Goal: Task Accomplishment & Management: Manage account settings

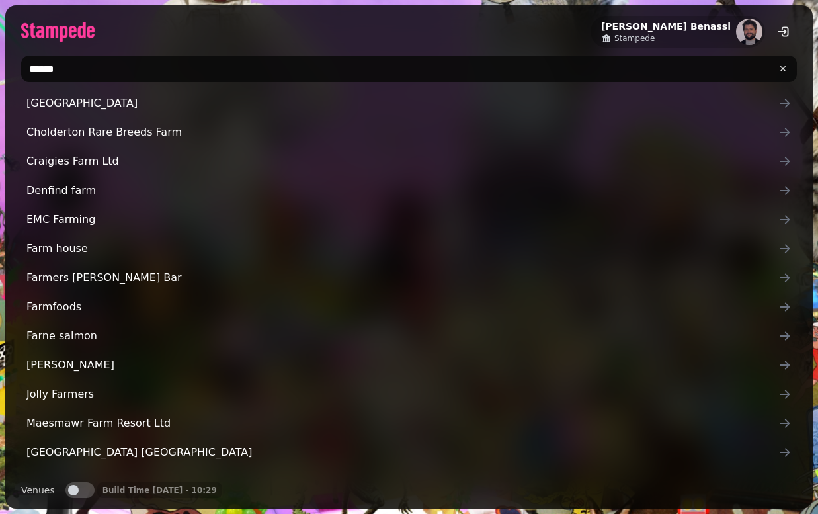
type input "*******"
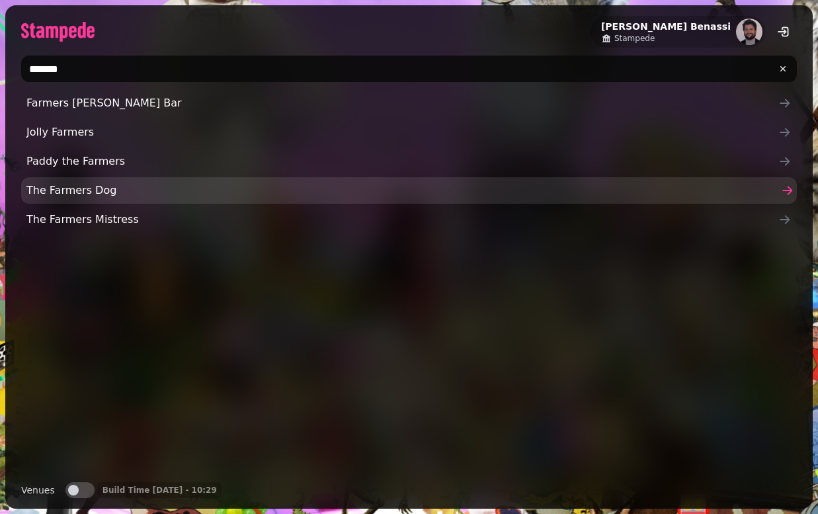
click at [50, 184] on span "The Farmers Dog" at bounding box center [402, 190] width 752 height 16
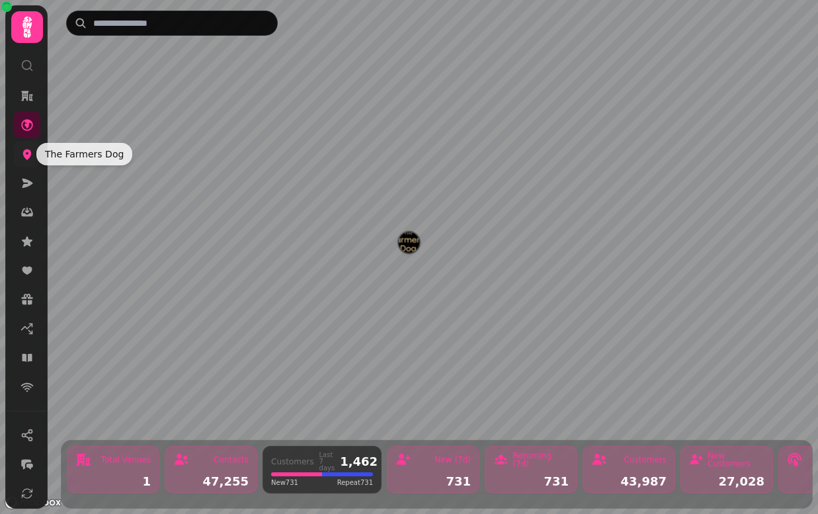
click at [27, 159] on icon at bounding box center [27, 154] width 9 height 11
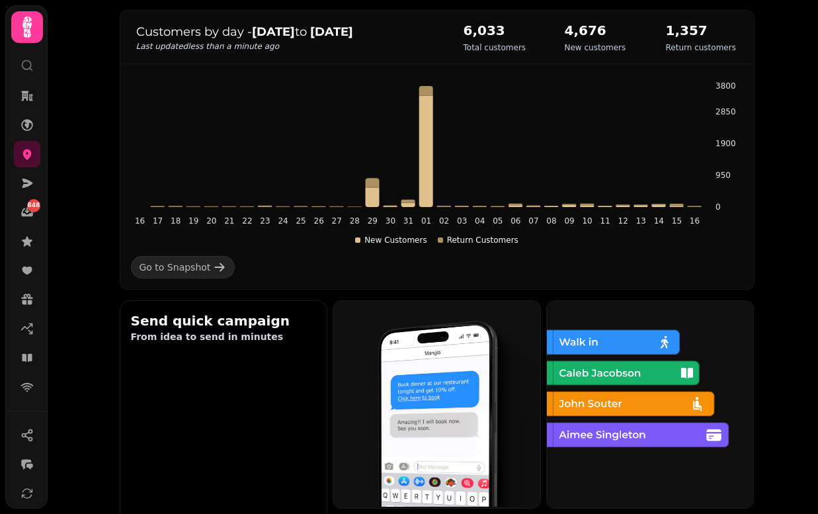
scroll to position [208, 0]
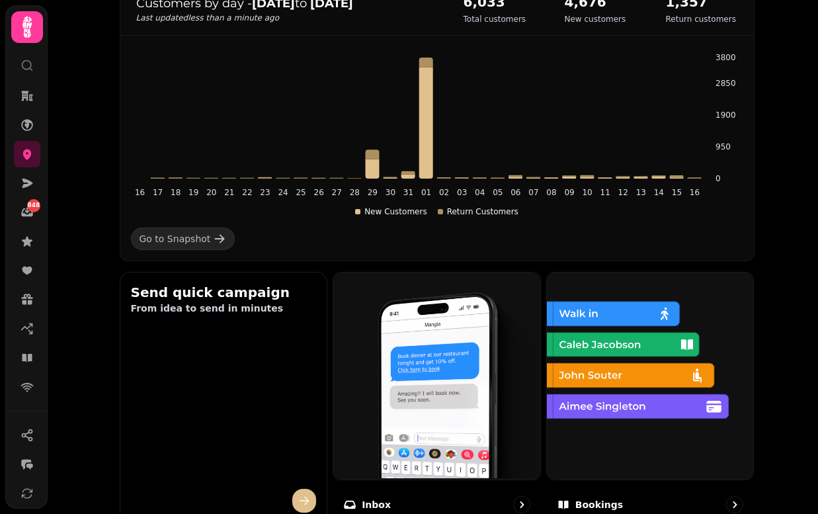
click at [630, 399] on img at bounding box center [648, 374] width 207 height 207
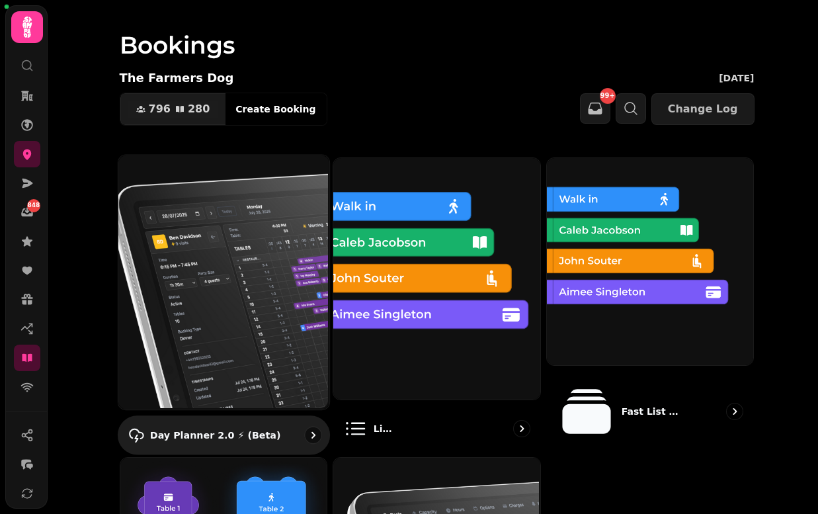
click at [242, 254] on img at bounding box center [221, 281] width 211 height 254
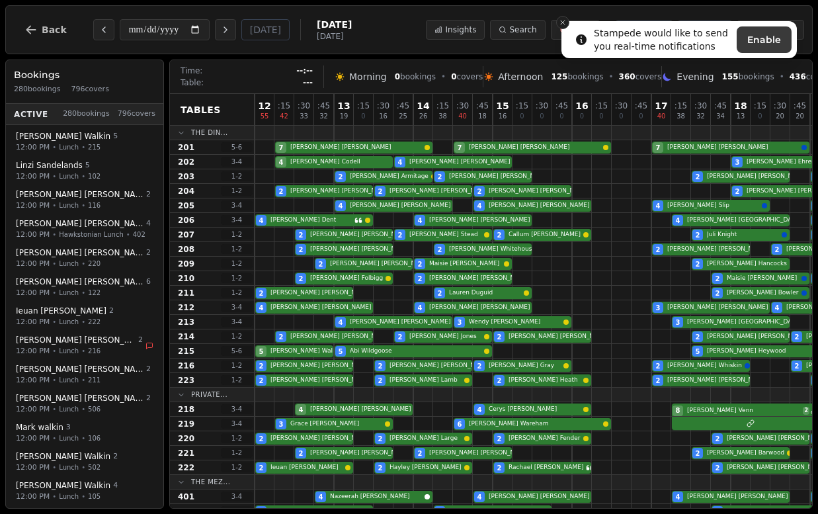
click at [560, 23] on icon "Close toast" at bounding box center [563, 23] width 8 height 8
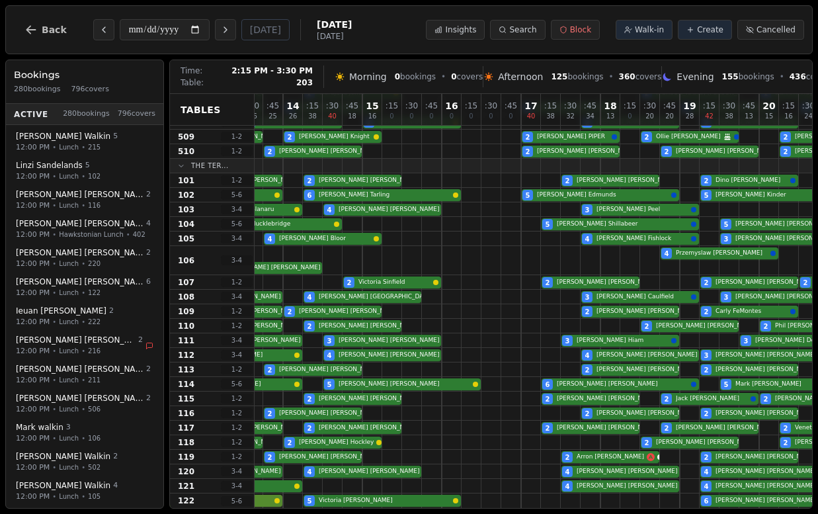
scroll to position [592, 0]
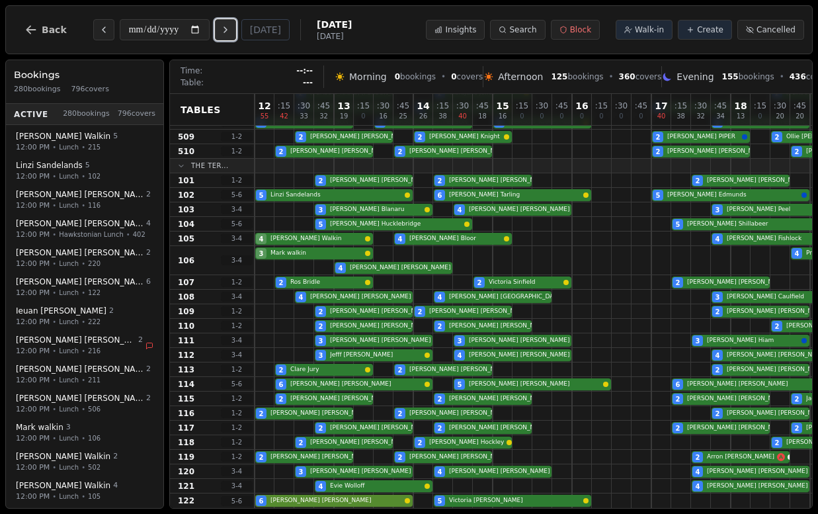
click at [230, 30] on icon "Next day" at bounding box center [225, 29] width 11 height 11
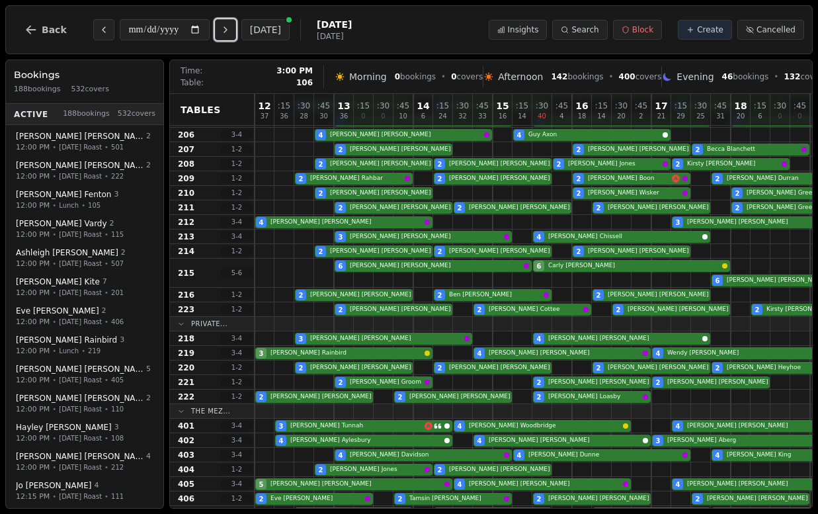
scroll to position [71, 0]
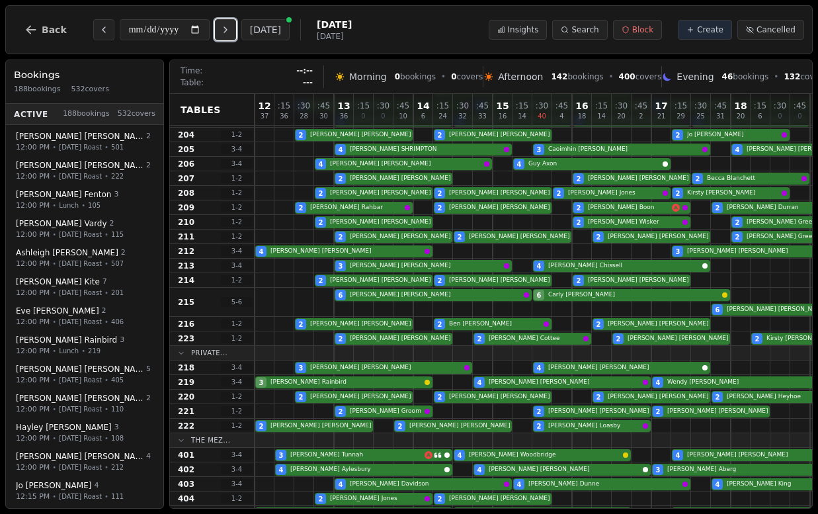
click at [231, 32] on icon "Next day" at bounding box center [225, 29] width 11 height 11
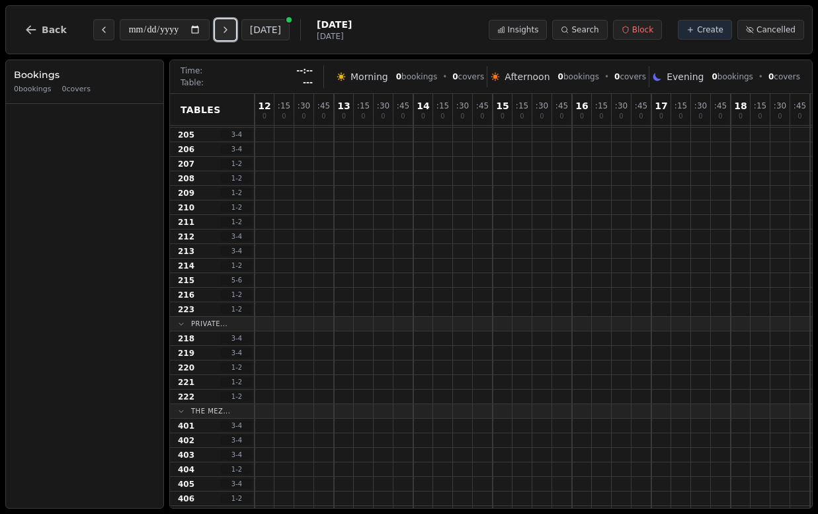
click at [231, 32] on icon "Next day" at bounding box center [225, 29] width 11 height 11
type input "**********"
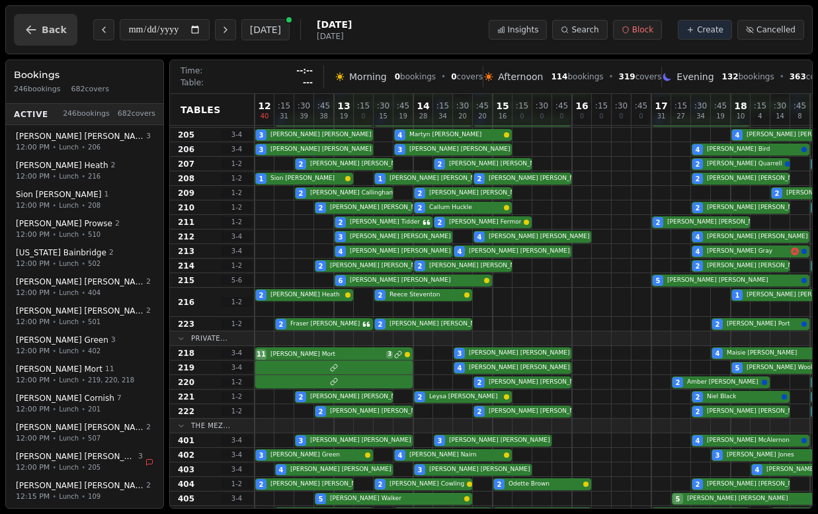
click at [30, 20] on button "Back" at bounding box center [45, 30] width 63 height 32
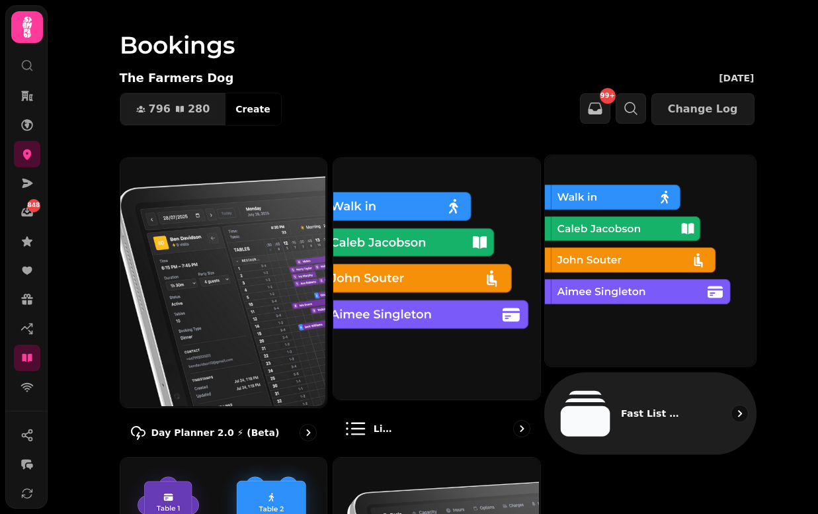
click at [616, 280] on img at bounding box center [648, 259] width 211 height 211
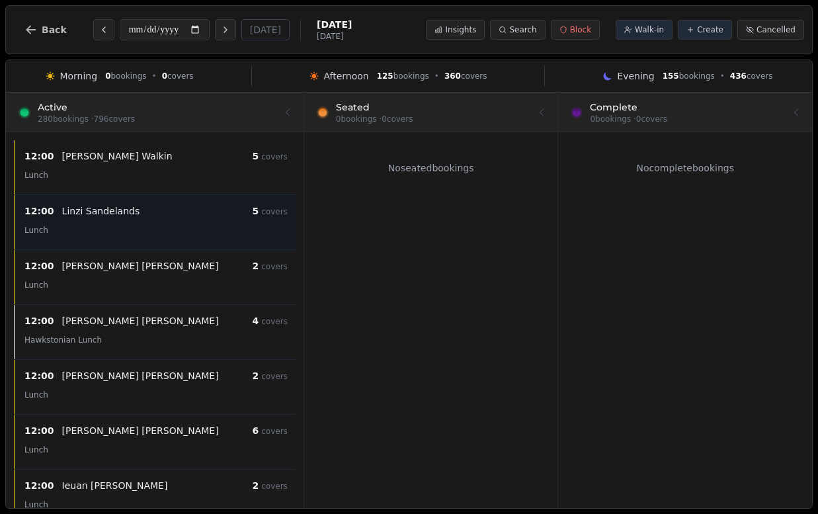
click at [118, 224] on div "Lunch" at bounding box center [155, 229] width 263 height 16
select select "****"
select select "*"
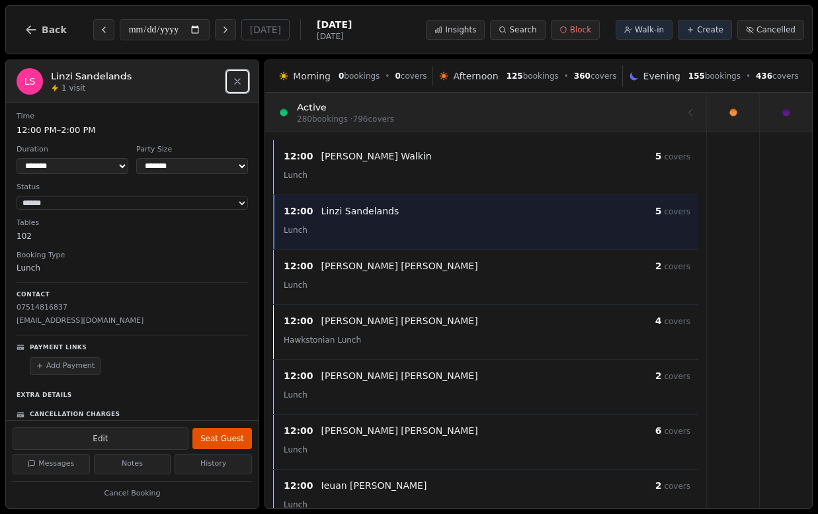
click at [234, 81] on icon "Close" at bounding box center [237, 81] width 11 height 11
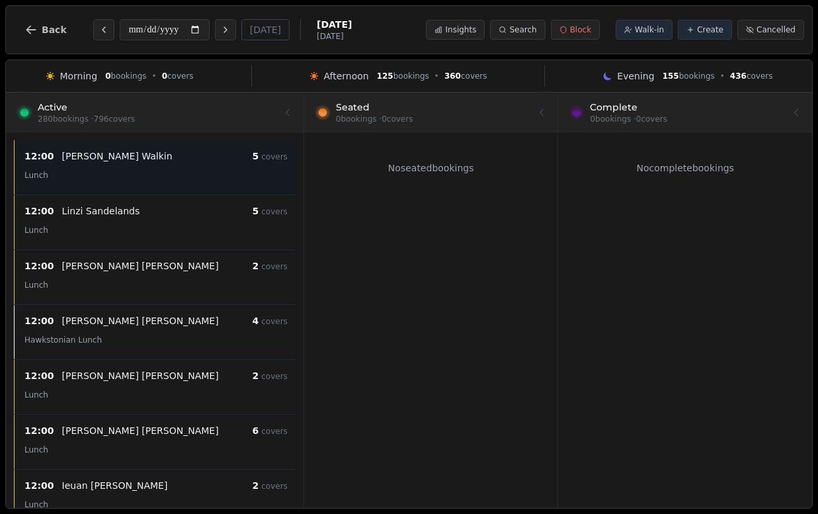
click at [179, 167] on div "Lunch" at bounding box center [155, 175] width 263 height 16
select select "****"
select select "*"
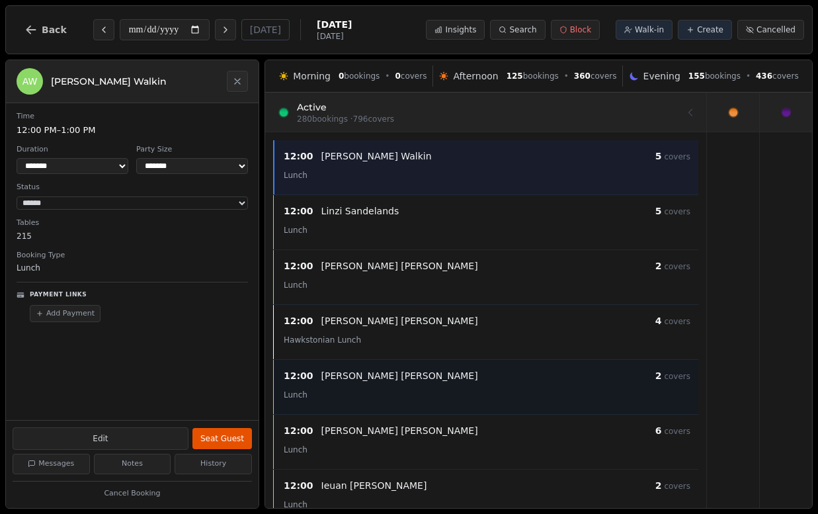
click at [491, 383] on div "12:00 Naomi Donaldson 2 covers" at bounding box center [487, 376] width 407 height 16
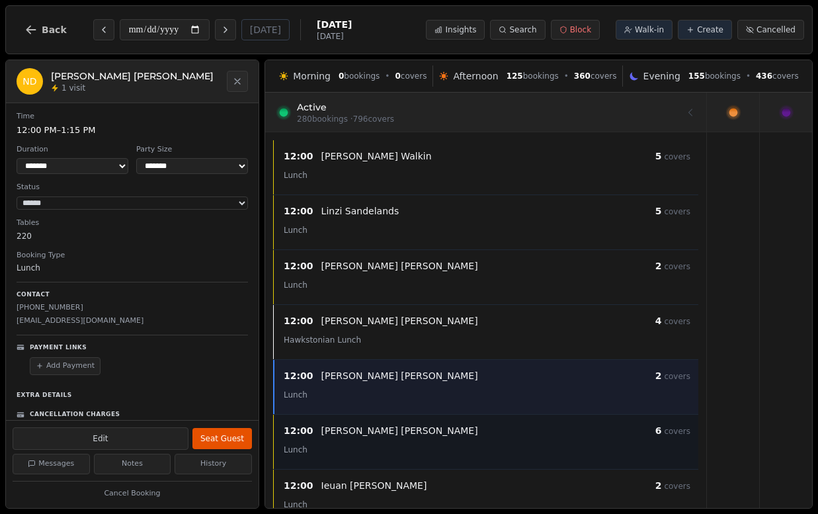
click at [473, 431] on div "Shauni Shearman" at bounding box center [488, 430] width 334 height 13
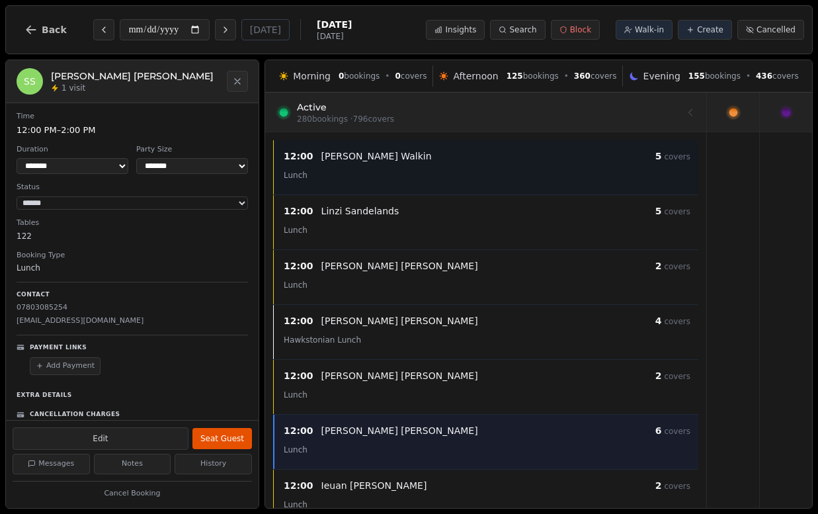
click at [479, 149] on div "Andrew Walkin" at bounding box center [488, 155] width 334 height 13
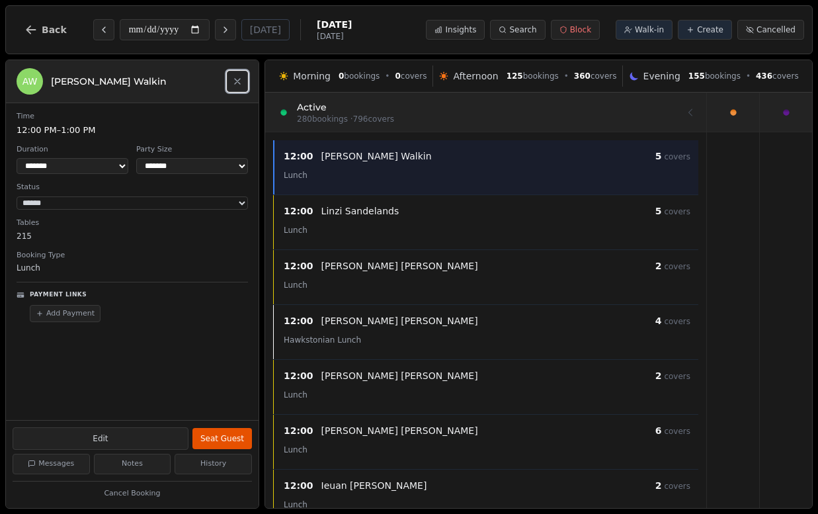
click at [236, 79] on icon "Close" at bounding box center [237, 81] width 11 height 11
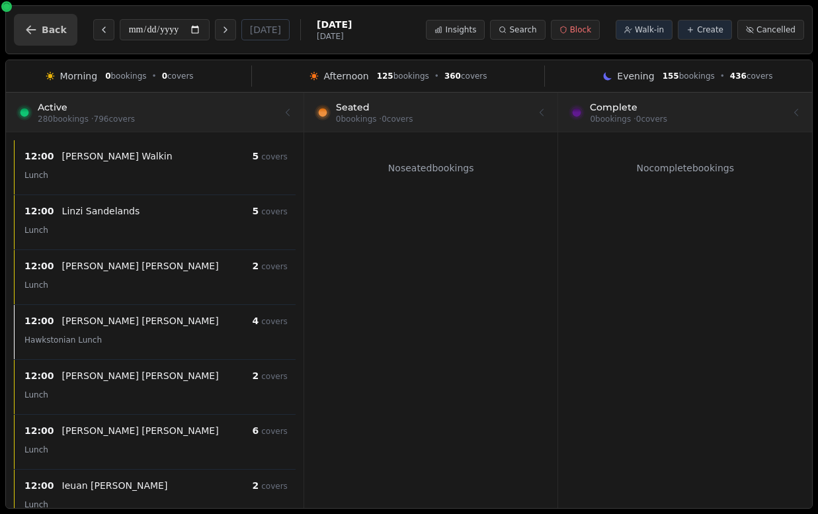
click at [48, 40] on button "Back" at bounding box center [45, 30] width 63 height 32
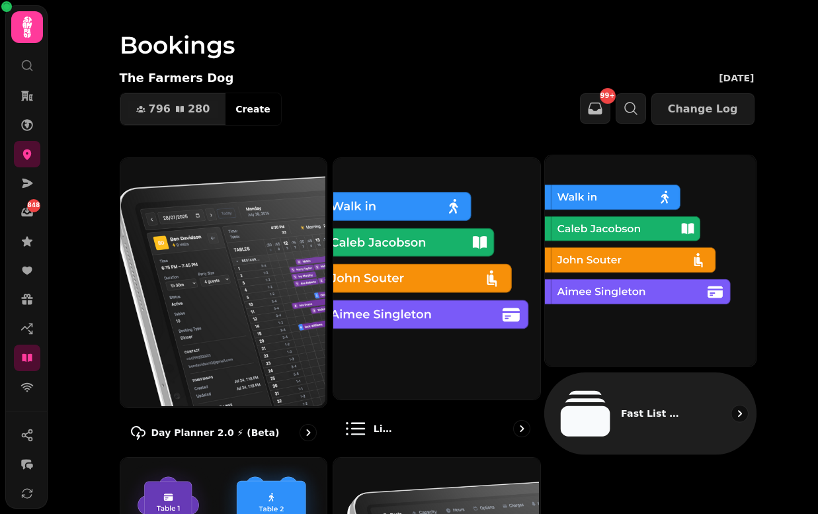
click at [703, 303] on img at bounding box center [648, 259] width 211 height 211
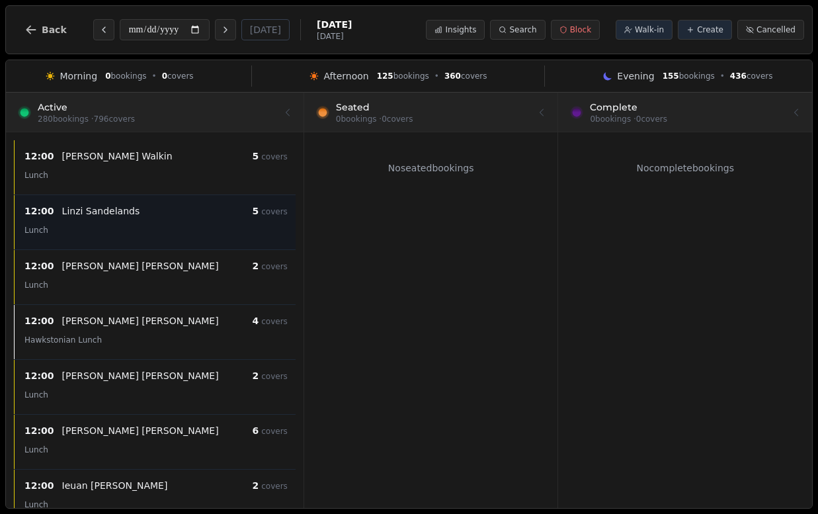
click at [141, 210] on div "Linzi Sandelands" at bounding box center [157, 210] width 190 height 13
select select "****"
select select "*"
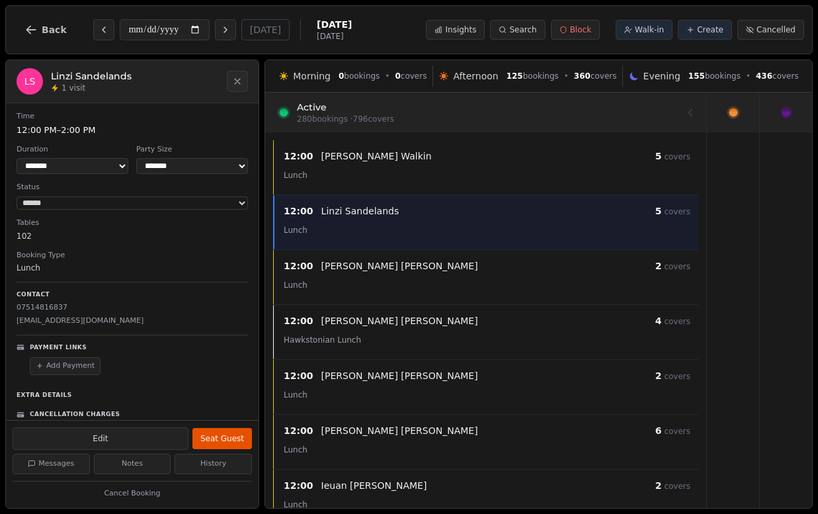
click at [734, 116] on icon at bounding box center [733, 112] width 9 height 9
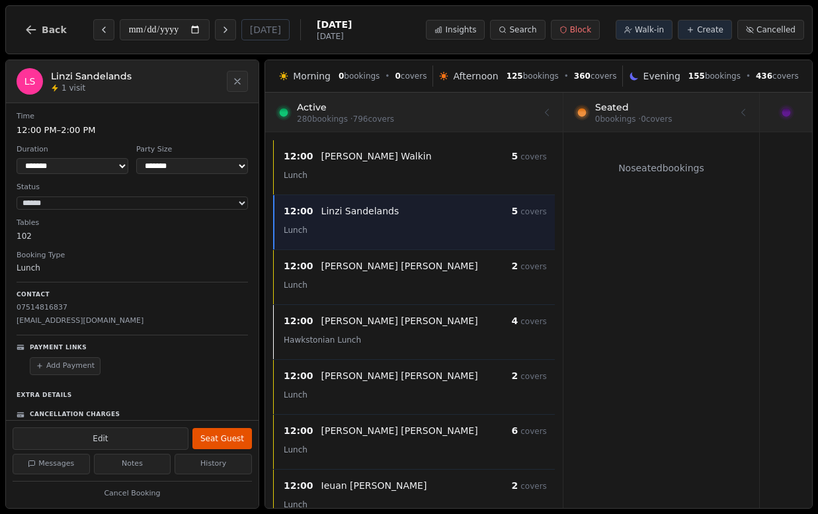
click at [773, 108] on div at bounding box center [786, 112] width 52 height 39
click at [595, 108] on div at bounding box center [626, 111] width 118 height 37
click at [727, 105] on div at bounding box center [714, 111] width 186 height 37
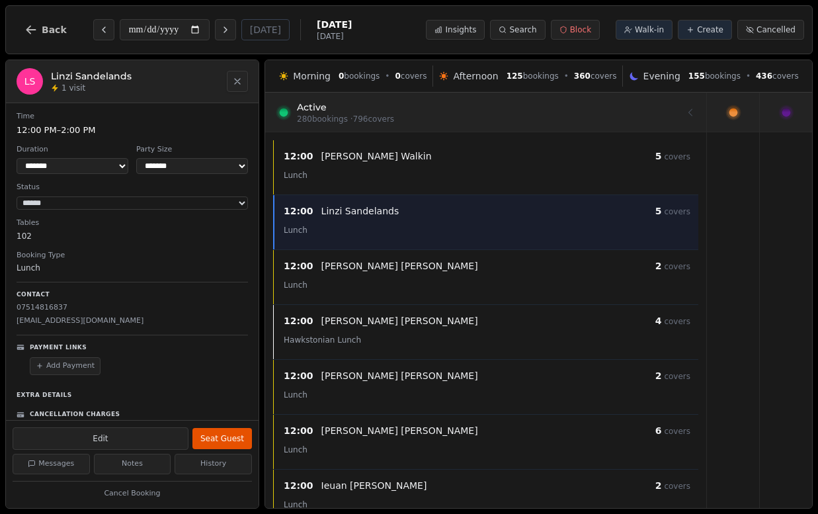
click at [232, 87] on button "Close" at bounding box center [237, 81] width 21 height 21
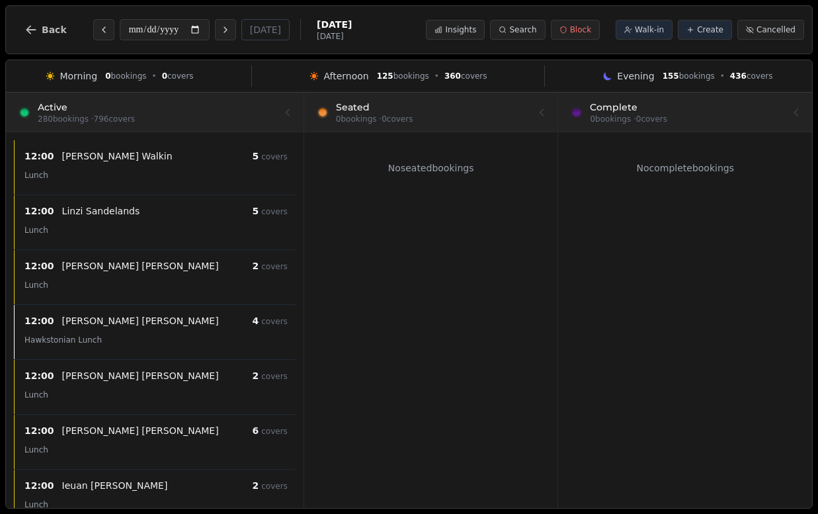
click at [434, 116] on div at bounding box center [430, 111] width 241 height 37
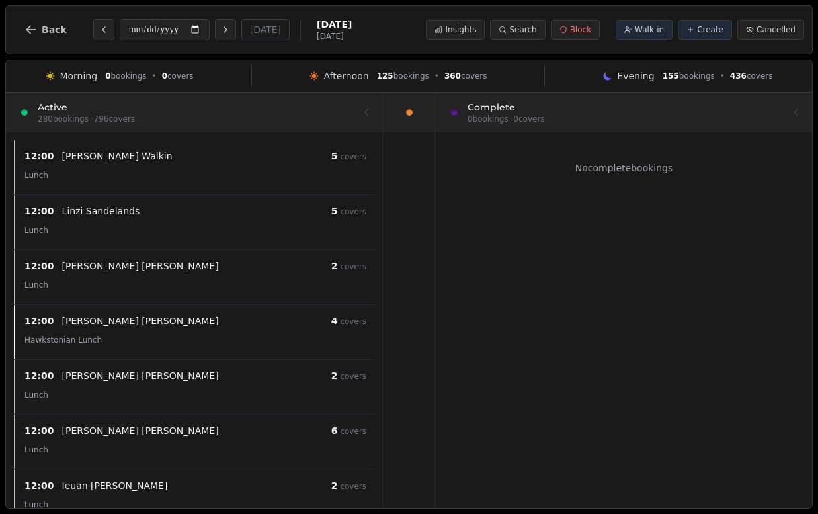
click at [606, 115] on div at bounding box center [624, 111] width 358 height 37
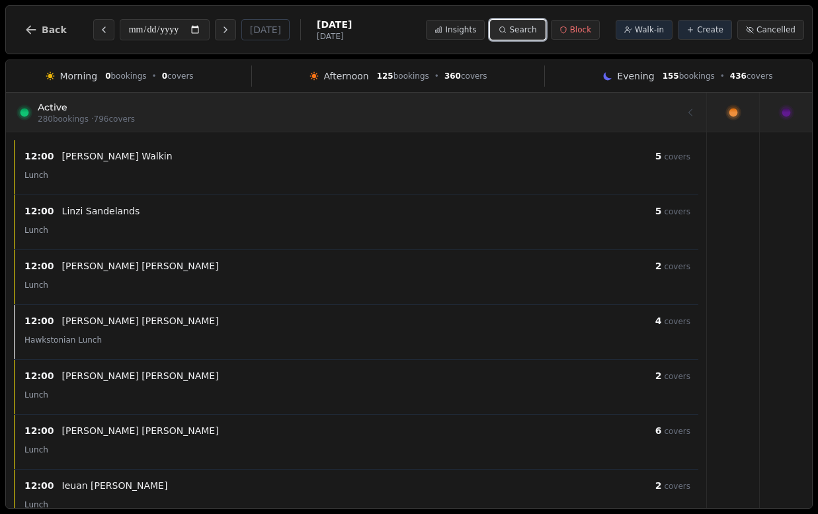
click at [520, 28] on span "Search" at bounding box center [522, 29] width 27 height 11
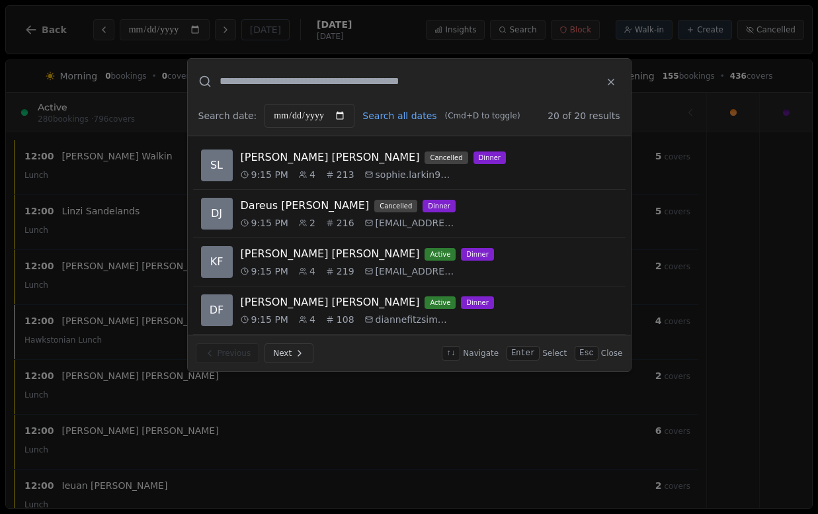
click at [371, 84] on input "text" at bounding box center [406, 81] width 374 height 16
type input "******"
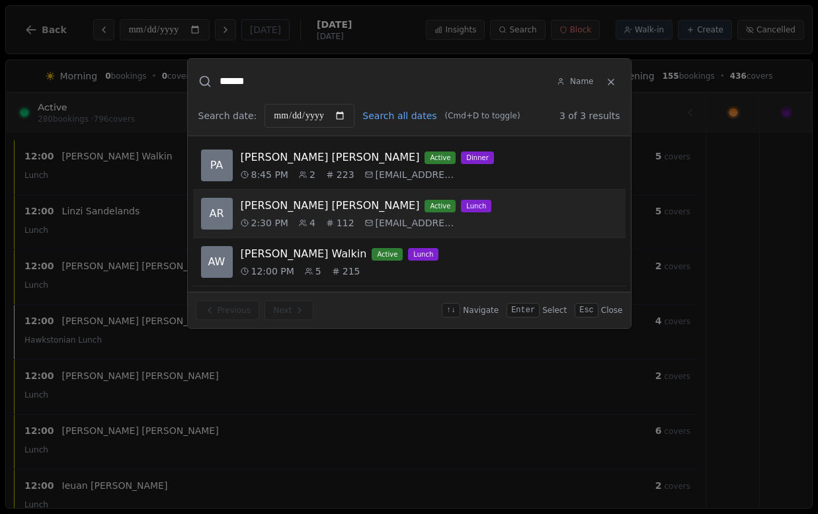
click at [401, 216] on span "andrewr79@hotmail.co..." at bounding box center [415, 222] width 79 height 13
select select "****"
select select "*"
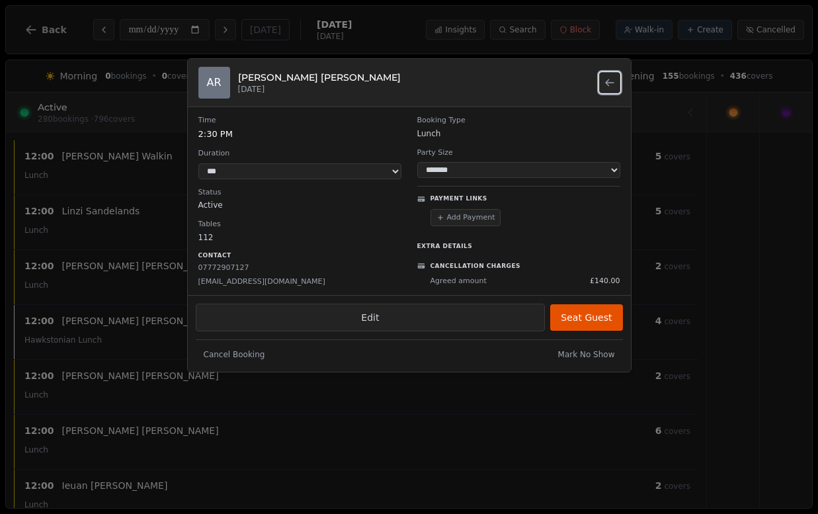
click at [608, 83] on icon "Back to search results" at bounding box center [610, 82] width 8 height 6
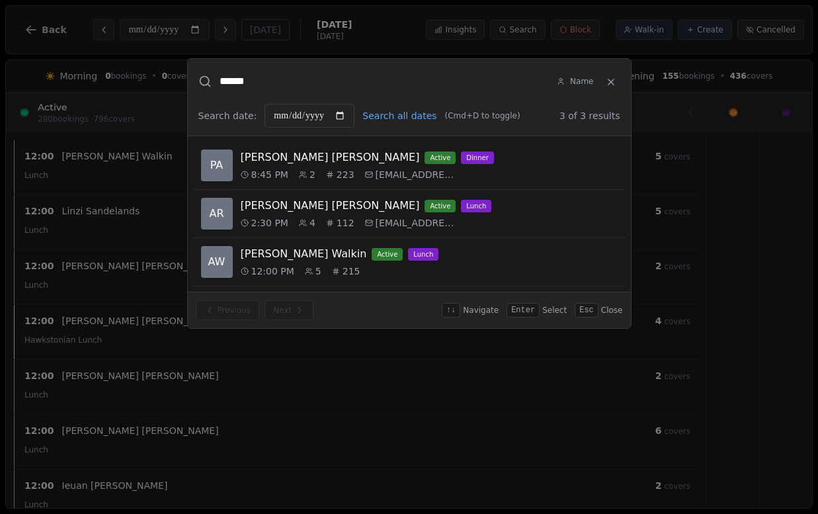
click at [608, 83] on icon at bounding box center [611, 82] width 11 height 11
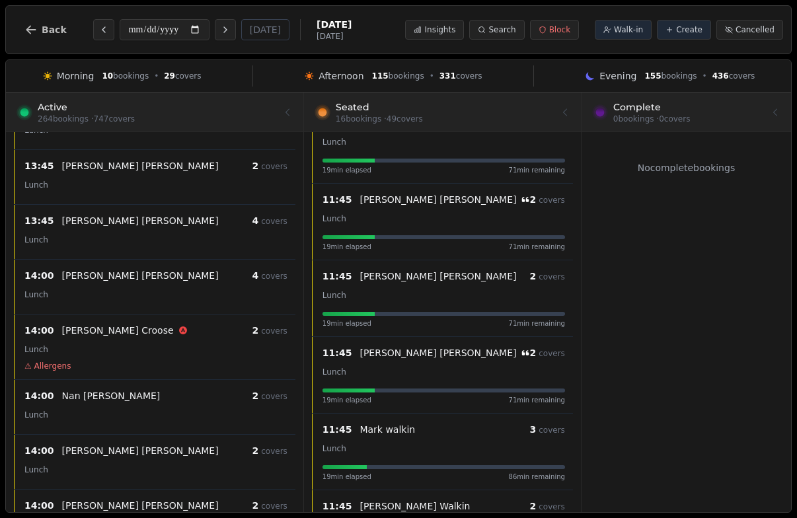
scroll to position [3344, 0]
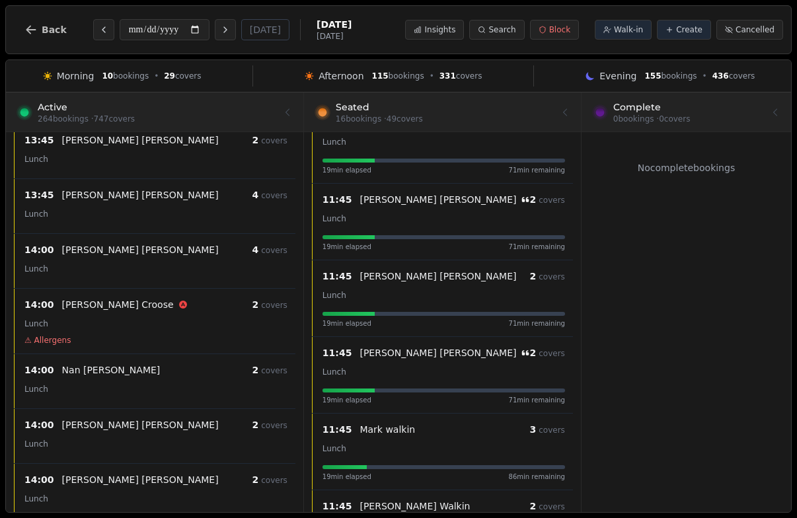
click at [233, 332] on div "14:00 Lizzie Croose 2 covers Lunch ⚠ Allergens" at bounding box center [156, 321] width 279 height 49
select select "****"
select select "*"
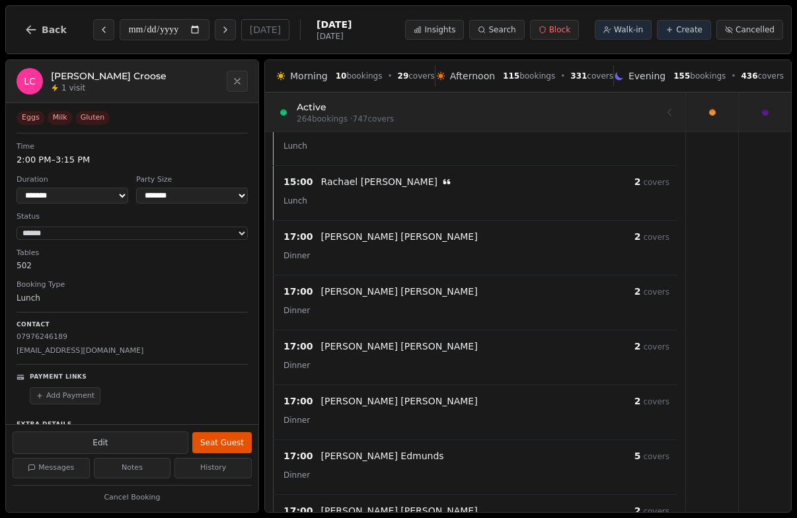
scroll to position [5942, 0]
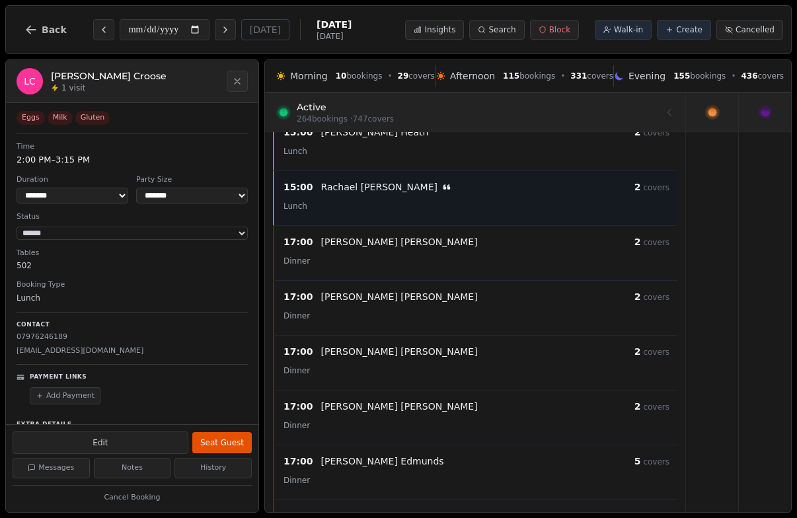
click at [405, 213] on div "Lunch" at bounding box center [477, 206] width 386 height 16
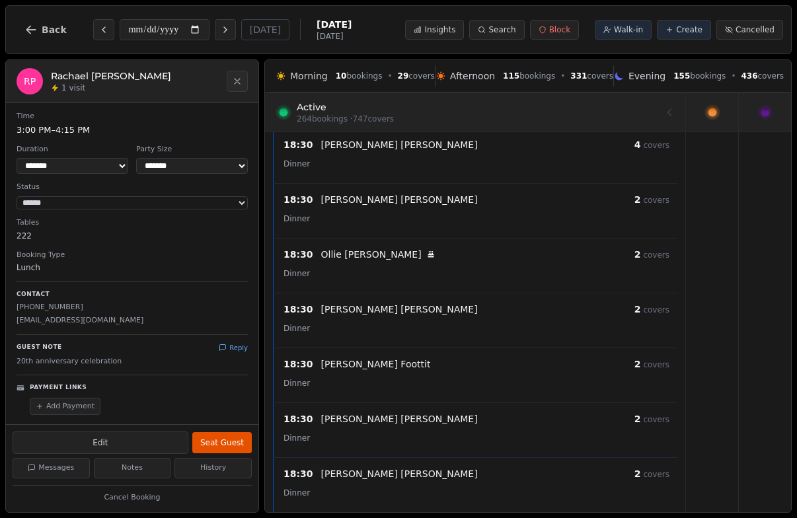
scroll to position [8958, 0]
click at [246, 83] on button "Close" at bounding box center [237, 81] width 21 height 21
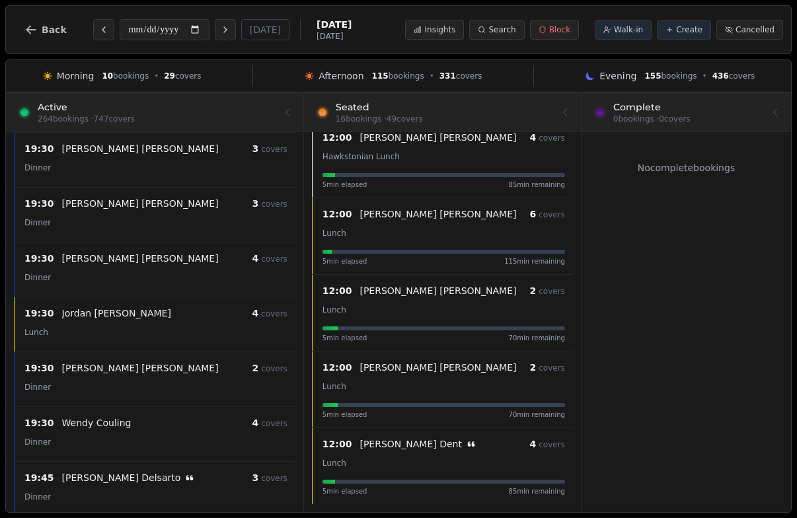
scroll to position [11479, 0]
click at [139, 212] on div "19:30 Rebecca Palensky 3 covers Dinner" at bounding box center [156, 214] width 279 height 38
select select "****"
select select "*"
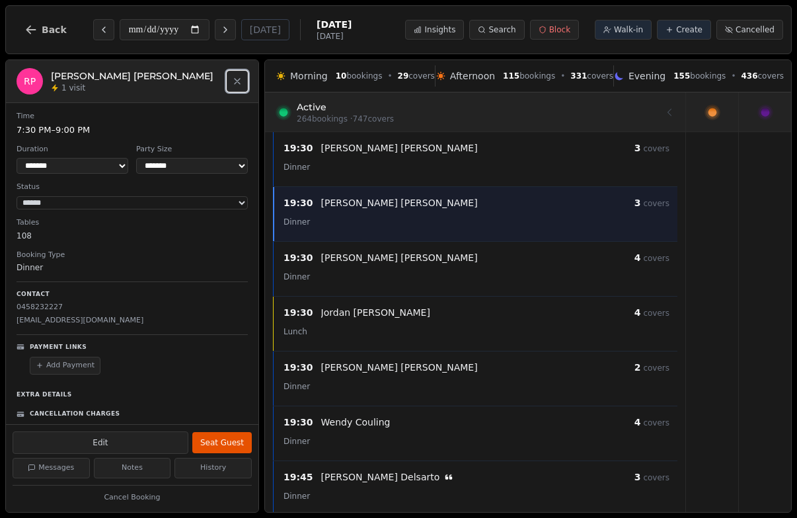
click at [240, 80] on icon "Close" at bounding box center [237, 81] width 11 height 11
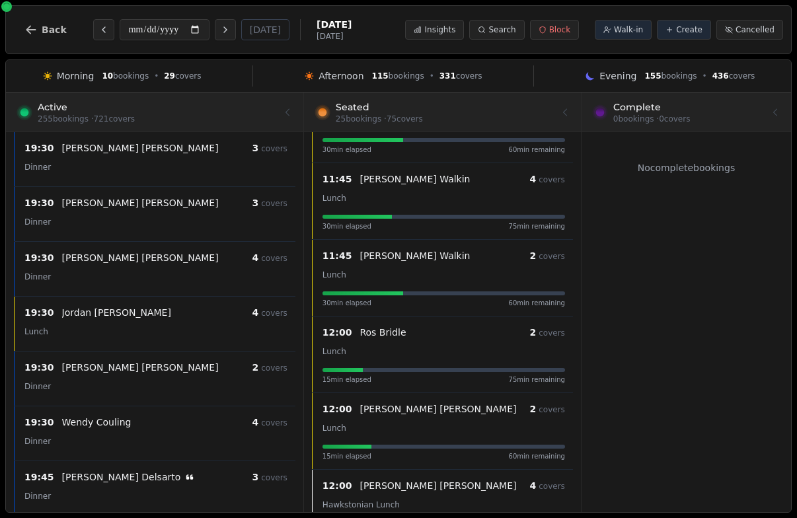
scroll to position [600, 0]
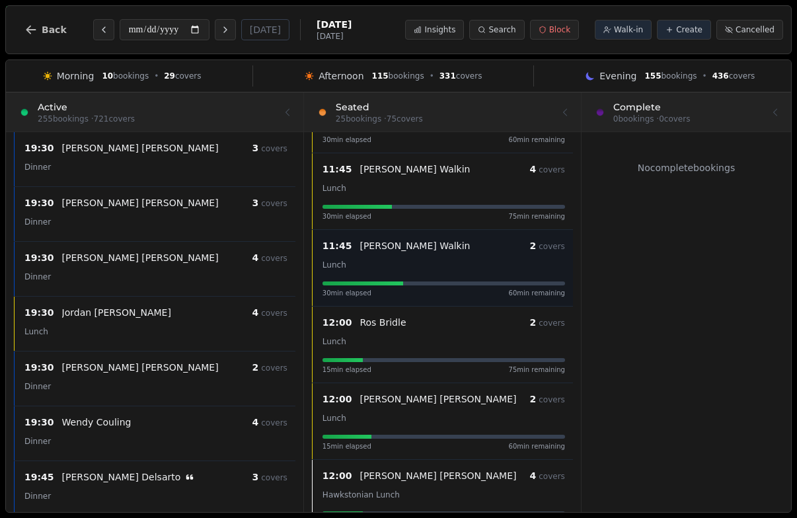
click at [351, 268] on div "Lunch" at bounding box center [444, 265] width 243 height 16
select select "****"
select select "*"
select select "******"
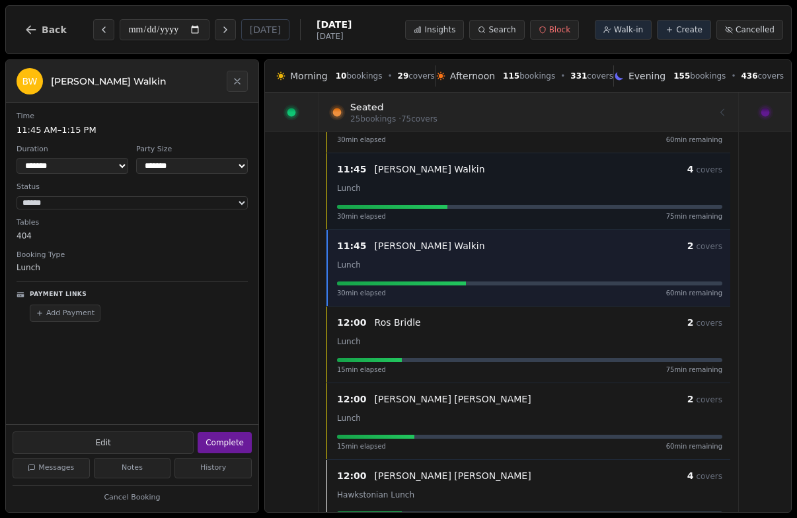
click at [408, 176] on div "11:45 Debbie Walkin 4 covers" at bounding box center [529, 169] width 385 height 16
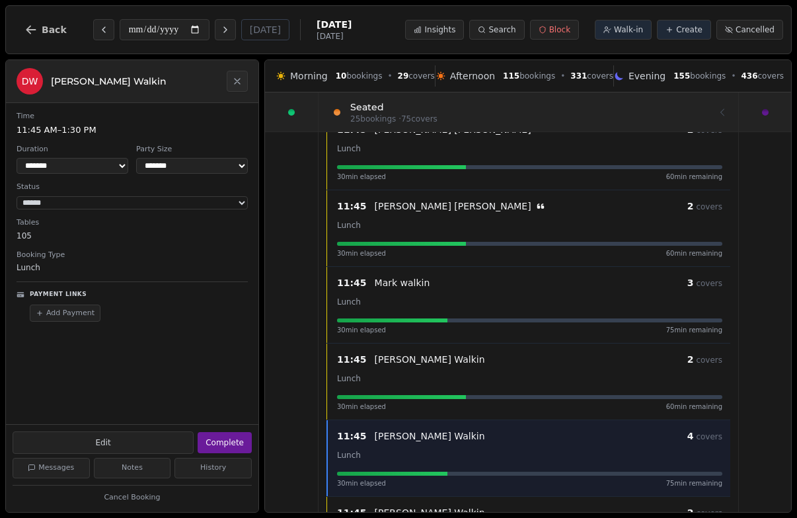
scroll to position [291, 0]
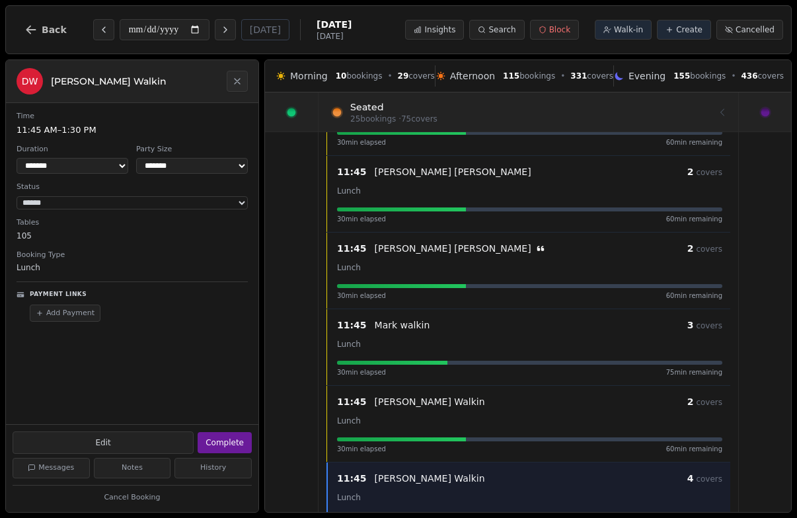
click at [408, 176] on p "Nick Coulson" at bounding box center [453, 171] width 157 height 13
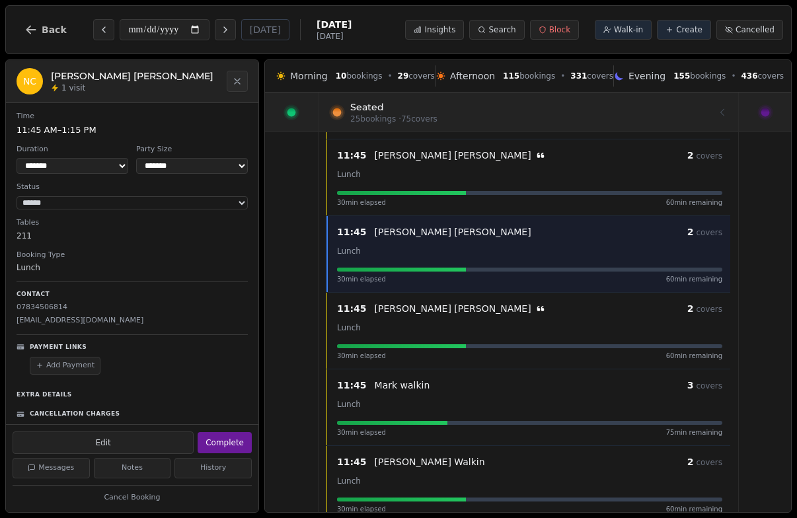
scroll to position [0, 0]
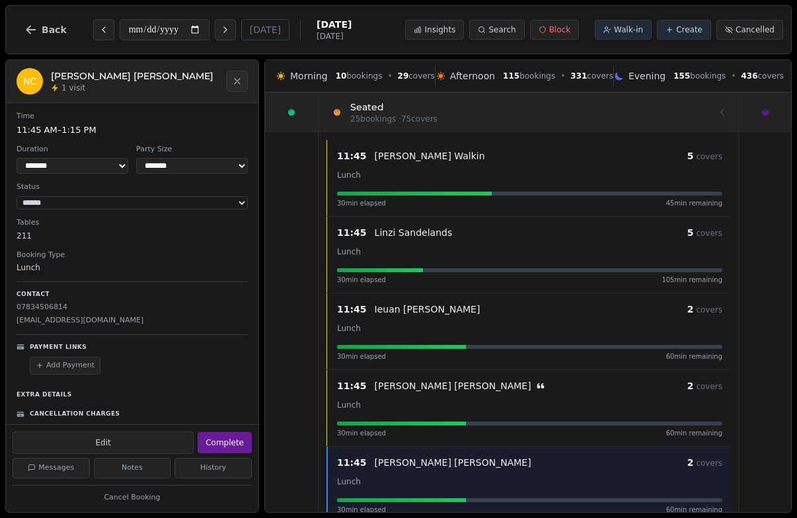
click at [408, 177] on div "Lunch" at bounding box center [529, 175] width 385 height 16
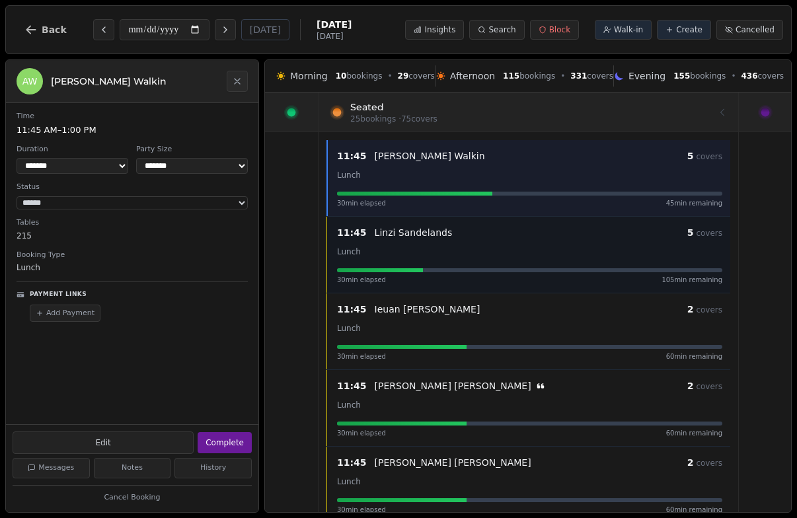
click at [404, 247] on div "Lunch" at bounding box center [529, 251] width 385 height 16
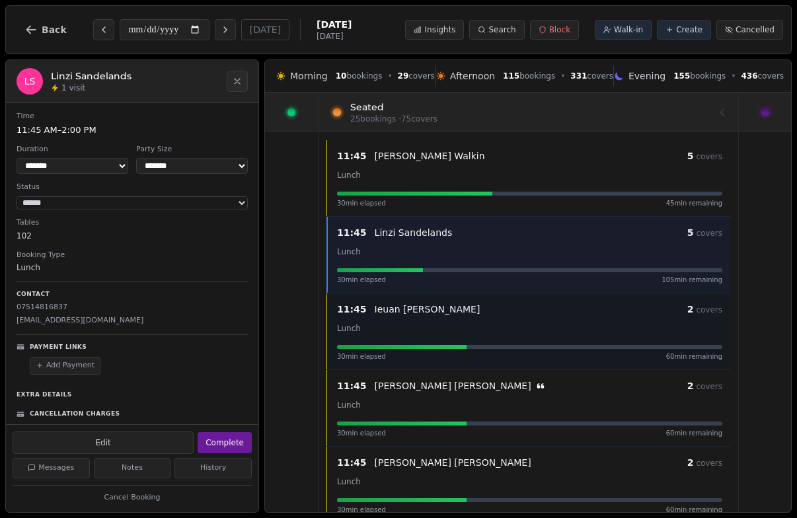
click at [404, 316] on div "11:45 Ieuan Buckley 2 covers" at bounding box center [529, 309] width 385 height 16
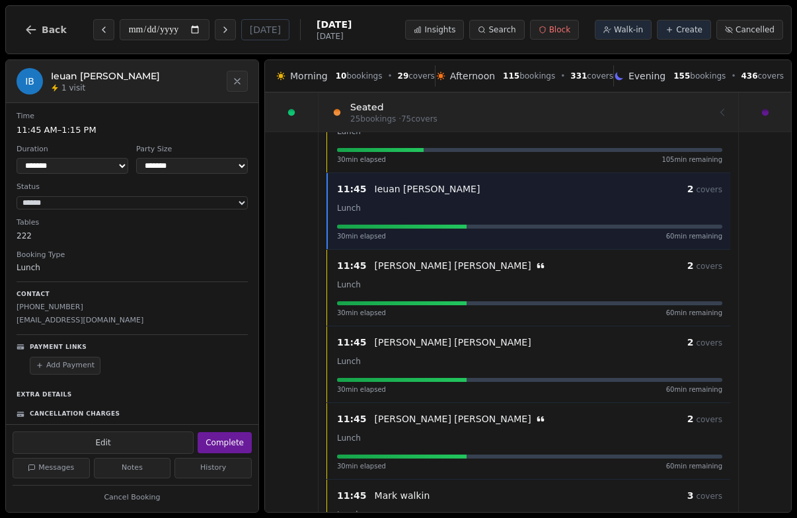
scroll to position [194, 0]
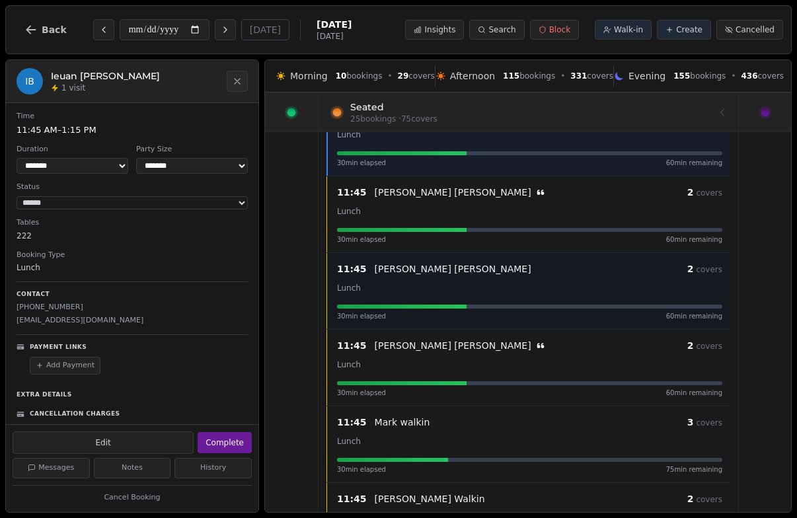
click at [403, 274] on p "Nick Coulson" at bounding box center [453, 268] width 157 height 13
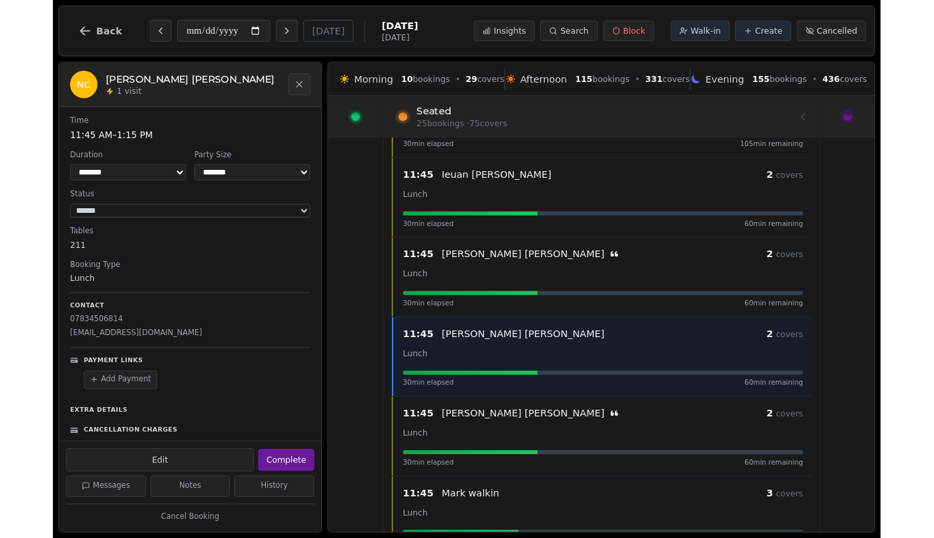
scroll to position [0, 0]
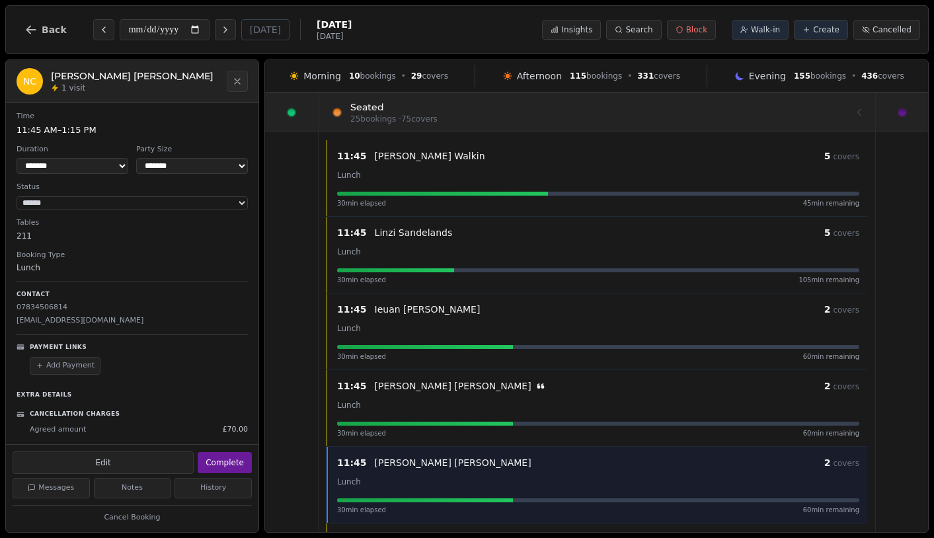
click at [817, 130] on div at bounding box center [902, 112] width 52 height 39
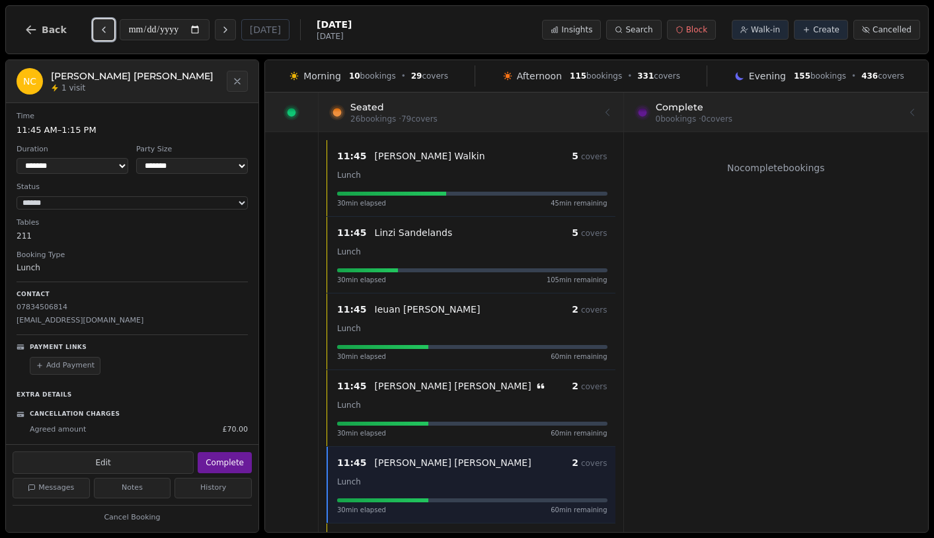
click at [102, 35] on button "Previous day" at bounding box center [103, 29] width 21 height 21
type input "**********"
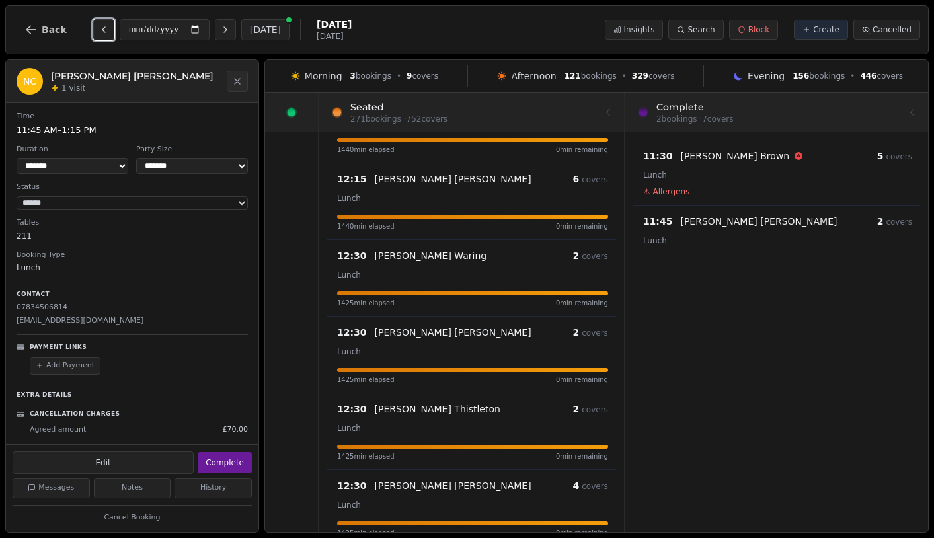
scroll to position [1595, 0]
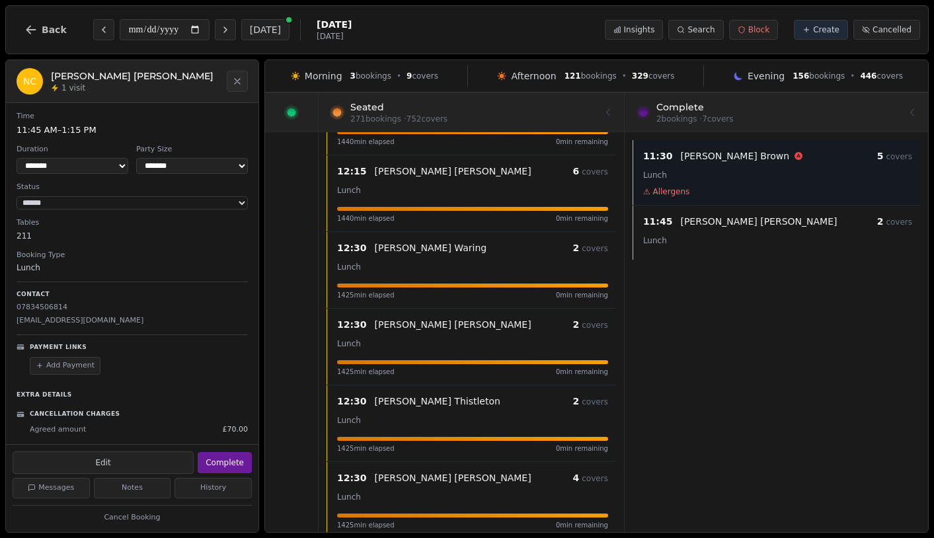
click at [695, 183] on div "11:30 Lydia Brown 5 covers Lunch ⚠ Allergens" at bounding box center [777, 172] width 285 height 49
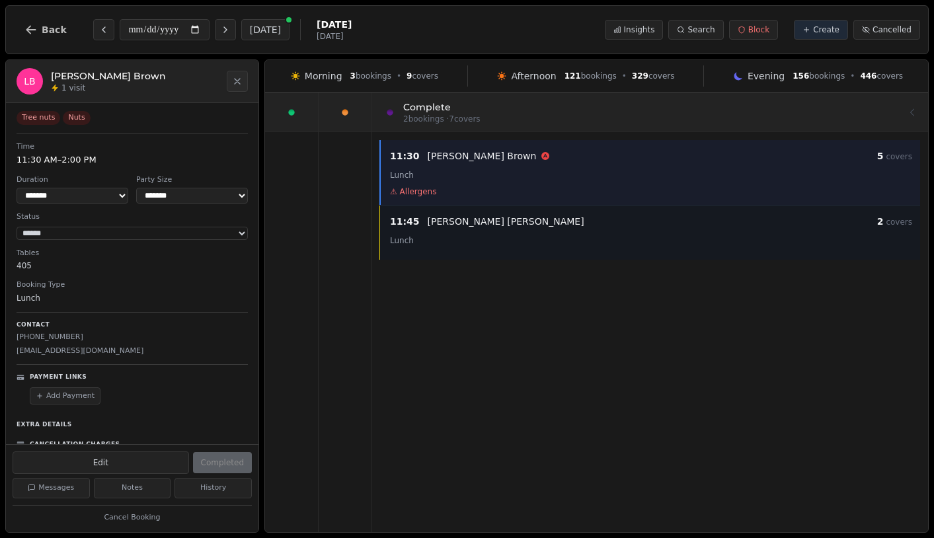
click at [569, 229] on div "11:45 Peter Mann 2 covers" at bounding box center [651, 222] width 522 height 16
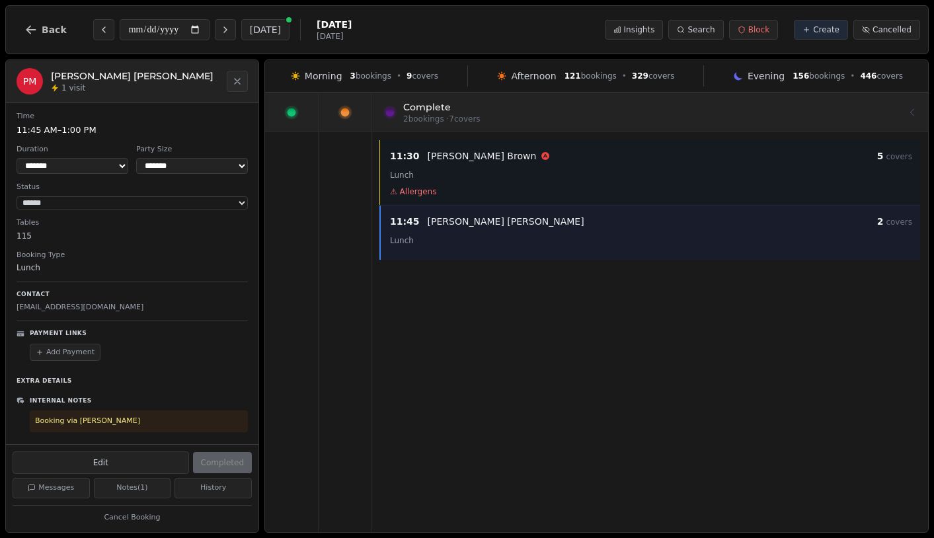
click at [543, 173] on div "Lunch" at bounding box center [651, 175] width 522 height 16
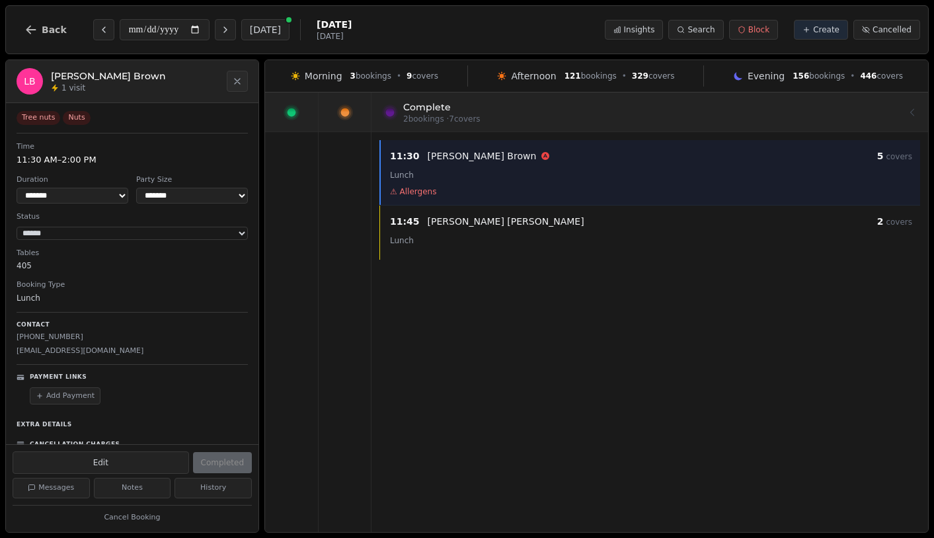
click at [344, 122] on div at bounding box center [345, 112] width 52 height 39
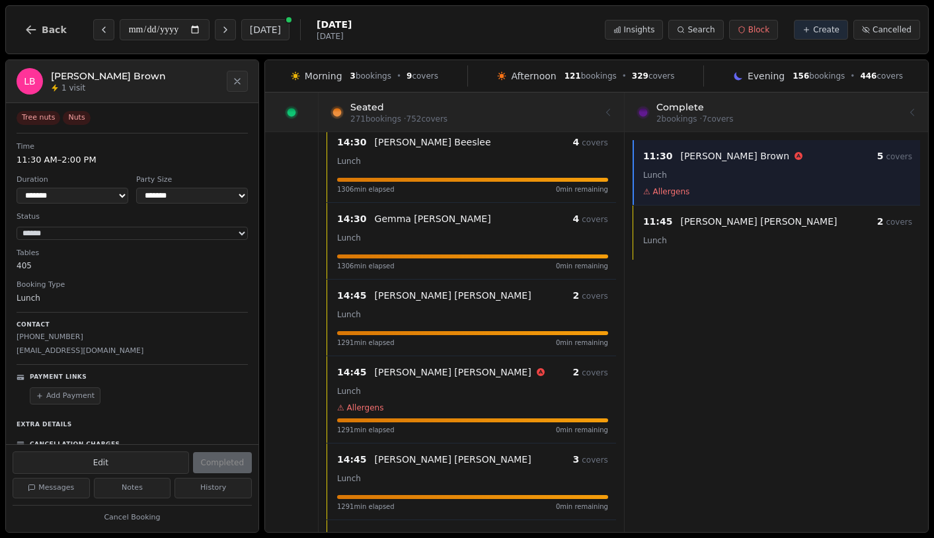
scroll to position [7954, 0]
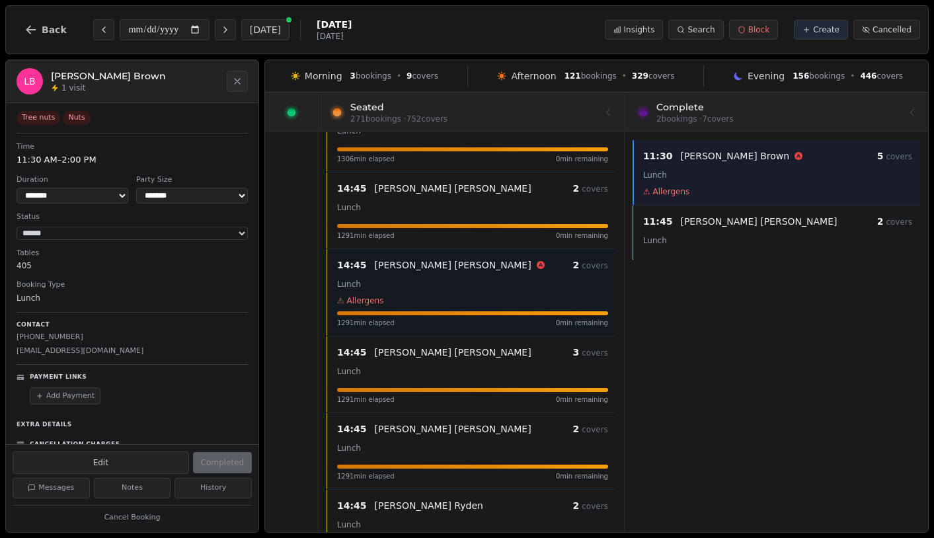
click at [481, 286] on div "Lunch" at bounding box center [472, 284] width 271 height 16
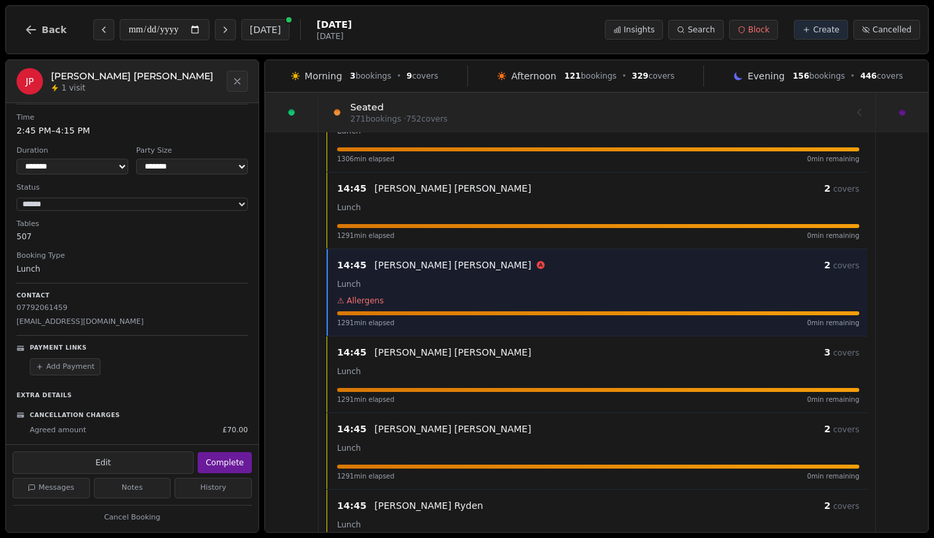
scroll to position [0, 0]
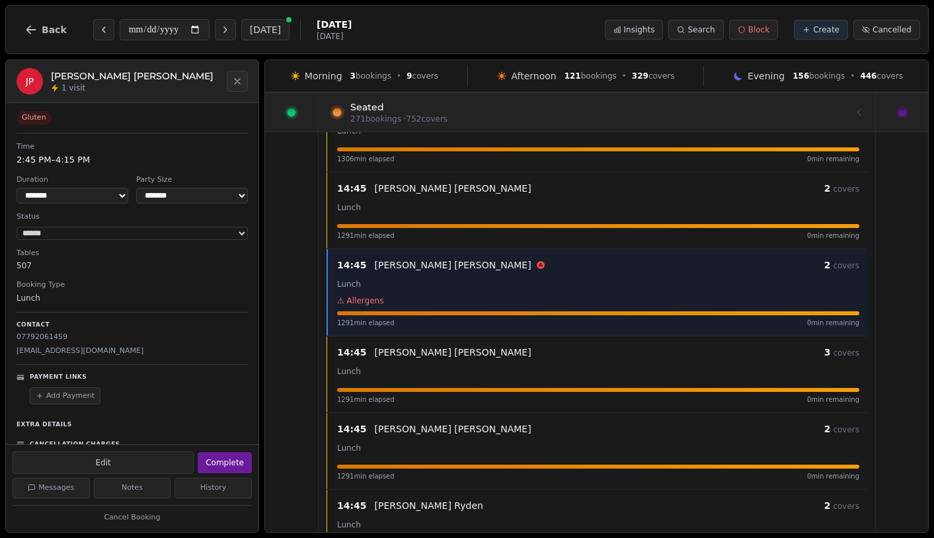
click at [148, 476] on div "Edit Complete" at bounding box center [132, 461] width 253 height 33
click at [154, 460] on button "Edit" at bounding box center [103, 463] width 181 height 22
click at [172, 393] on div "Add Payment" at bounding box center [139, 396] width 218 height 18
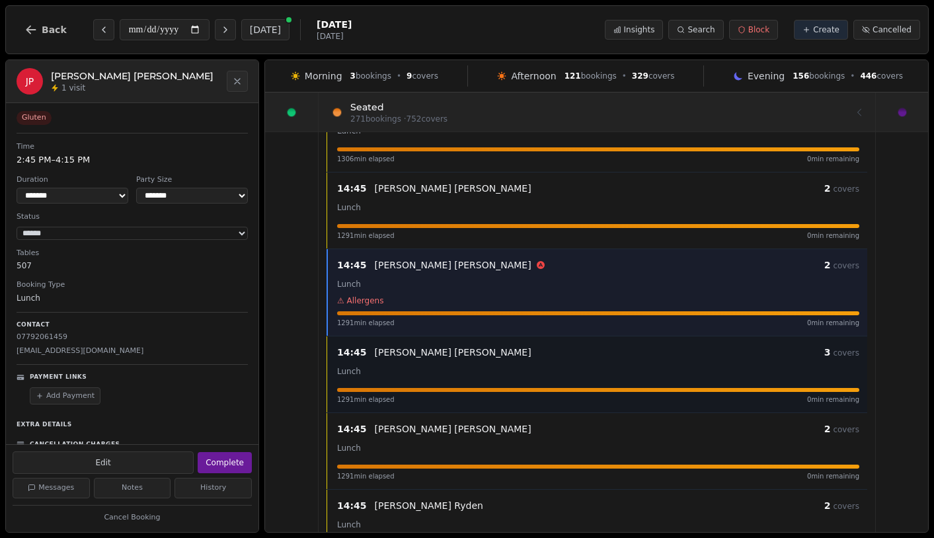
click at [365, 398] on span "1291 min elapsed" at bounding box center [366, 400] width 58 height 10
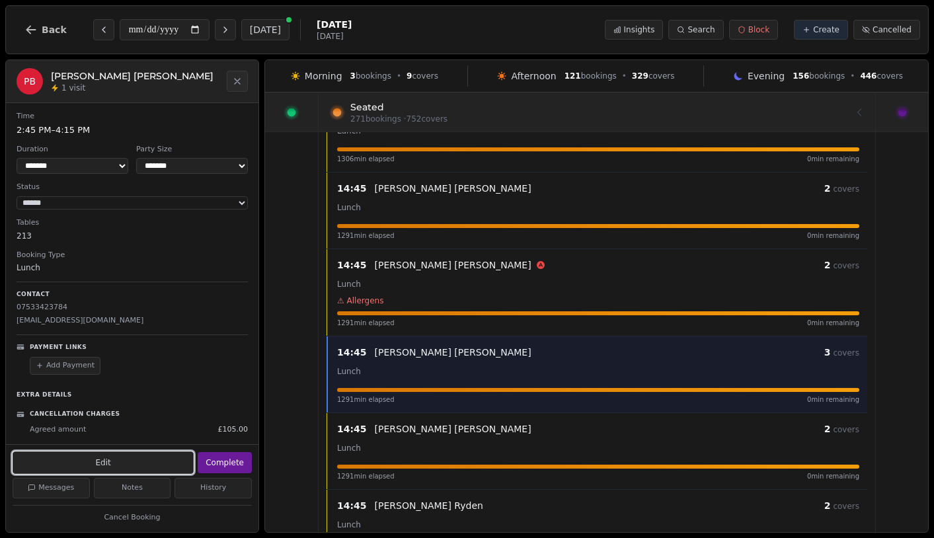
click at [167, 465] on button "Edit" at bounding box center [103, 463] width 181 height 22
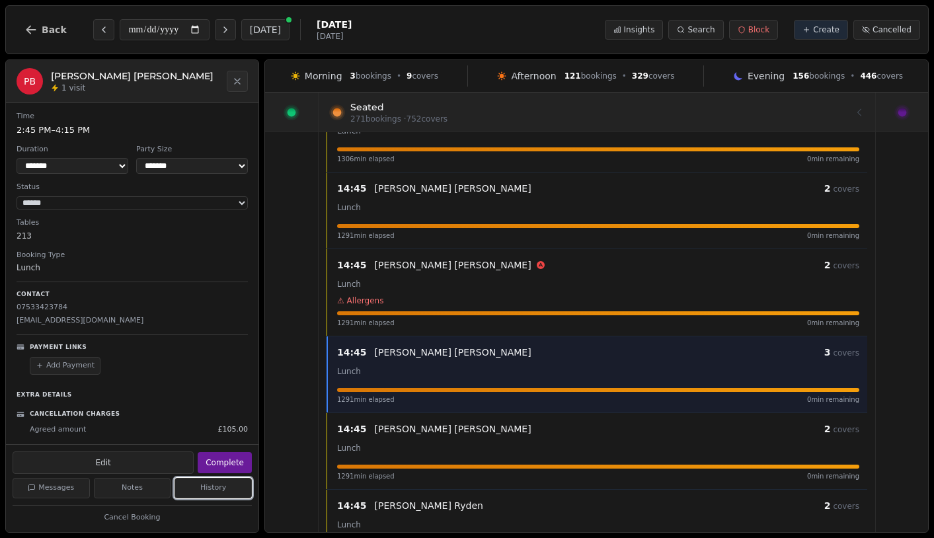
click at [213, 487] on button "History" at bounding box center [213, 488] width 77 height 20
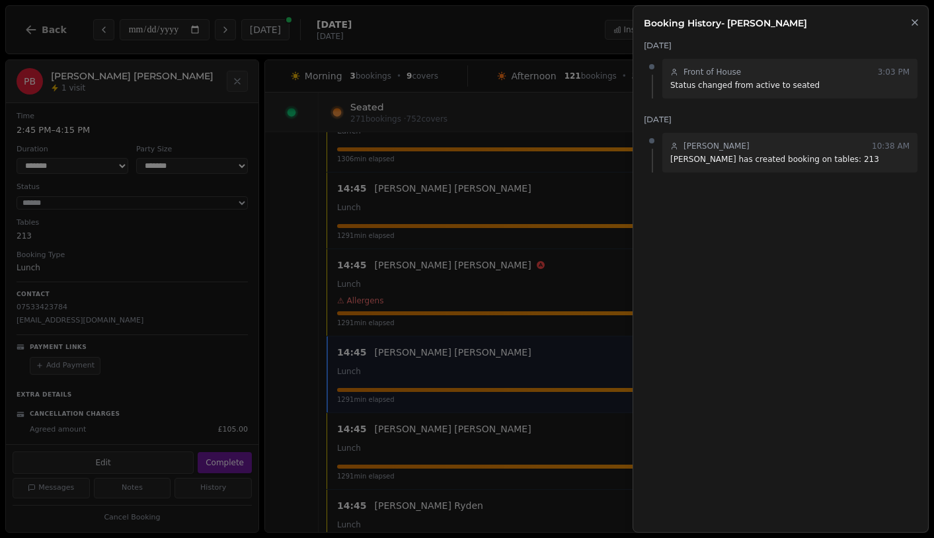
click at [817, 23] on icon "button" at bounding box center [914, 22] width 5 height 5
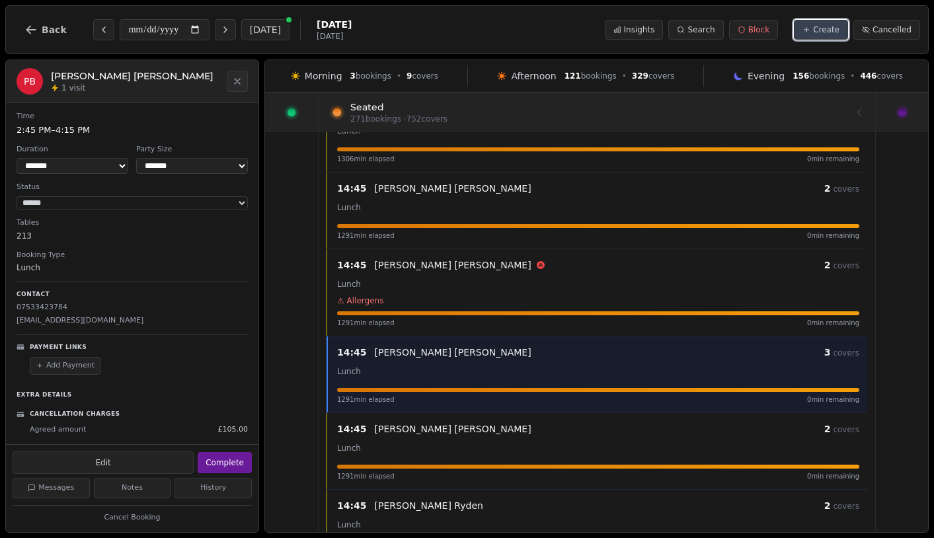
click at [817, 34] on span "Create" at bounding box center [826, 29] width 26 height 11
select select "****"
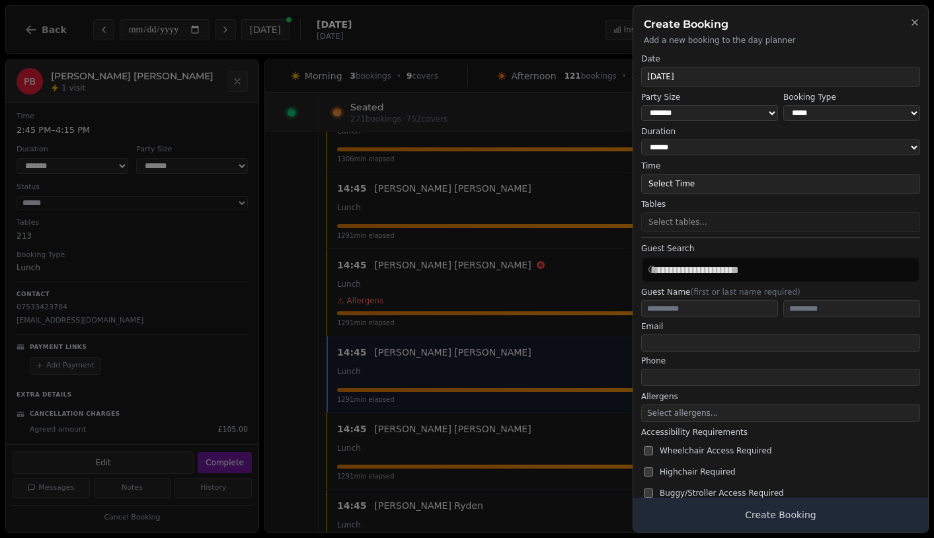
click at [817, 20] on icon "button" at bounding box center [915, 22] width 11 height 11
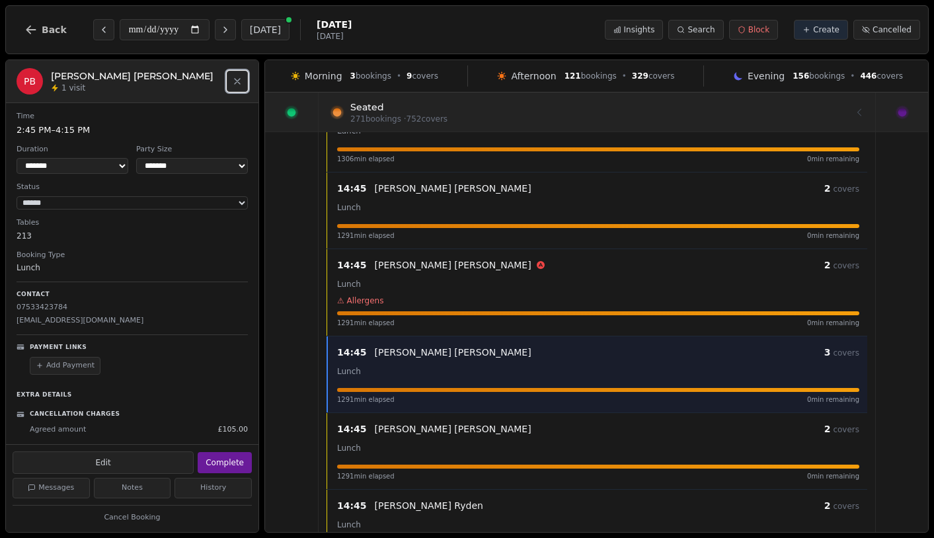
click at [237, 84] on icon "Close" at bounding box center [237, 81] width 11 height 11
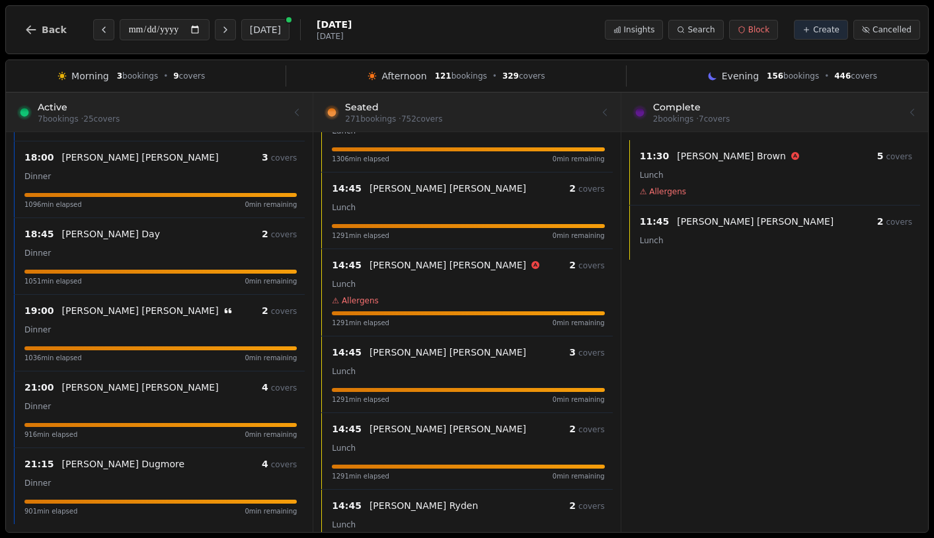
scroll to position [152, 0]
click at [817, 34] on span "Create" at bounding box center [826, 29] width 26 height 11
select select "****"
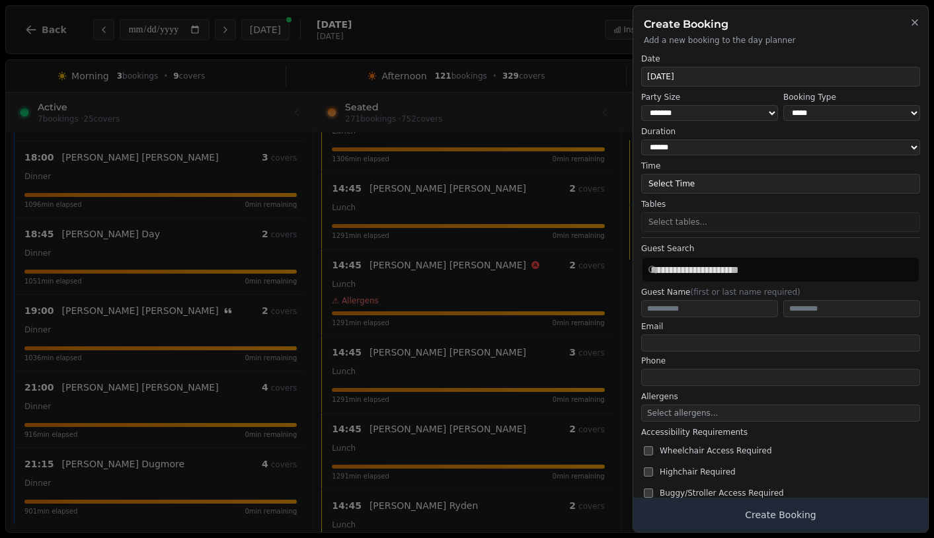
click at [817, 18] on icon "button" at bounding box center [915, 22] width 11 height 11
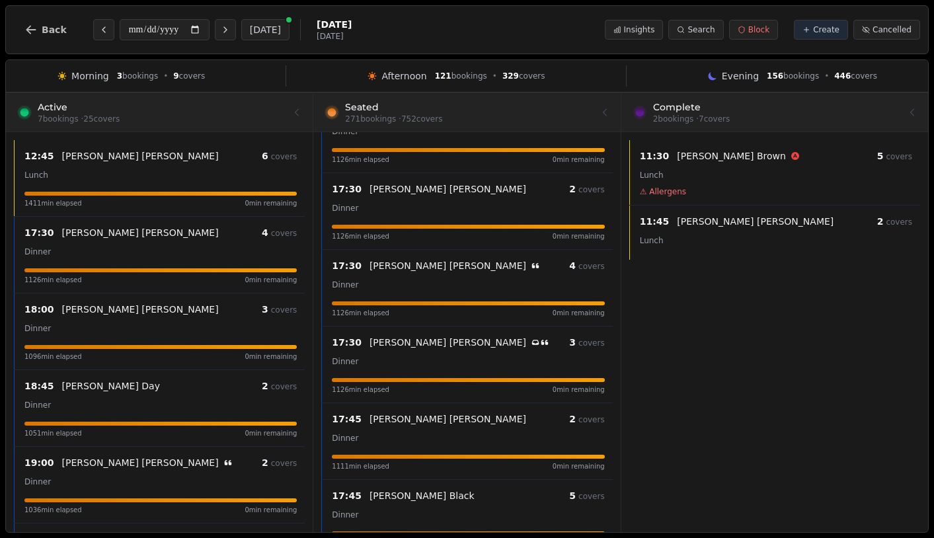
scroll to position [11885, 0]
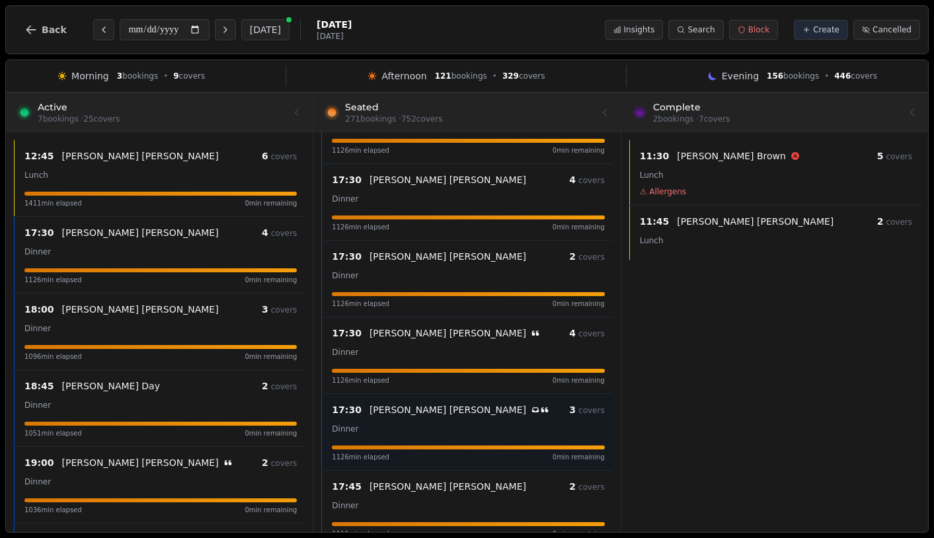
click at [477, 416] on div "Julia Lloyd-Jones Has conversation thread" at bounding box center [470, 409] width 200 height 13
select select "****"
select select "*"
select select "******"
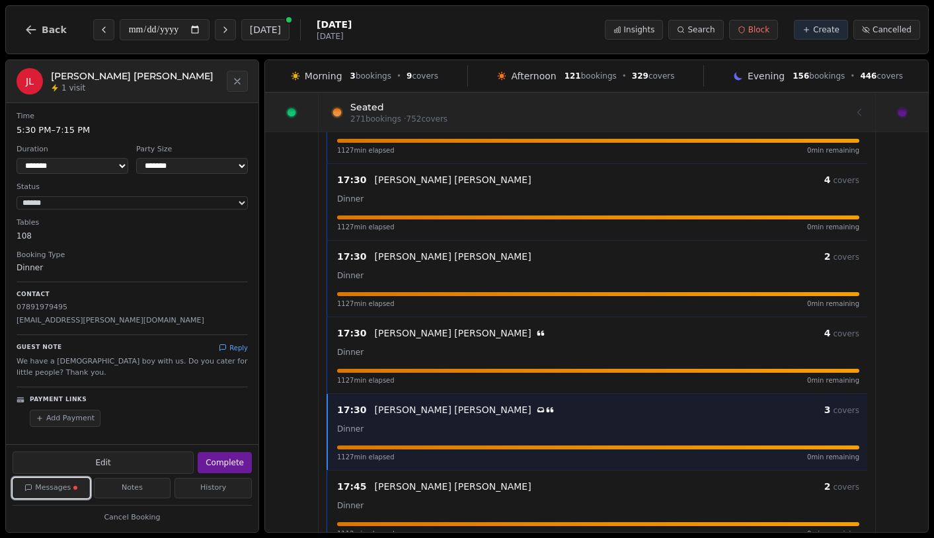
click at [75, 487] on span at bounding box center [75, 488] width 4 height 4
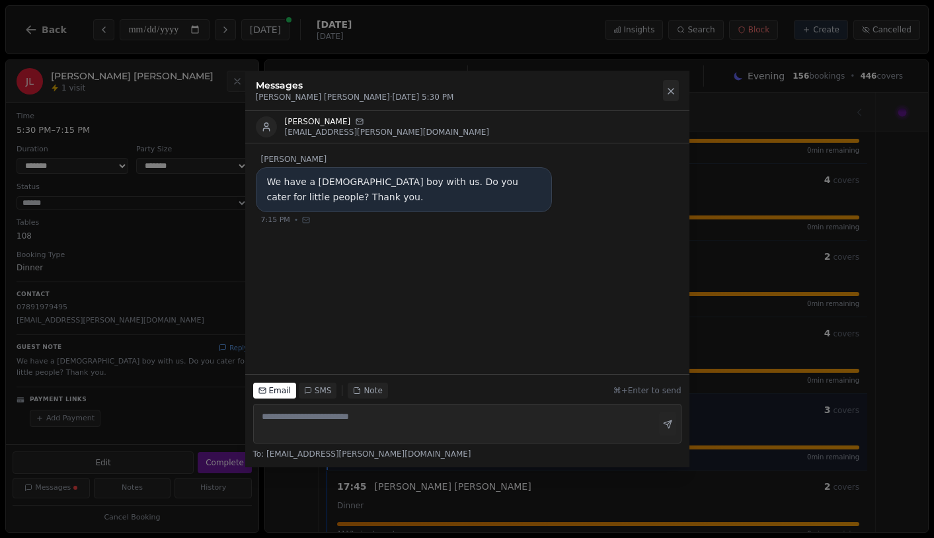
click at [666, 91] on icon at bounding box center [671, 91] width 11 height 11
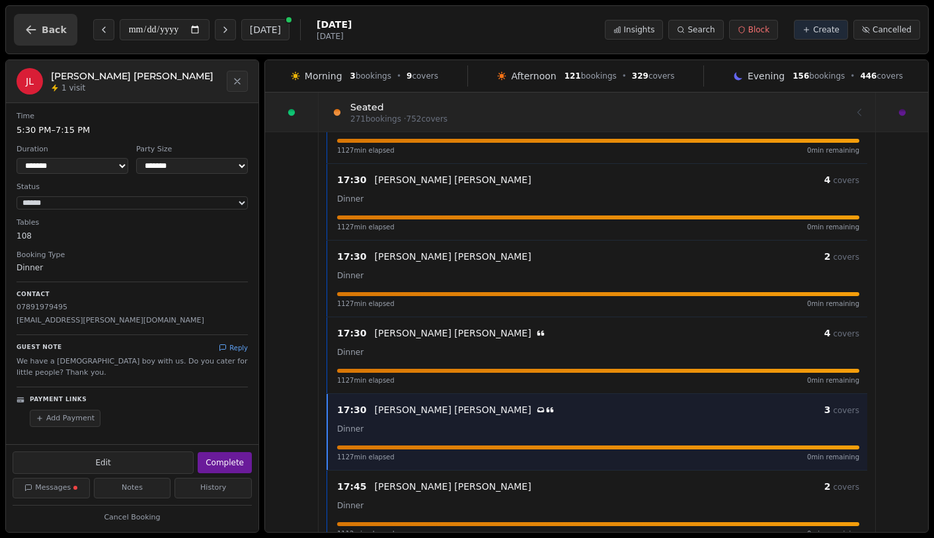
click at [47, 30] on span "Back" at bounding box center [54, 29] width 25 height 9
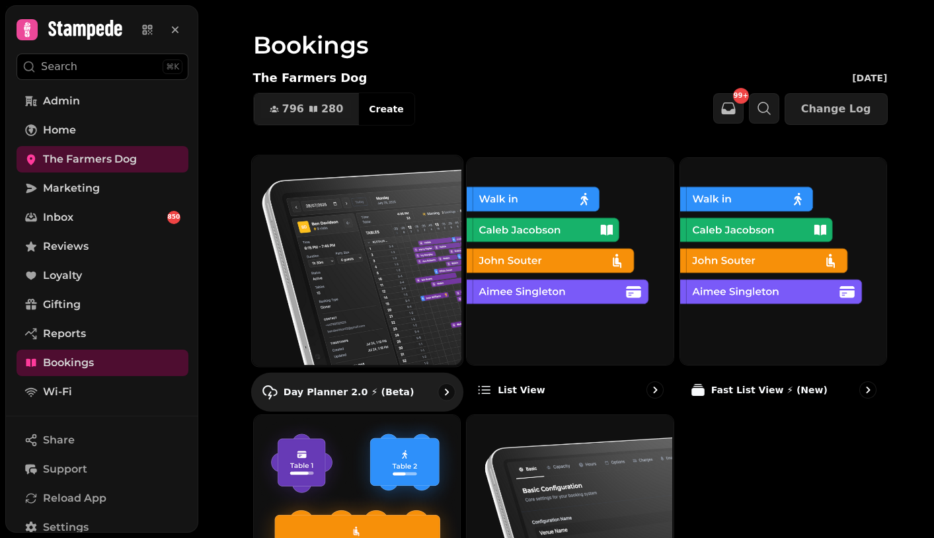
click at [308, 241] on img at bounding box center [355, 259] width 211 height 211
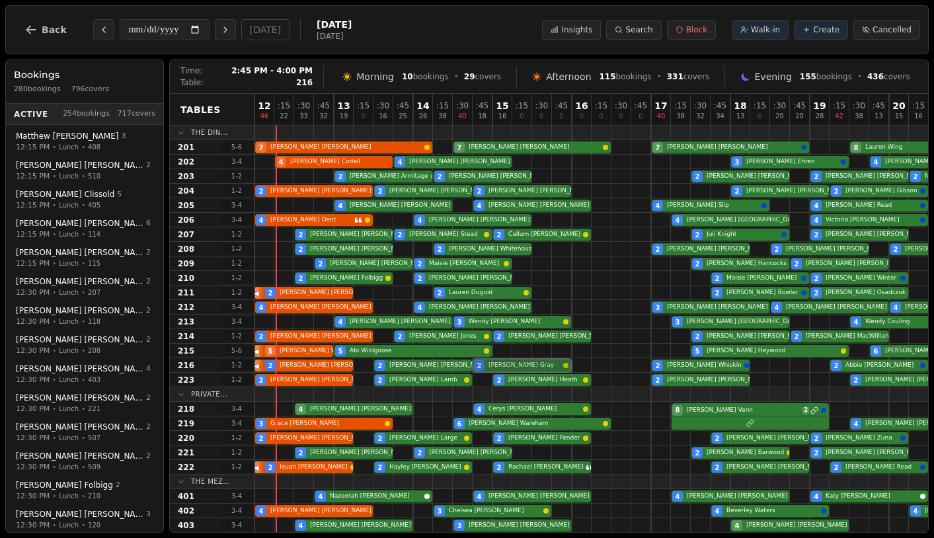
click at [522, 368] on div "2 Charles Peckham 2 Robert Smith 2 Benjamin Gray 2 Sarah Whiskin 2 Abbie Turley…" at bounding box center [701, 365] width 893 height 15
select select "****"
select select "*"
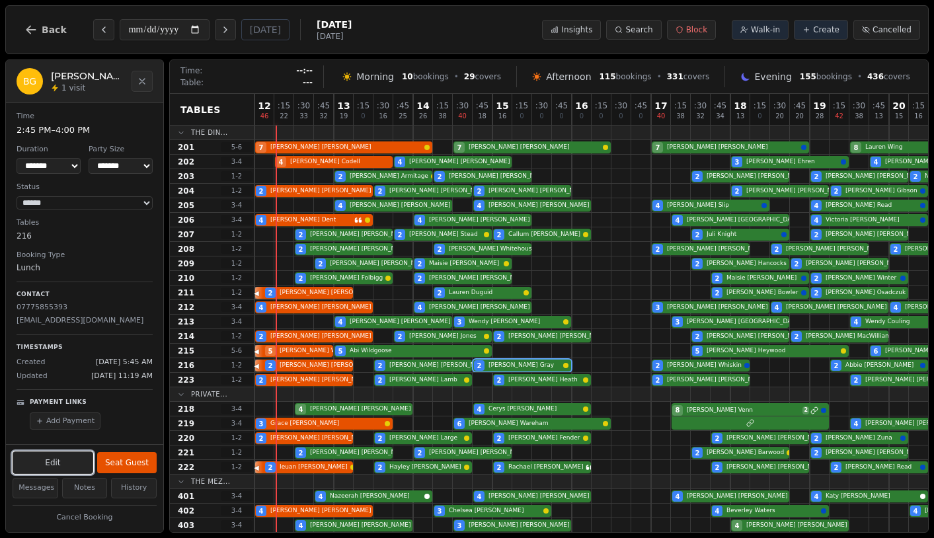
click at [82, 469] on button "Edit" at bounding box center [53, 463] width 81 height 22
select select "*"
select select "****"
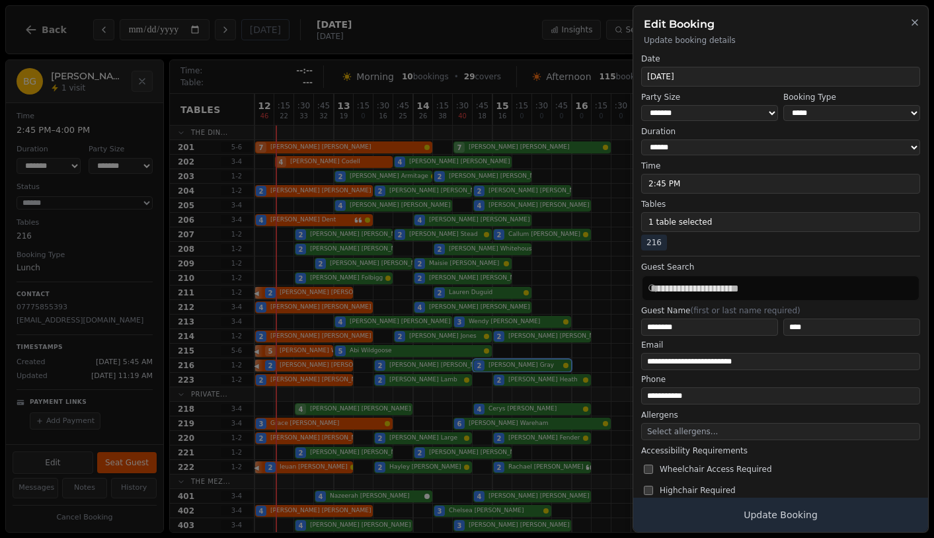
click at [817, 22] on icon "button" at bounding box center [914, 22] width 5 height 5
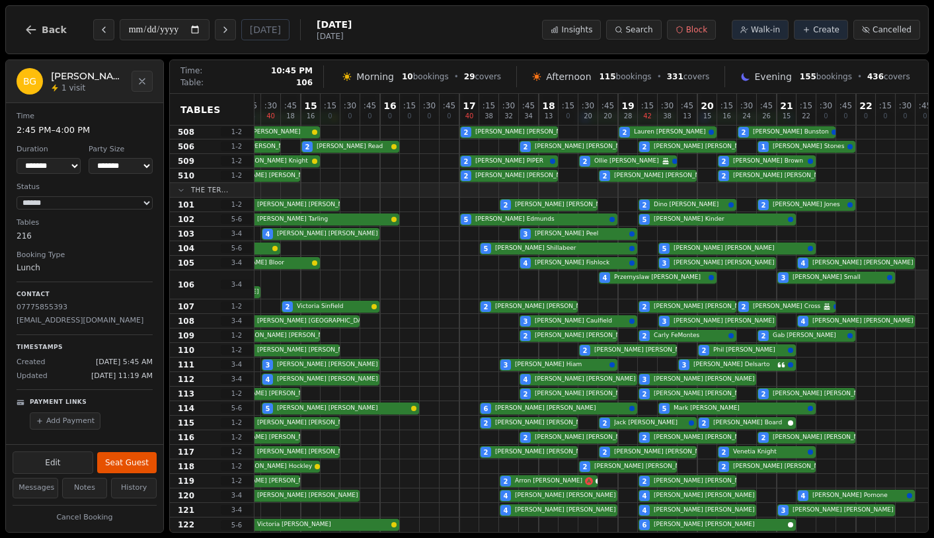
scroll to position [568, 219]
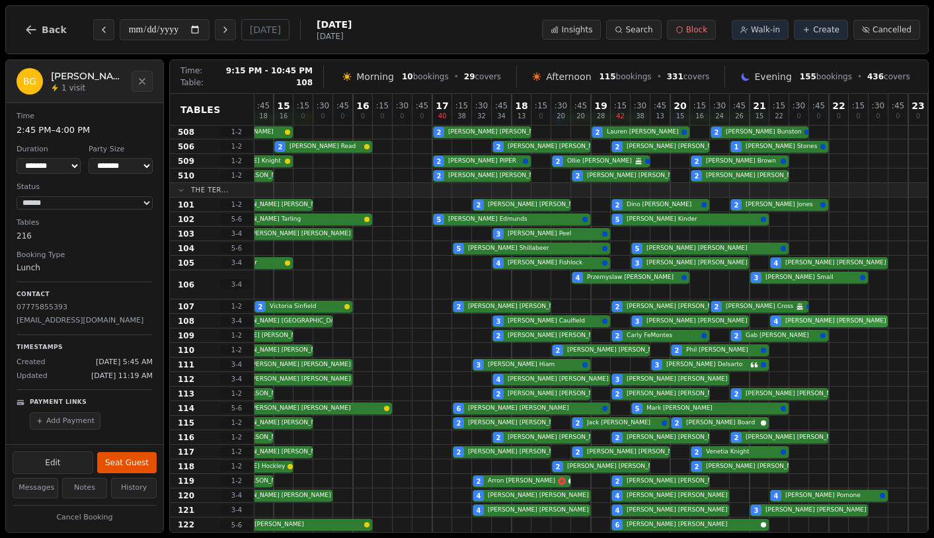
click at [817, 321] on div "4 Sarah Malpass 4 Karla Cork 3 Julie Caulfield 3 Rebecca Palensky 4 Dianne Fitz…" at bounding box center [482, 321] width 893 height 15
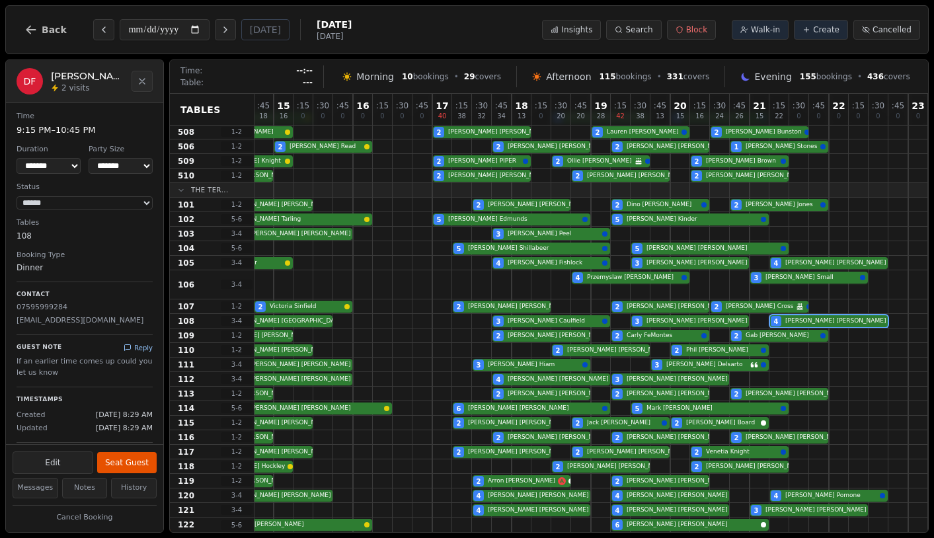
click at [138, 346] on button "Reply" at bounding box center [138, 348] width 29 height 10
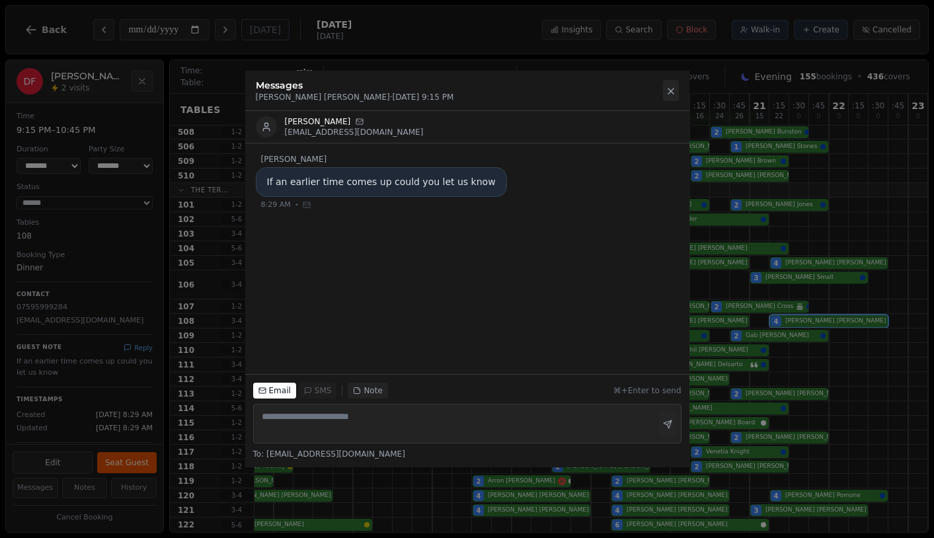
click at [672, 94] on icon at bounding box center [670, 91] width 5 height 5
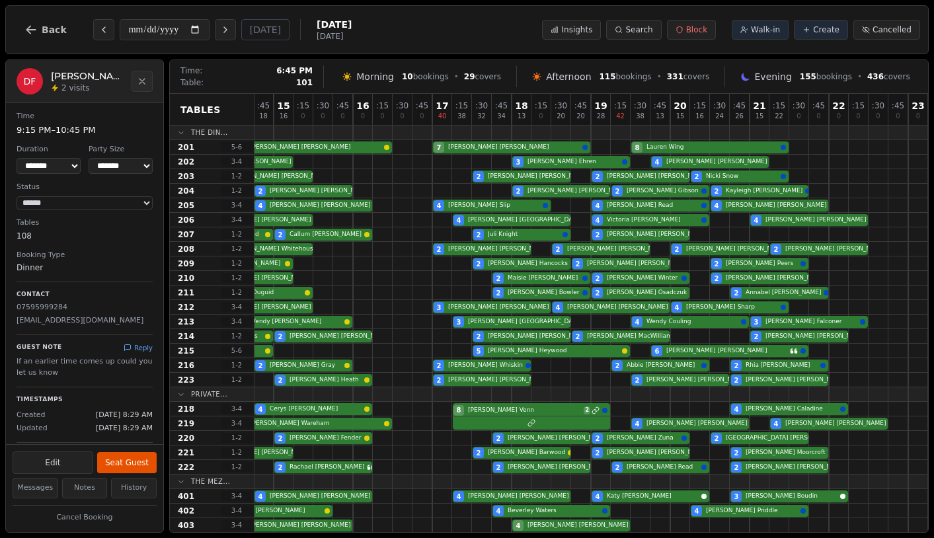
scroll to position [0, 0]
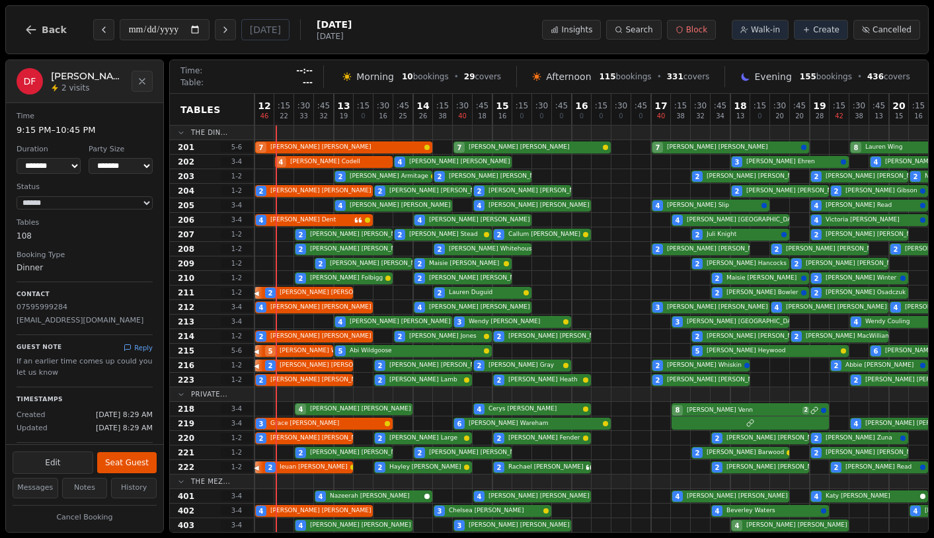
click at [79, 25] on div "**********" at bounding box center [183, 30] width 338 height 32
click at [62, 25] on span "Back" at bounding box center [54, 29] width 25 height 9
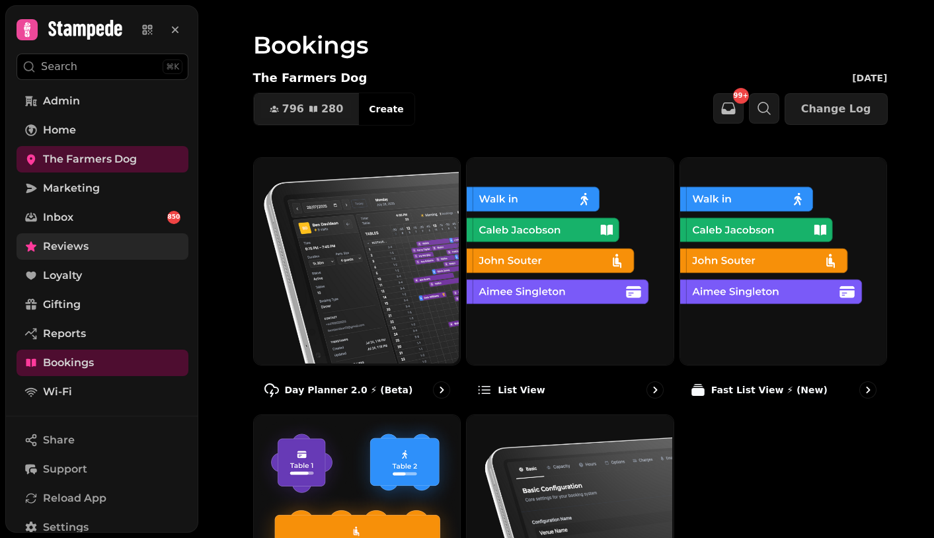
click at [97, 252] on link "Reviews" at bounding box center [103, 246] width 172 height 26
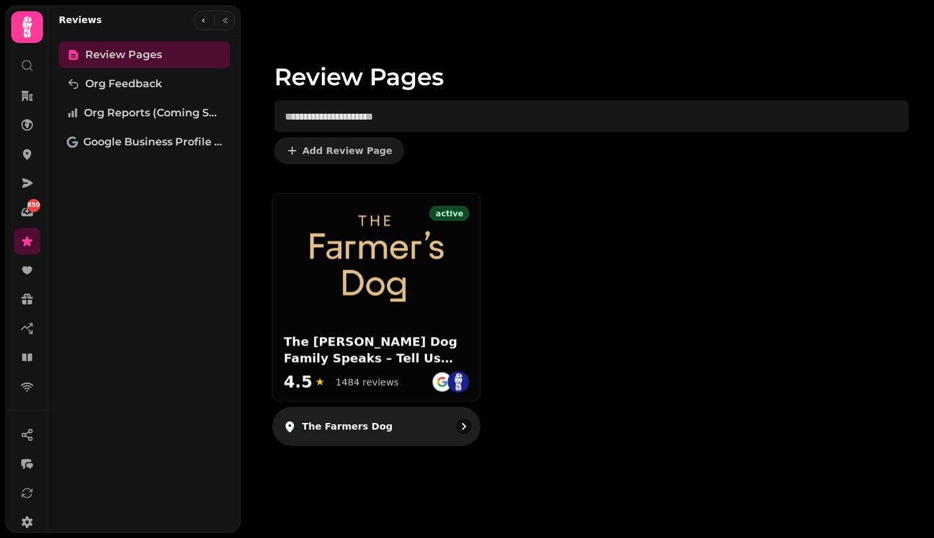
click at [360, 309] on div "active The Farmer’s Dog Family Speaks – Tell Us What You Think 4.5 ★ 1484 revie…" at bounding box center [375, 297] width 207 height 207
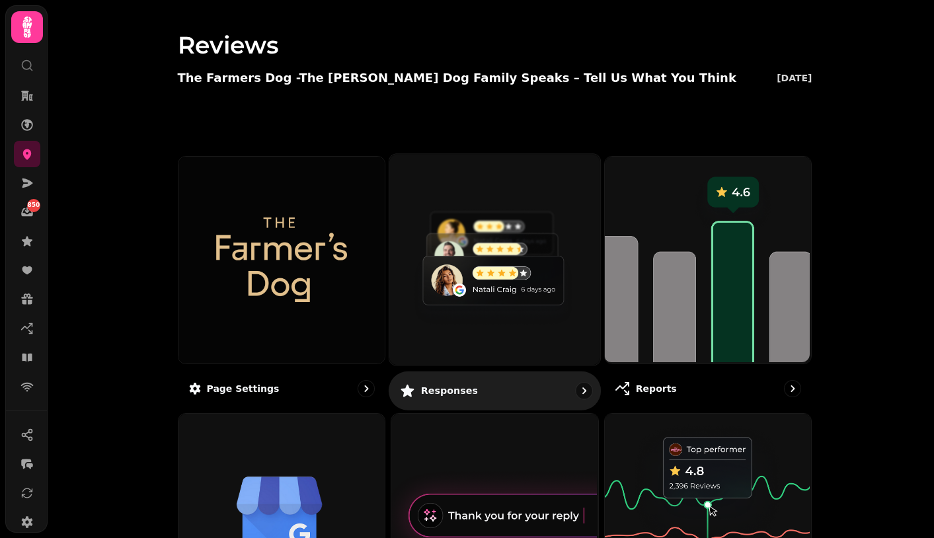
click at [461, 278] on img at bounding box center [493, 258] width 211 height 211
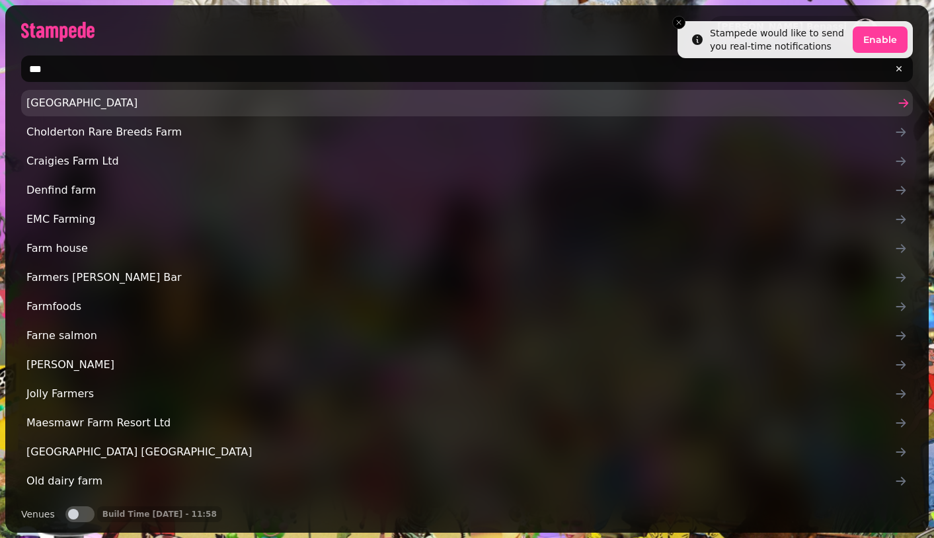
type input "**********"
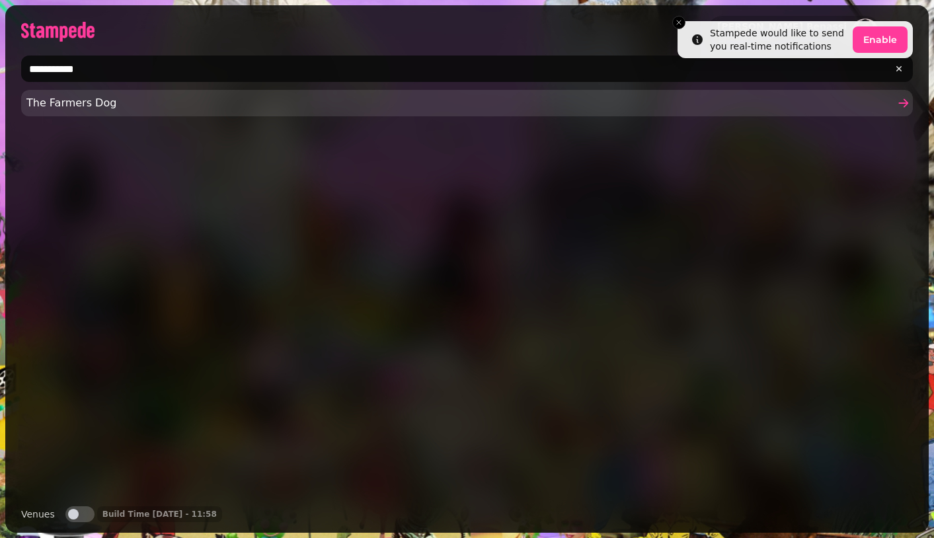
click at [144, 106] on span "The Farmers Dog" at bounding box center [460, 103] width 868 height 16
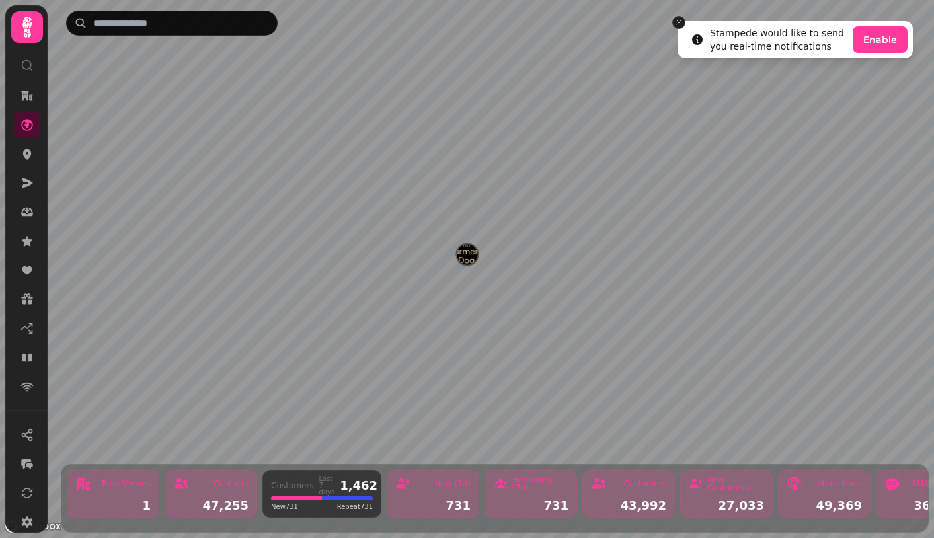
click at [680, 24] on icon "Close toast" at bounding box center [679, 23] width 8 height 8
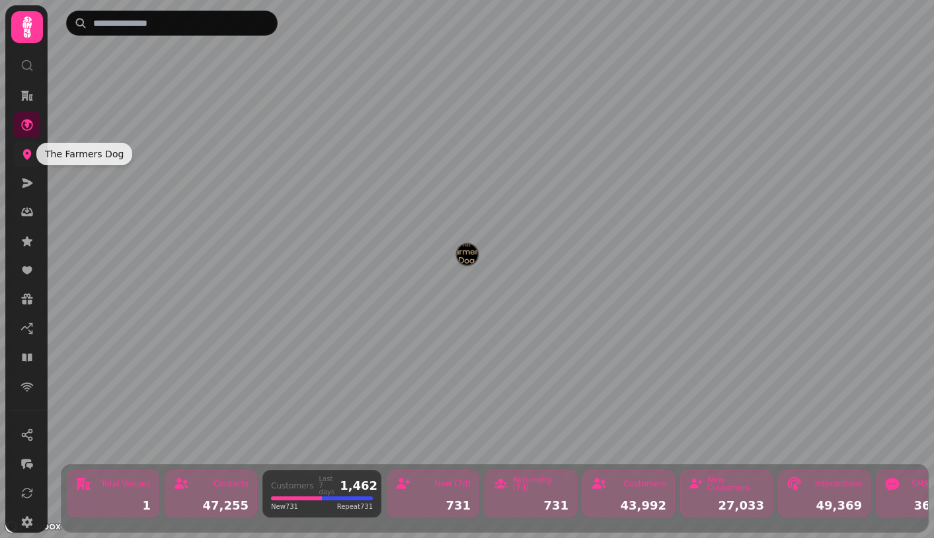
click at [29, 160] on icon at bounding box center [26, 153] width 13 height 13
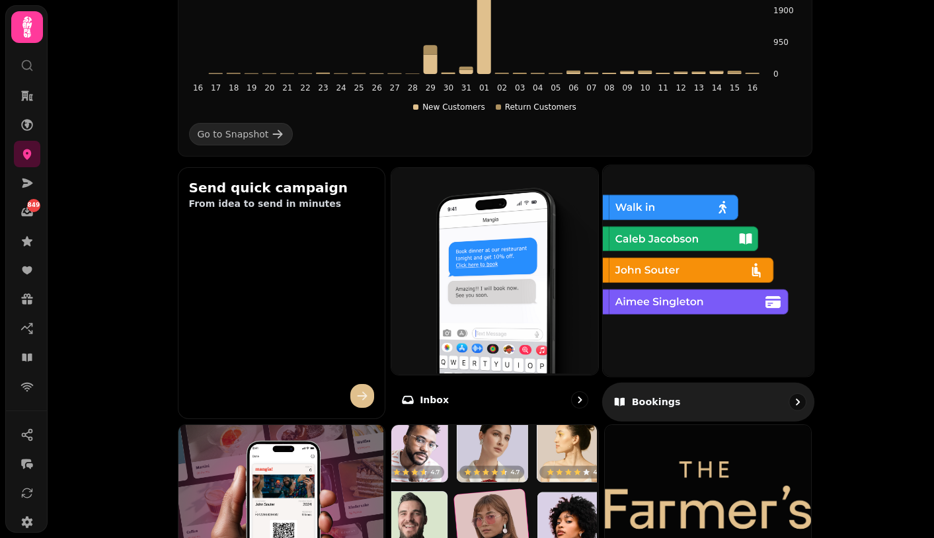
scroll to position [321, 0]
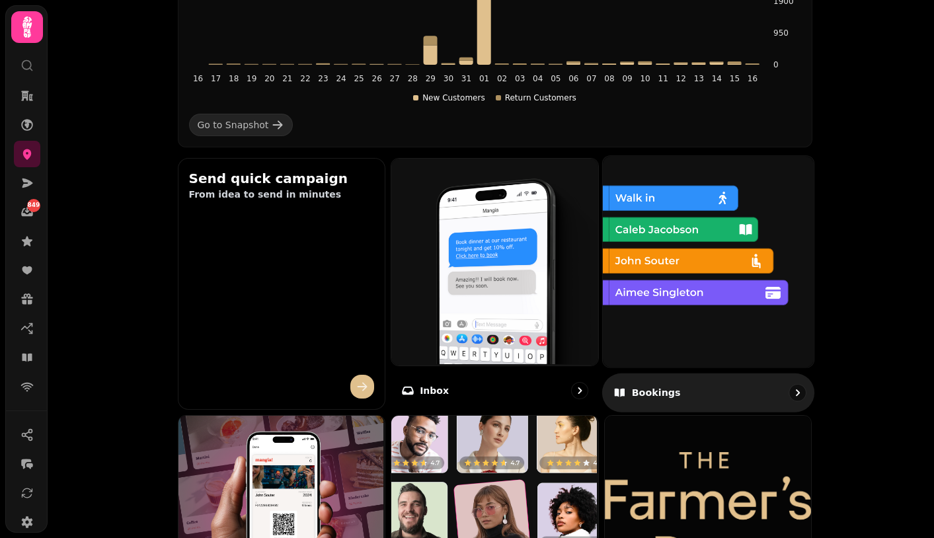
click at [666, 301] on img at bounding box center [707, 260] width 211 height 211
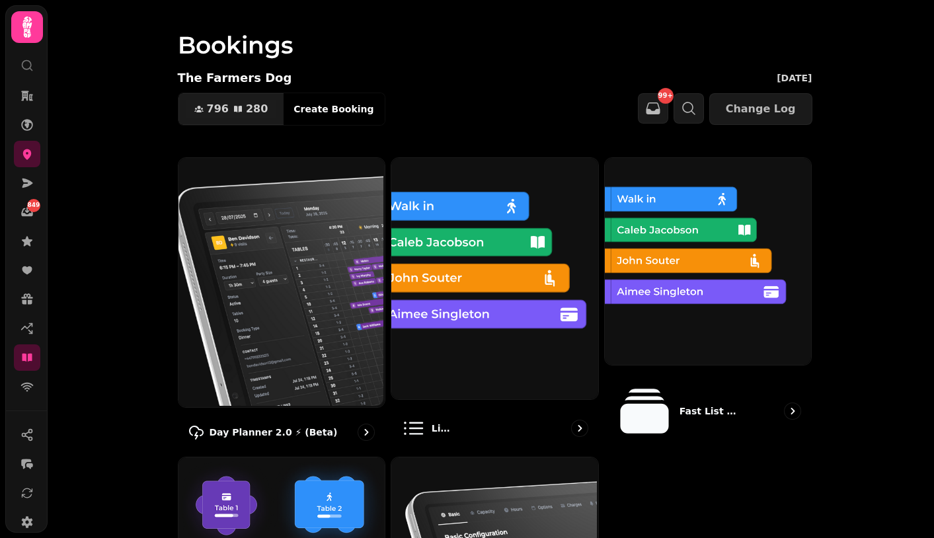
click at [666, 301] on img at bounding box center [707, 260] width 207 height 207
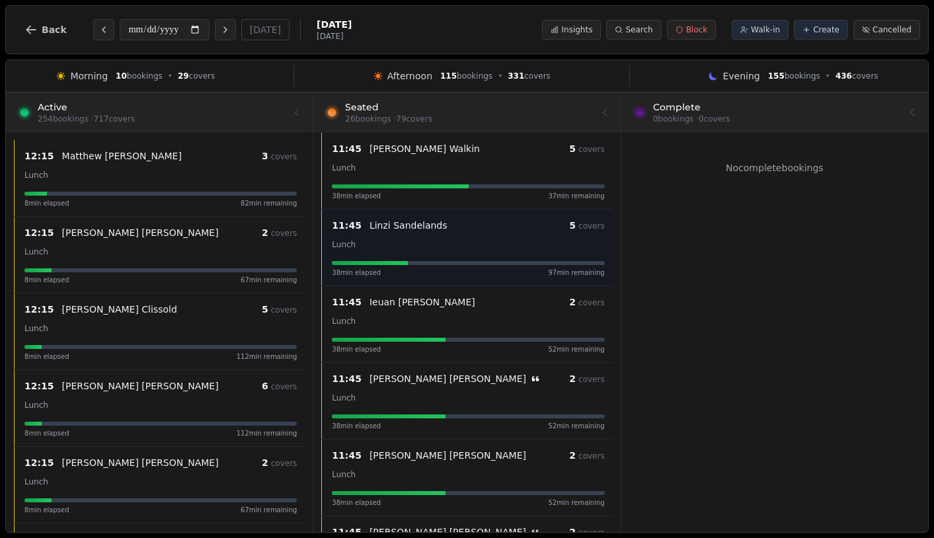
scroll to position [8, 0]
click at [226, 33] on icon "Next day" at bounding box center [225, 29] width 11 height 11
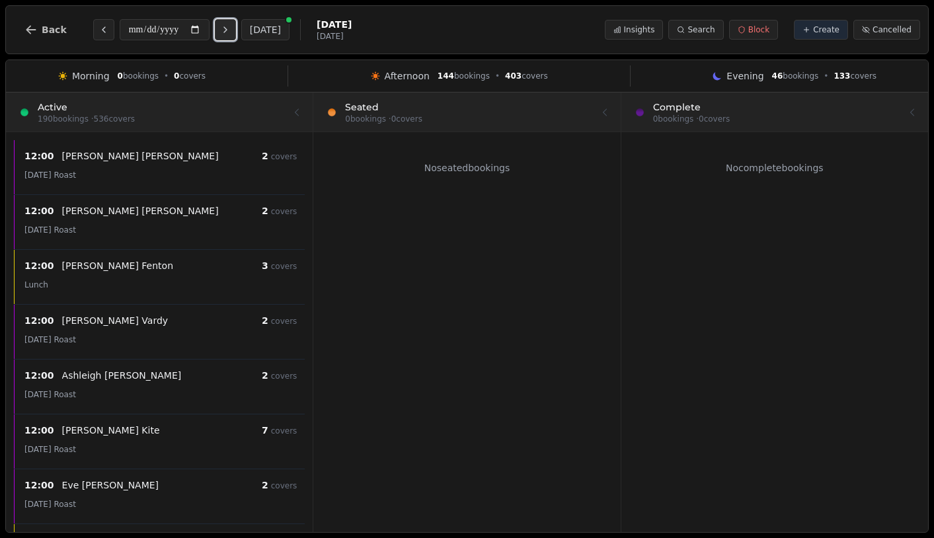
scroll to position [0, 0]
click at [226, 33] on icon "Next day" at bounding box center [225, 29] width 11 height 11
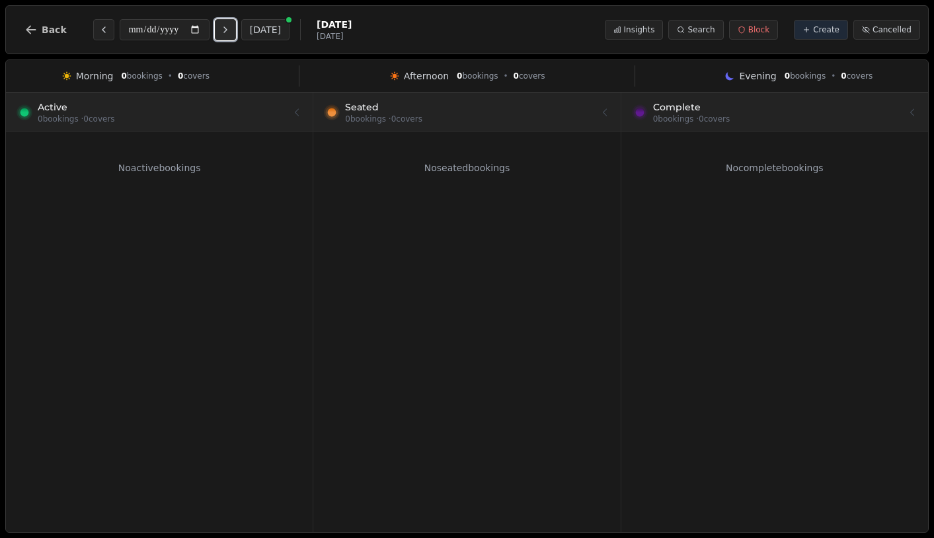
click at [226, 33] on icon "Next day" at bounding box center [225, 29] width 11 height 11
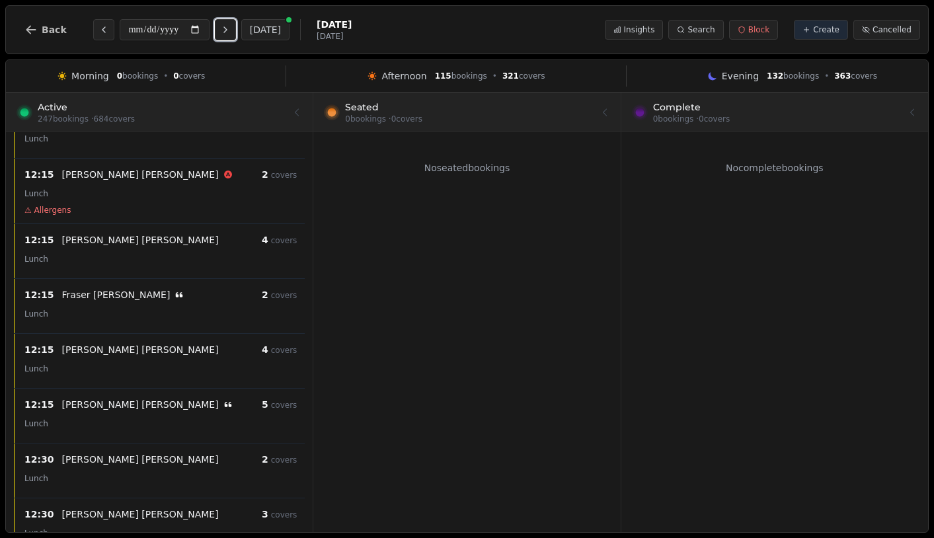
scroll to position [922, 0]
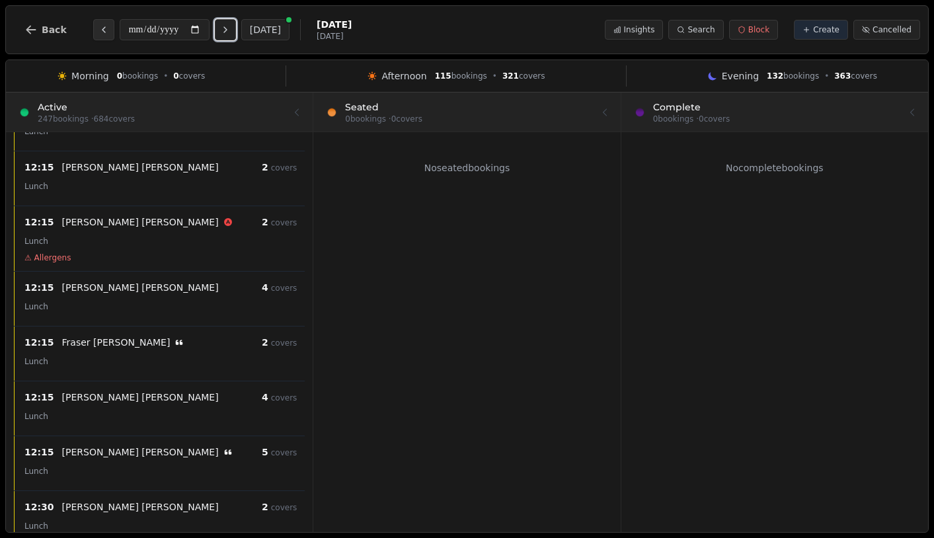
click at [99, 31] on icon "Previous day" at bounding box center [104, 29] width 11 height 11
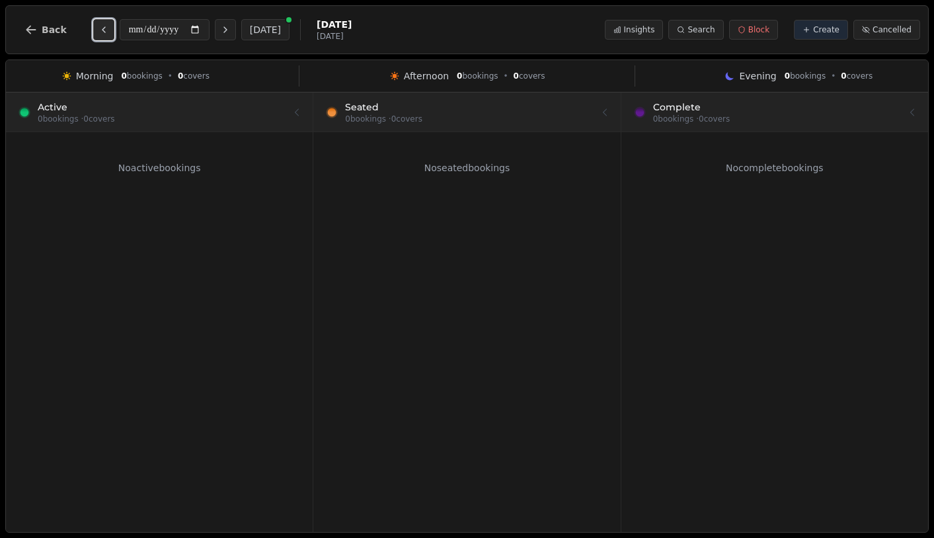
scroll to position [0, 0]
click at [99, 31] on icon "Previous day" at bounding box center [104, 29] width 11 height 11
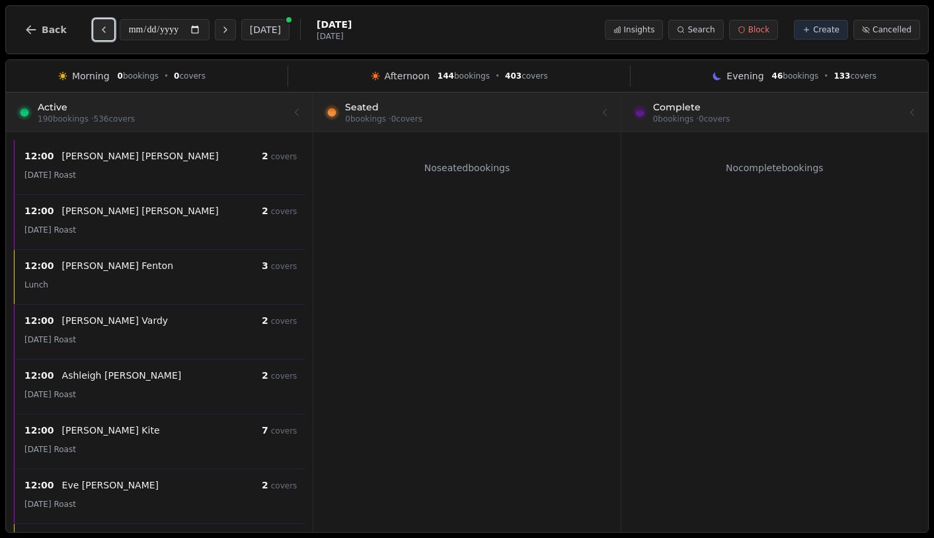
click at [99, 31] on icon "Previous day" at bounding box center [104, 29] width 11 height 11
type input "**********"
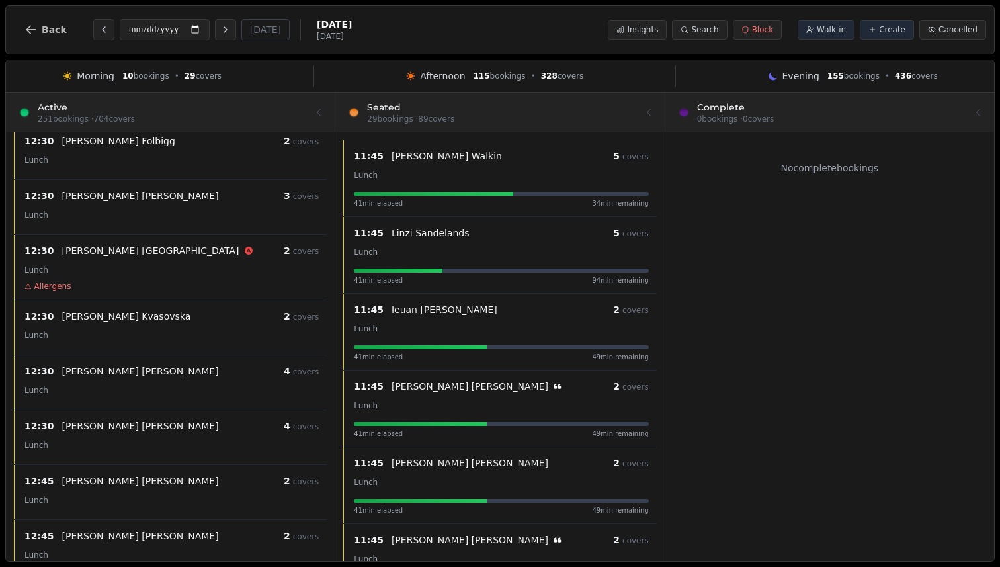
scroll to position [531, 0]
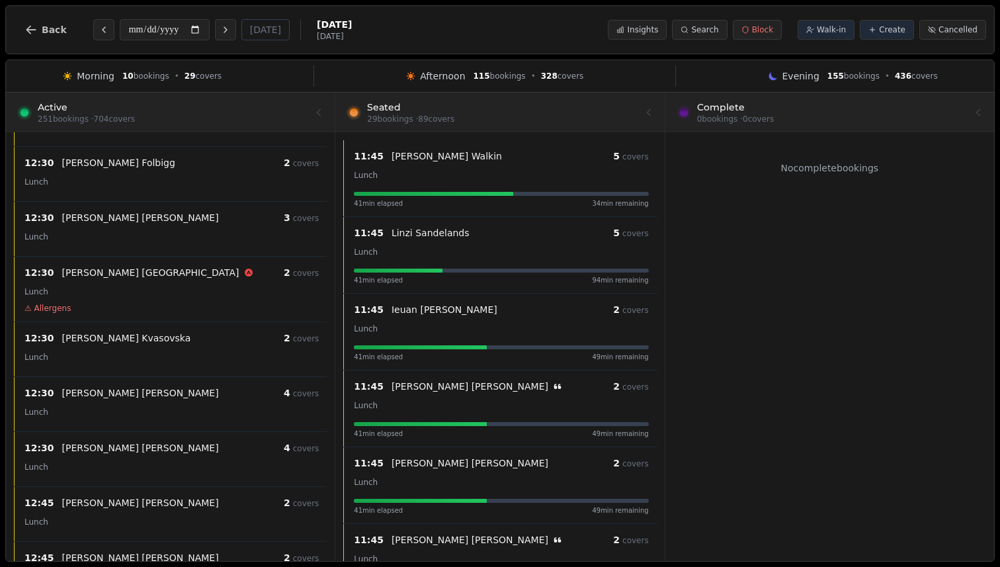
click at [453, 118] on div at bounding box center [500, 111] width 312 height 37
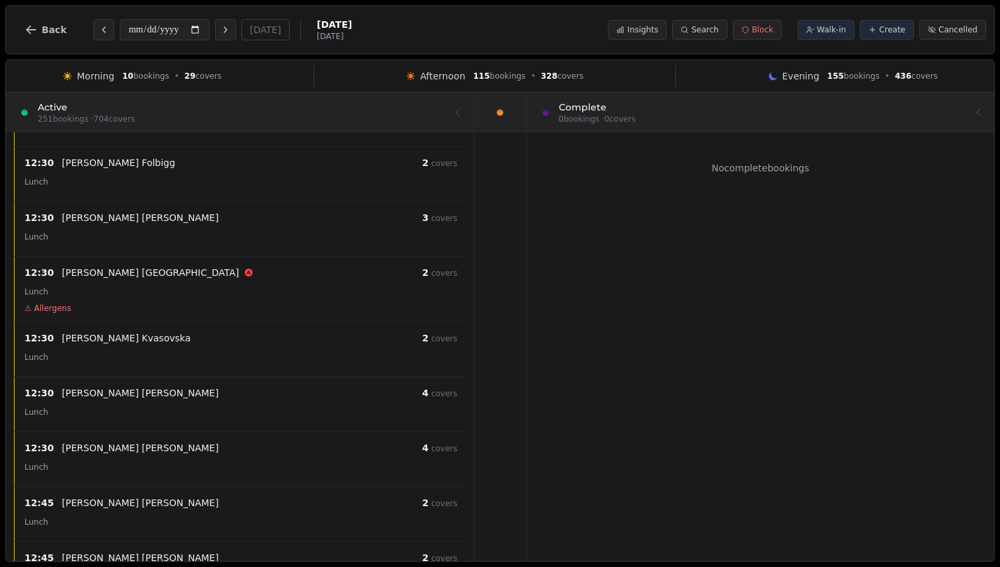
click at [659, 118] on div at bounding box center [760, 111] width 444 height 37
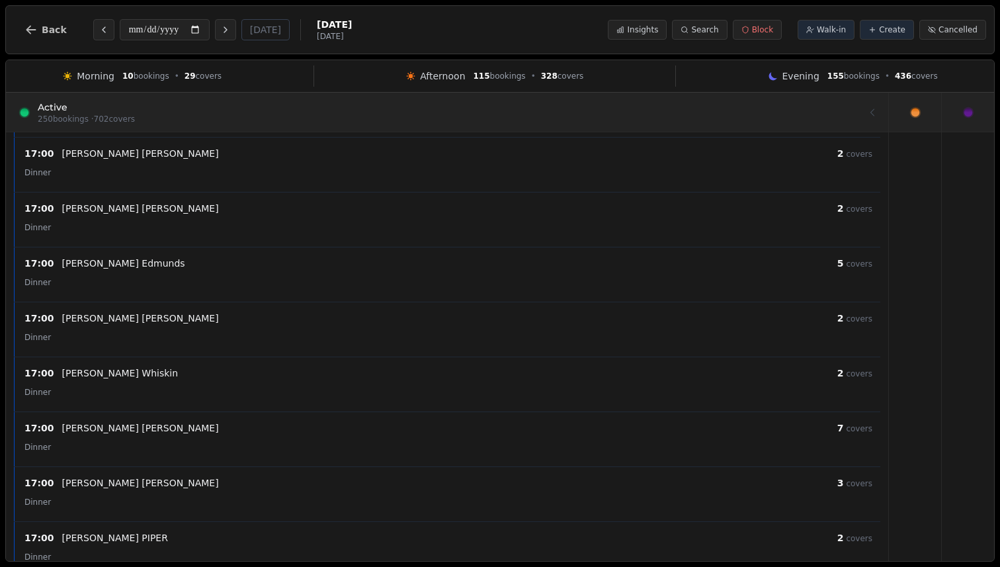
scroll to position [5314, 0]
click at [904, 130] on div at bounding box center [915, 112] width 52 height 39
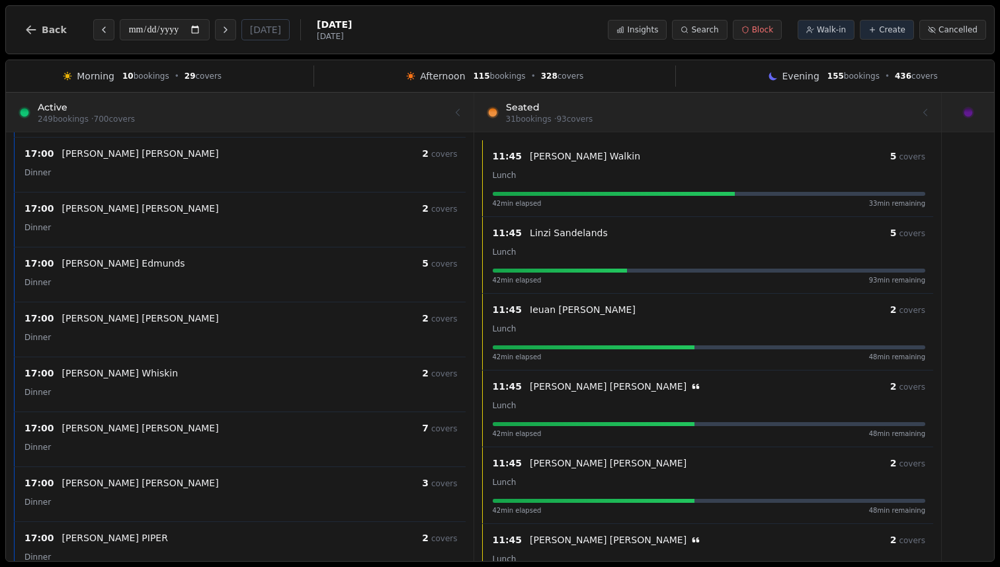
click at [448, 116] on div at bounding box center [240, 111] width 444 height 37
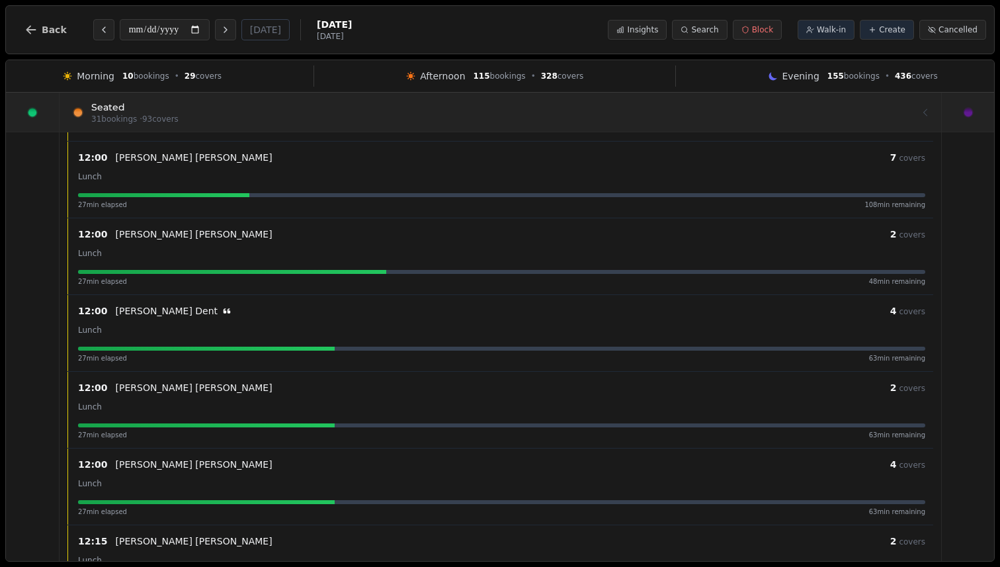
scroll to position [1531, 0]
click at [52, 119] on div at bounding box center [32, 112] width 53 height 39
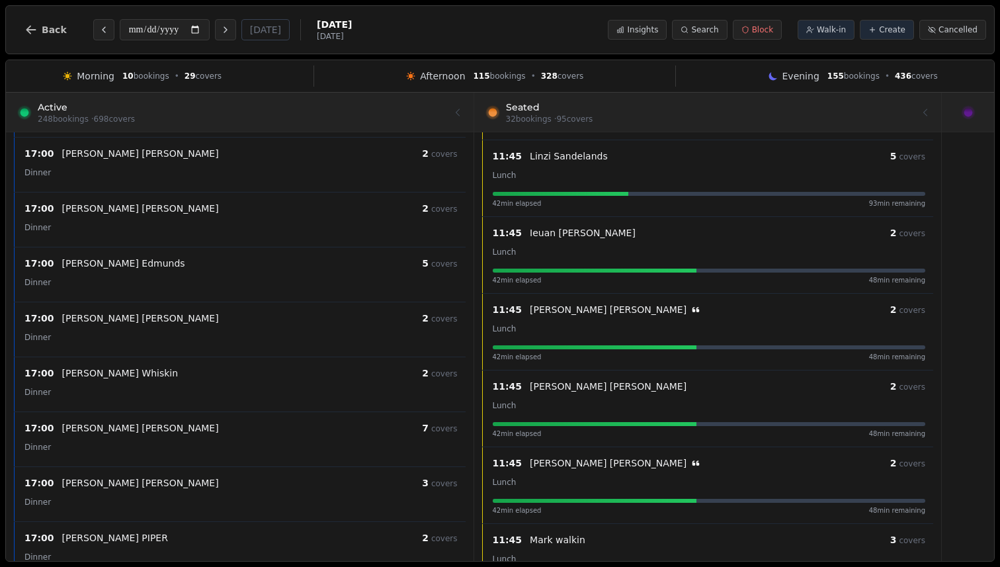
scroll to position [0, 0]
click at [934, 111] on div at bounding box center [967, 112] width 52 height 39
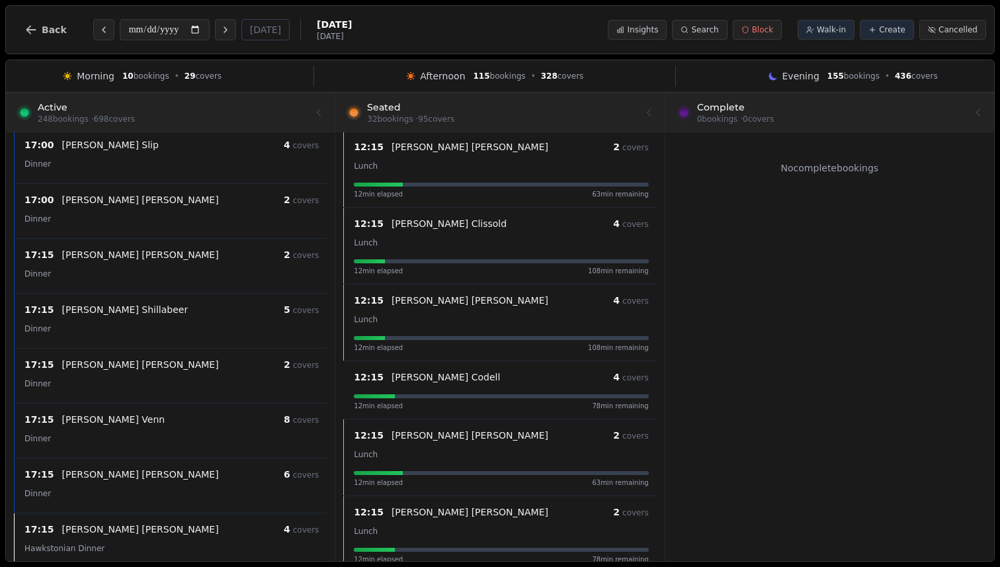
scroll to position [2022, 0]
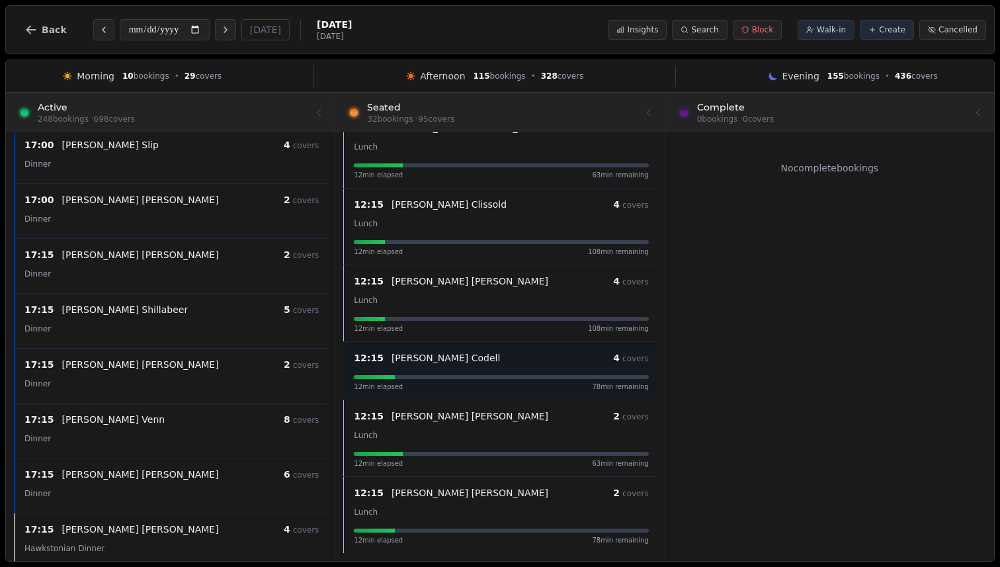
click at [503, 362] on div "[PERSON_NAME]" at bounding box center [501, 357] width 221 height 13
select select "****"
select select "*"
select select "******"
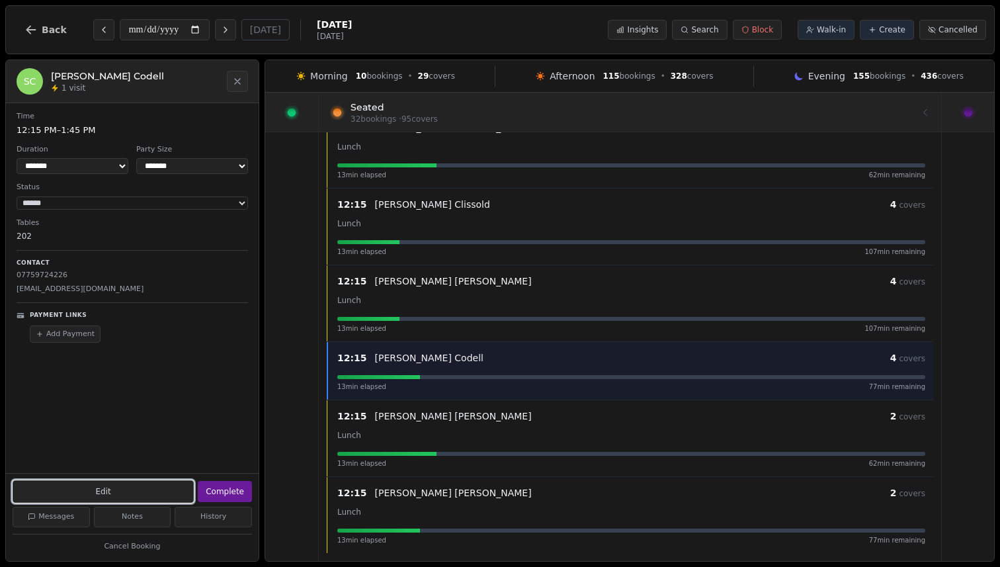
click at [79, 496] on button "Edit" at bounding box center [103, 491] width 181 height 22
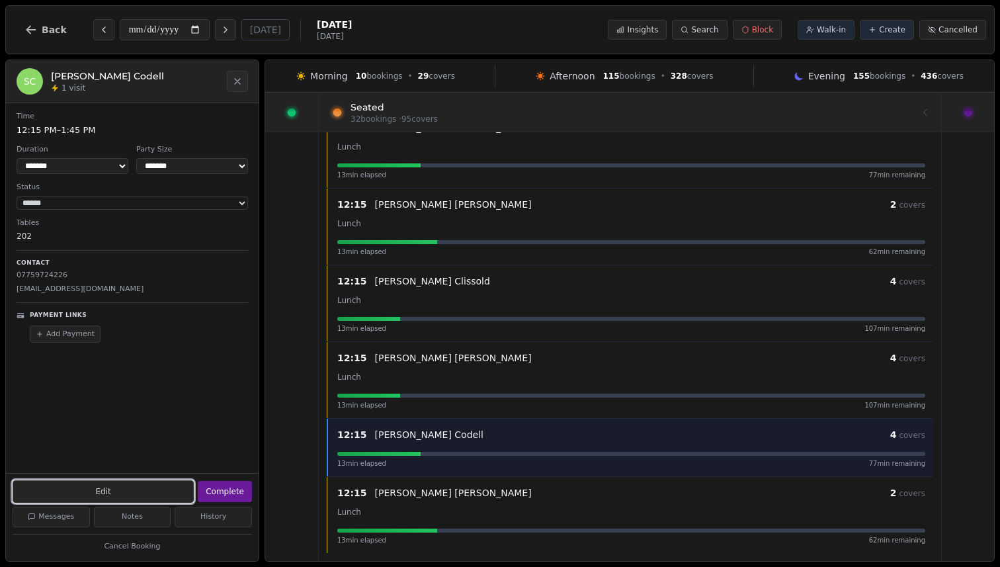
scroll to position [1657, 0]
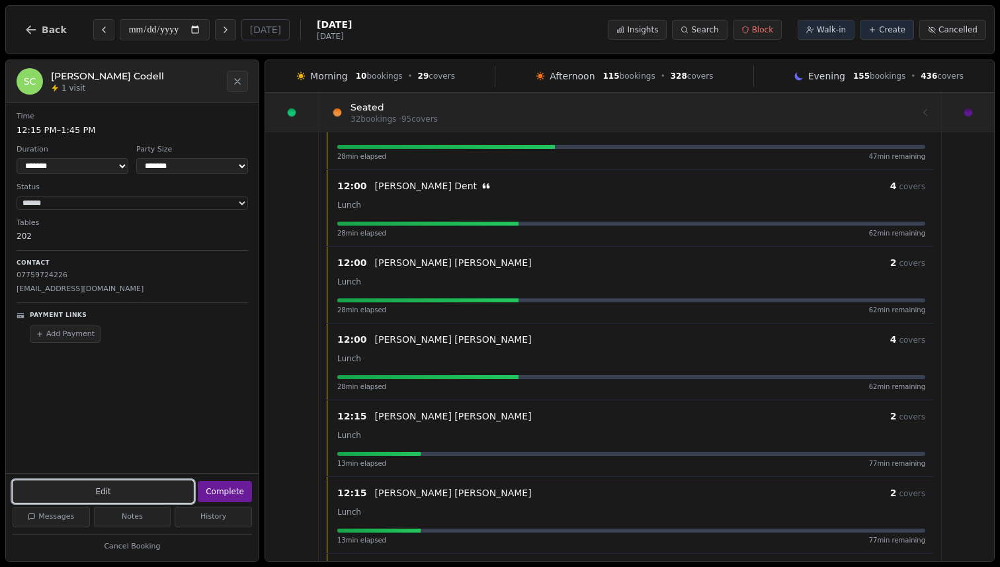
click at [79, 496] on button "Edit" at bounding box center [103, 491] width 181 height 22
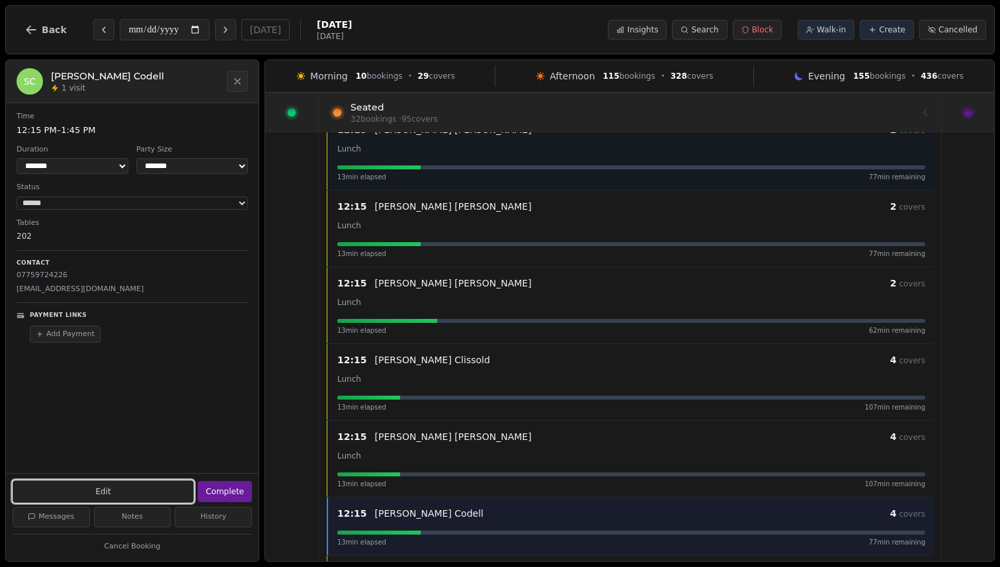
scroll to position [2022, 0]
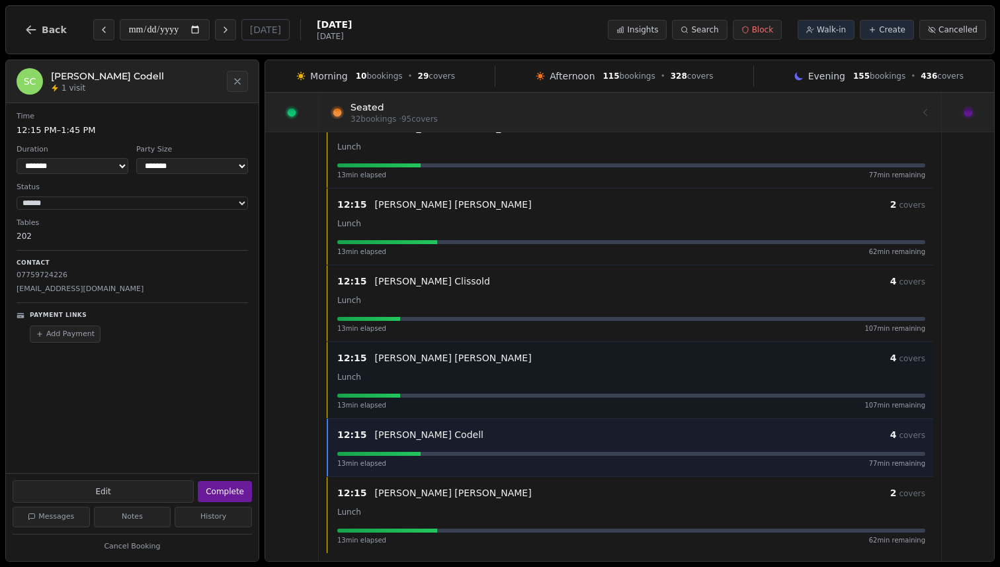
click at [401, 358] on p "[PERSON_NAME]" at bounding box center [453, 357] width 157 height 13
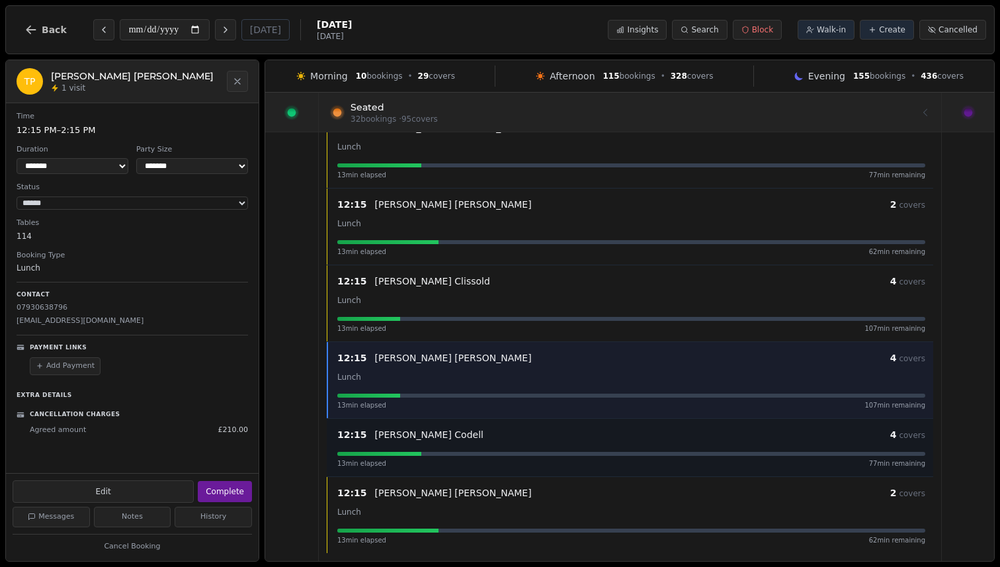
click at [567, 451] on div "12:15 [PERSON_NAME] 4 covers 13 min elapsed 77 min remaining" at bounding box center [631, 447] width 604 height 42
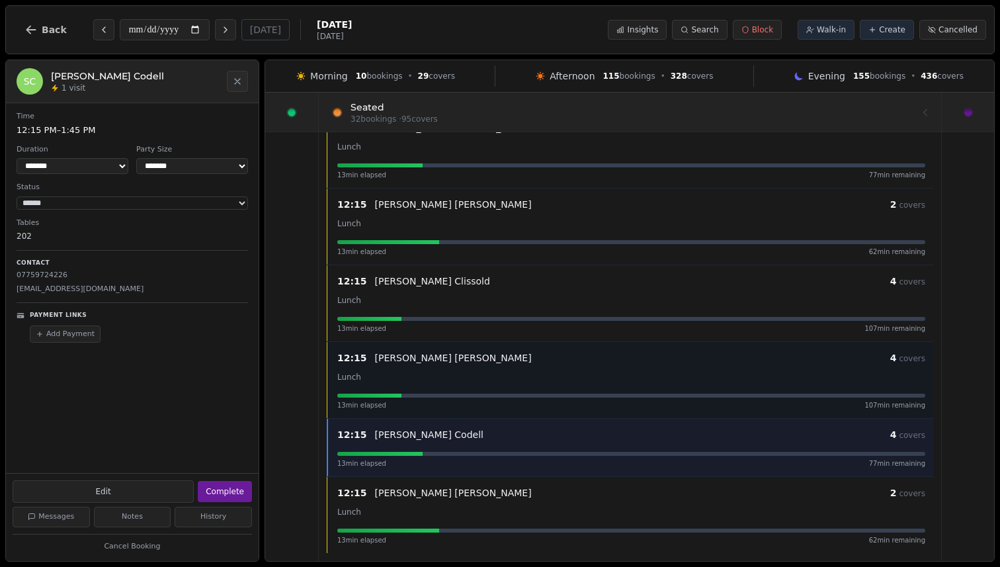
click at [541, 373] on div "Lunch" at bounding box center [631, 376] width 588 height 16
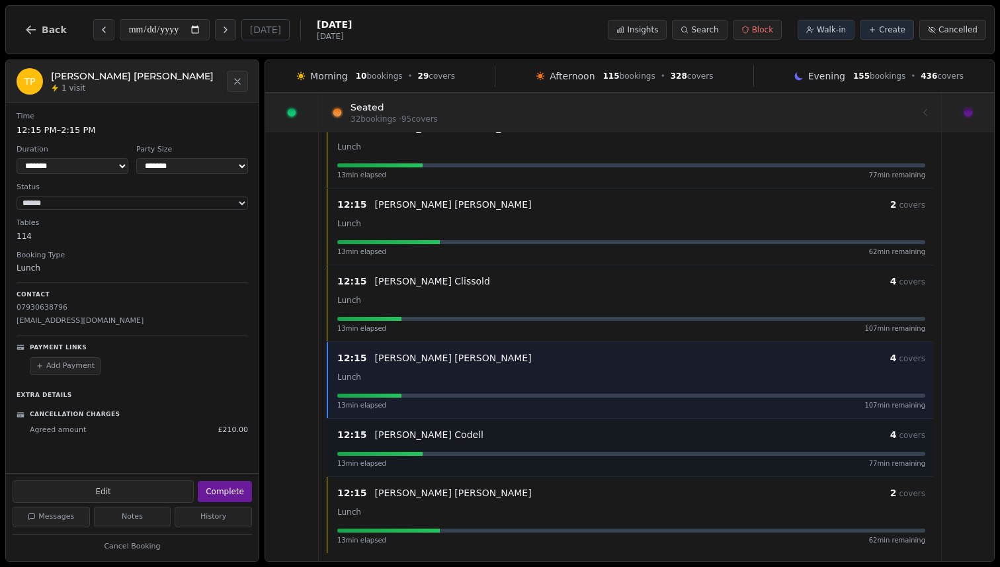
click at [537, 457] on div "13 min elapsed 77 min remaining" at bounding box center [631, 460] width 588 height 17
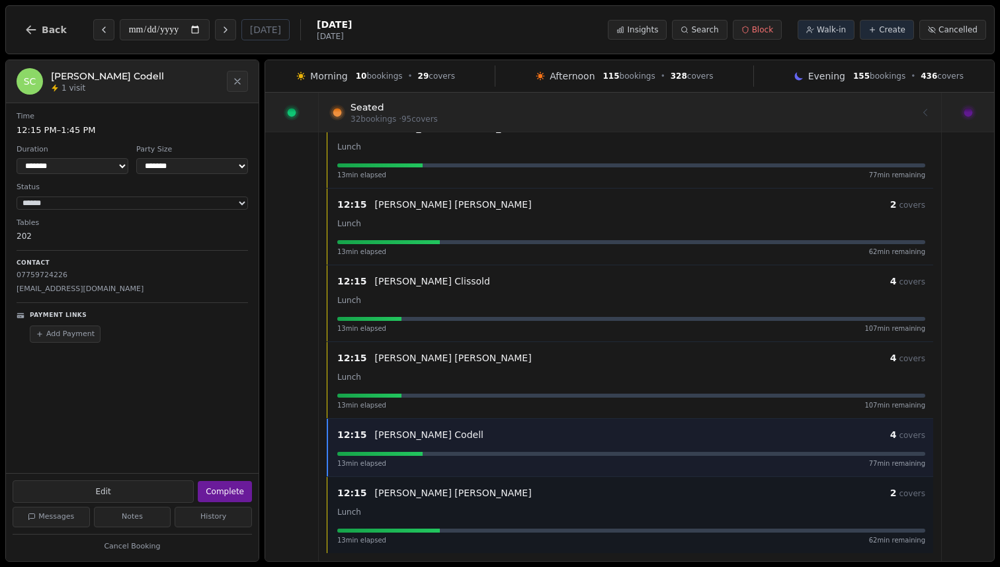
click at [543, 511] on div "Lunch" at bounding box center [631, 511] width 588 height 16
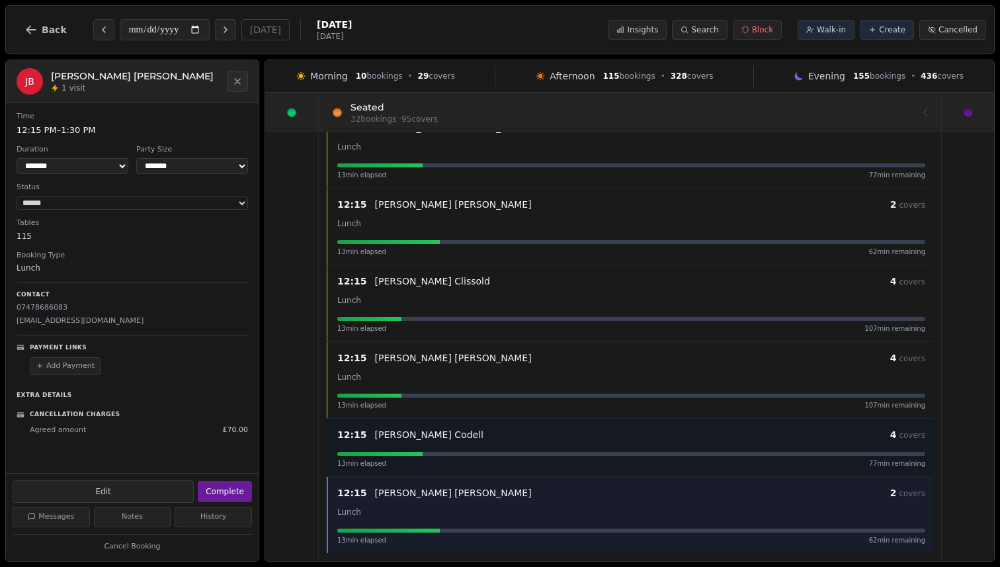
click at [493, 436] on div "[PERSON_NAME]" at bounding box center [632, 434] width 515 height 13
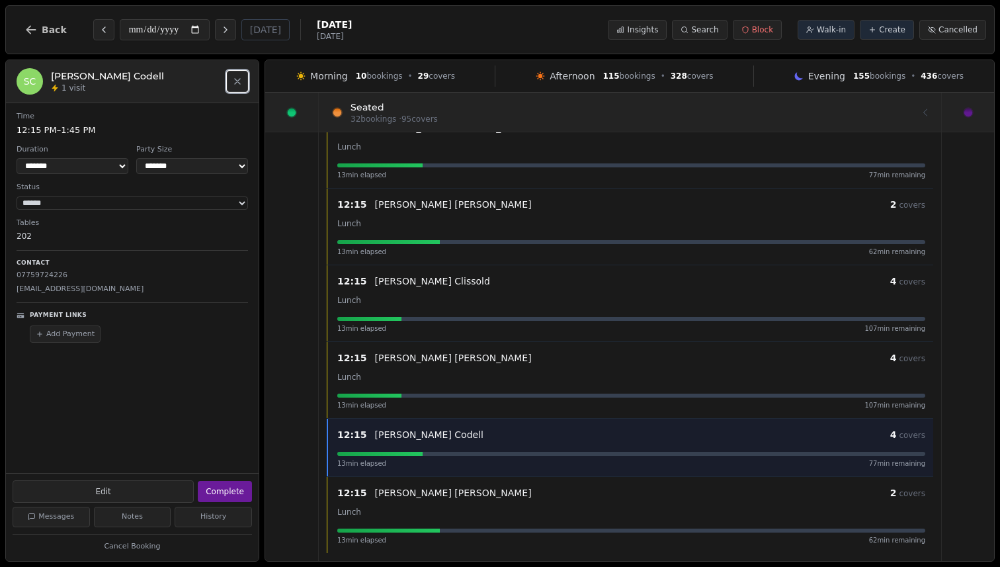
click at [239, 87] on button "Close" at bounding box center [237, 81] width 21 height 21
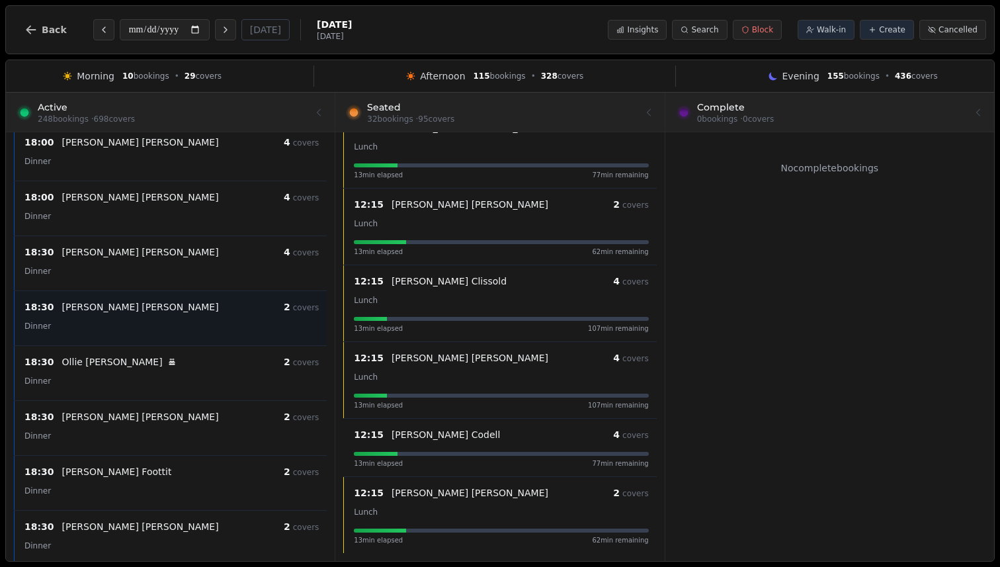
scroll to position [7971, 0]
click at [226, 364] on div "[PERSON_NAME] Birthday celebration" at bounding box center [172, 360] width 221 height 13
select select "****"
select select "*"
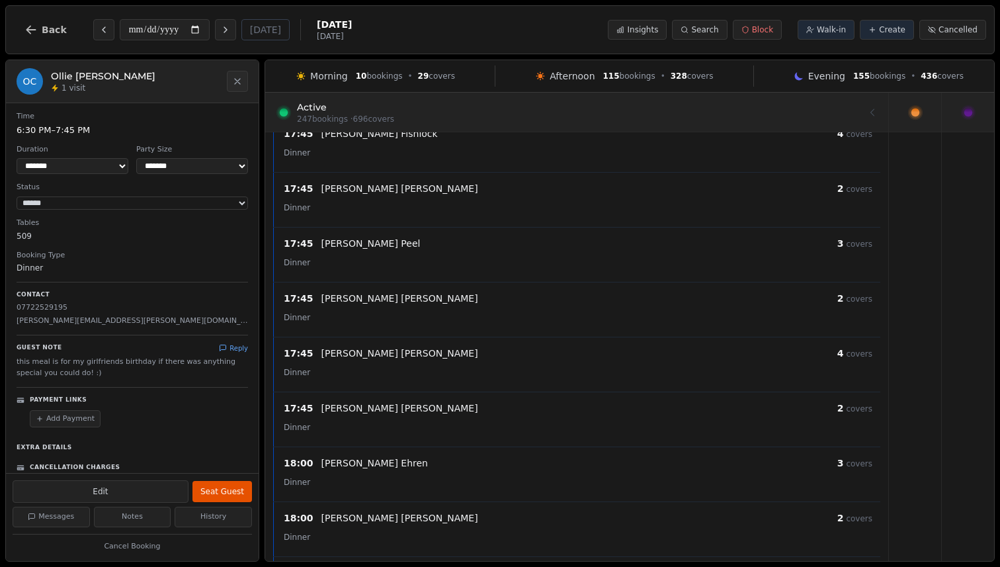
scroll to position [7222, 0]
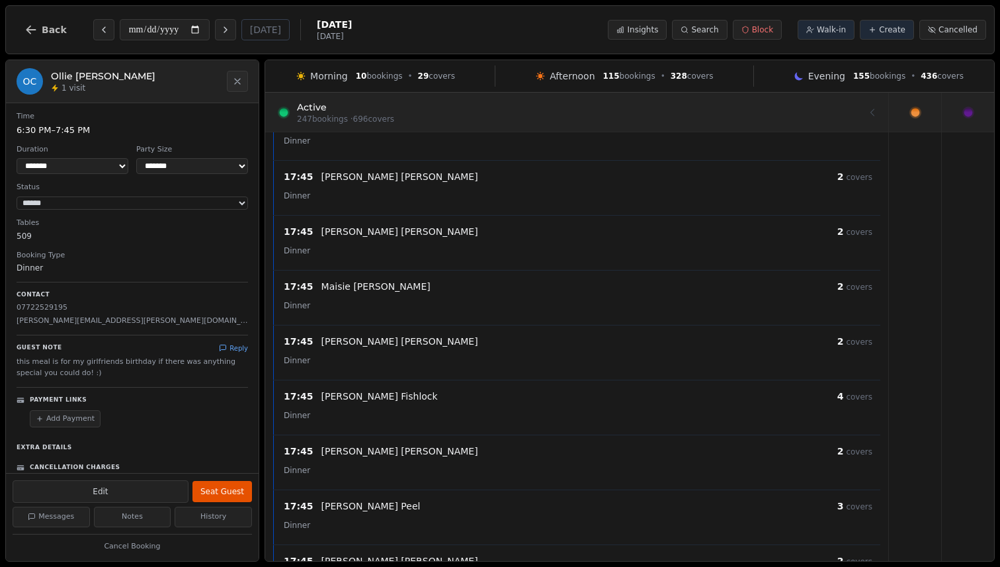
click at [820, 101] on div at bounding box center [577, 111] width 592 height 37
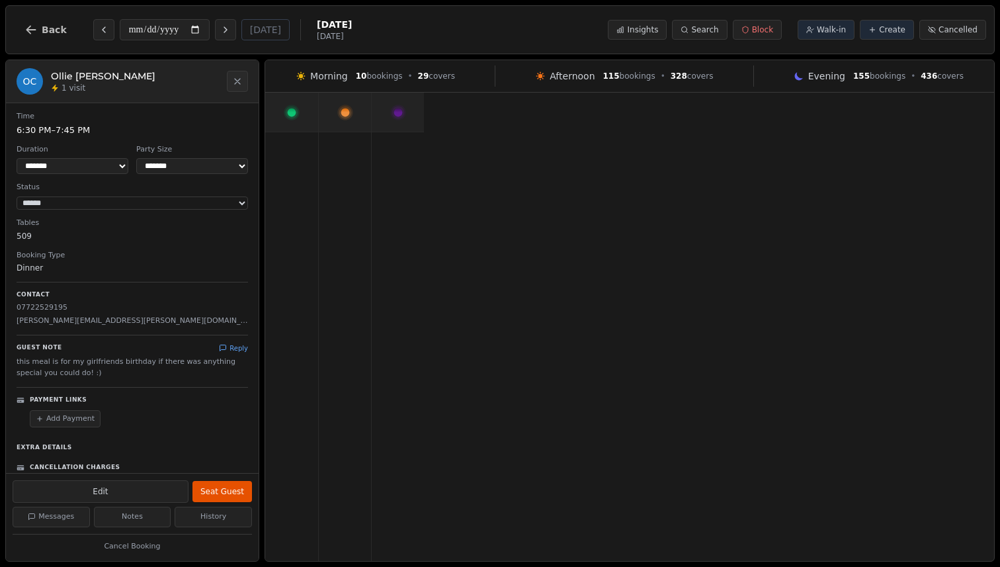
click at [352, 112] on icon at bounding box center [344, 111] width 15 height 15
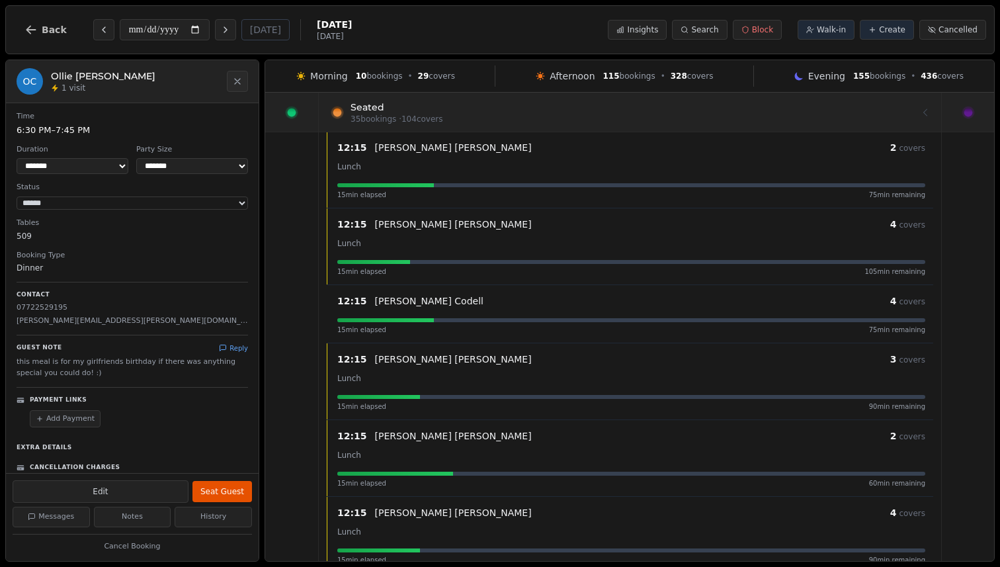
scroll to position [2252, 0]
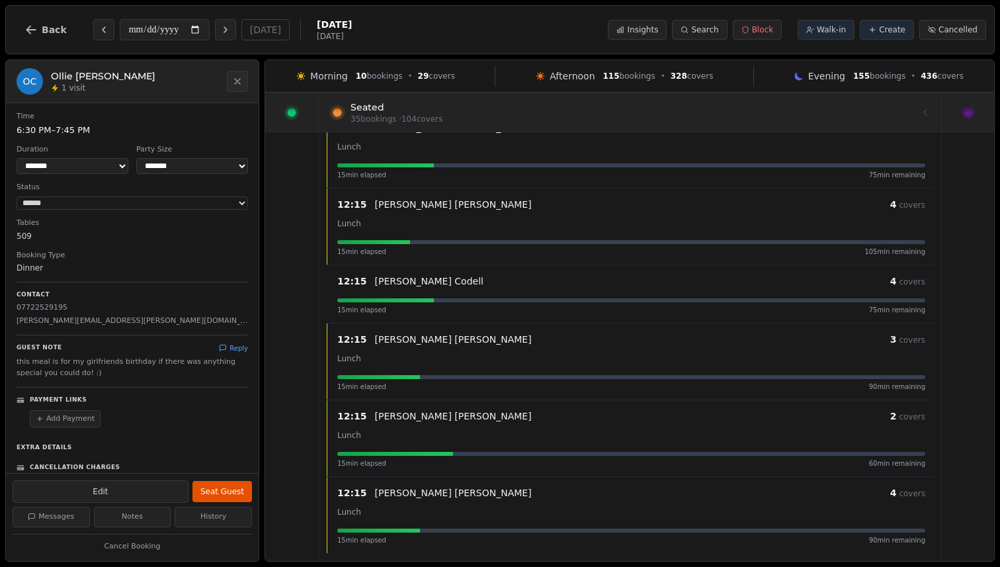
click at [301, 119] on div at bounding box center [291, 112] width 53 height 39
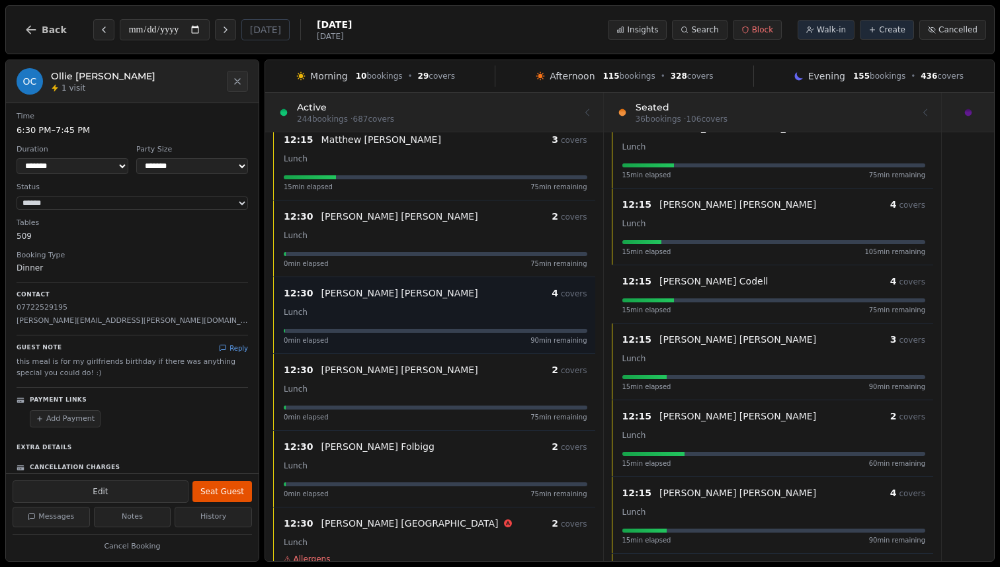
scroll to position [0, 0]
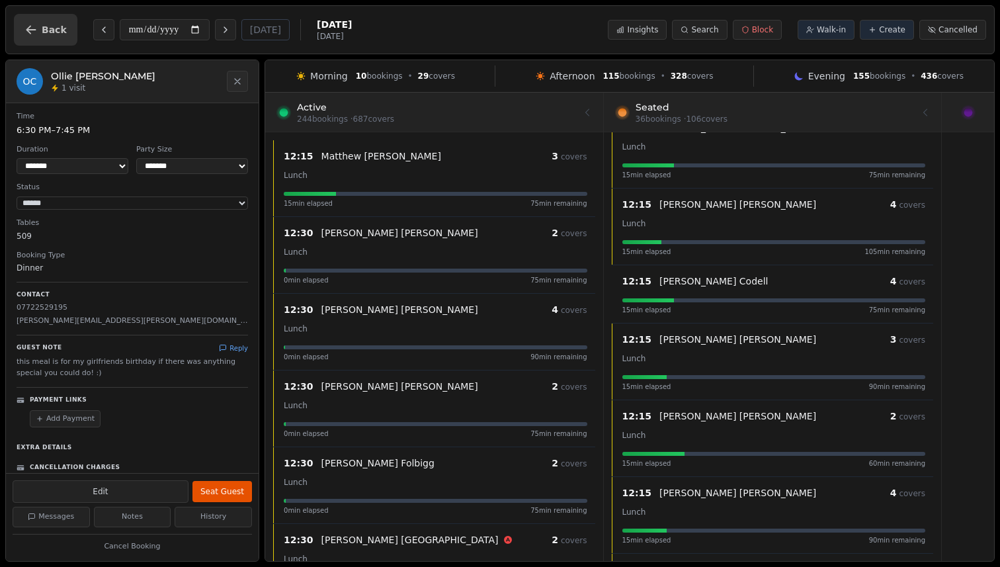
click at [17, 24] on button "Back" at bounding box center [45, 30] width 63 height 32
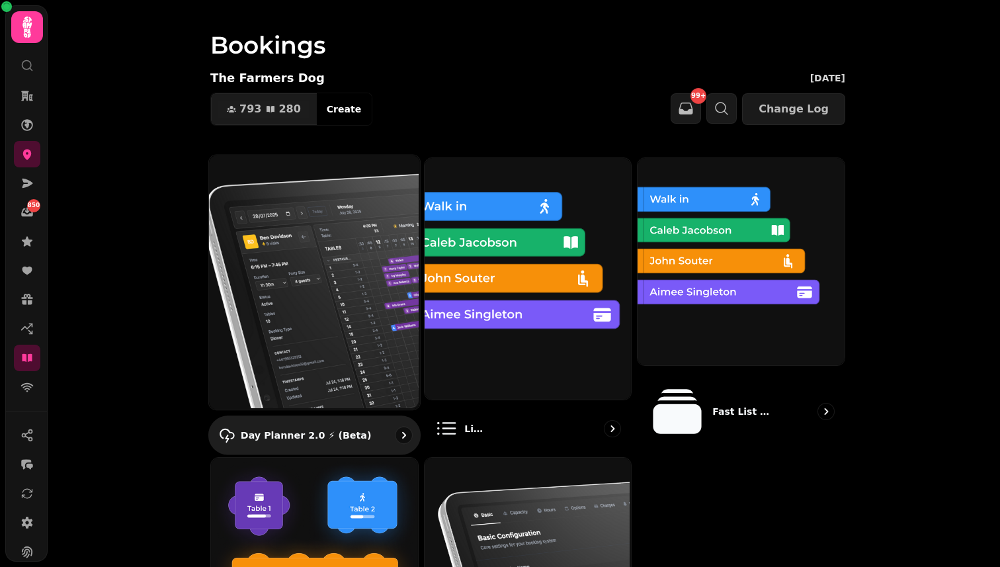
click at [361, 244] on img at bounding box center [313, 281] width 211 height 254
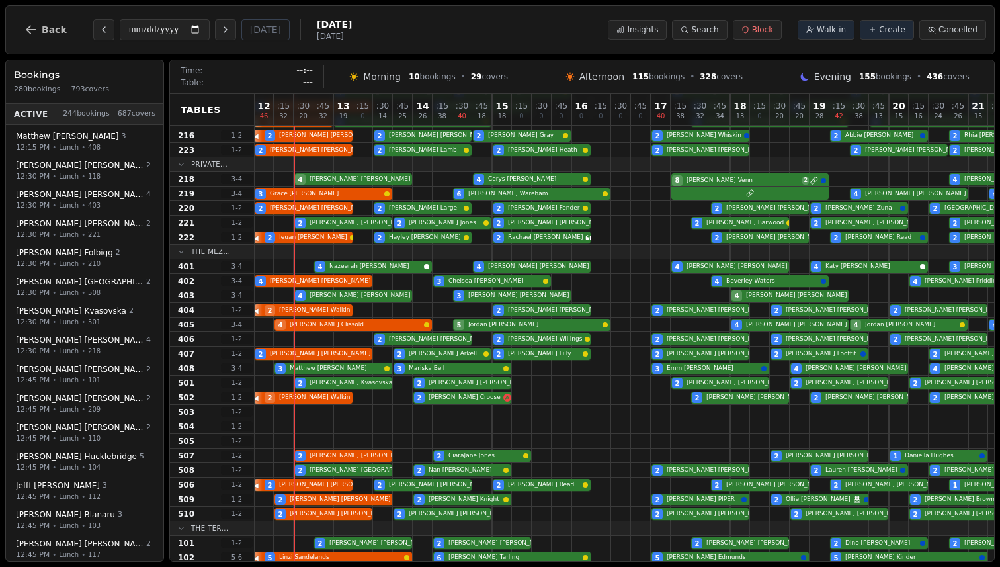
scroll to position [0, 1]
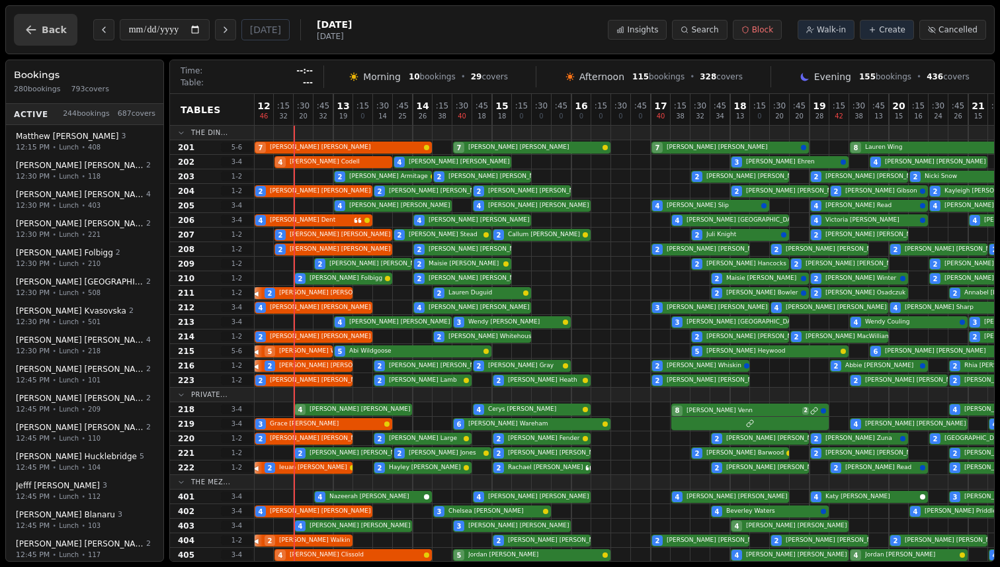
click at [47, 30] on span "Back" at bounding box center [54, 29] width 25 height 9
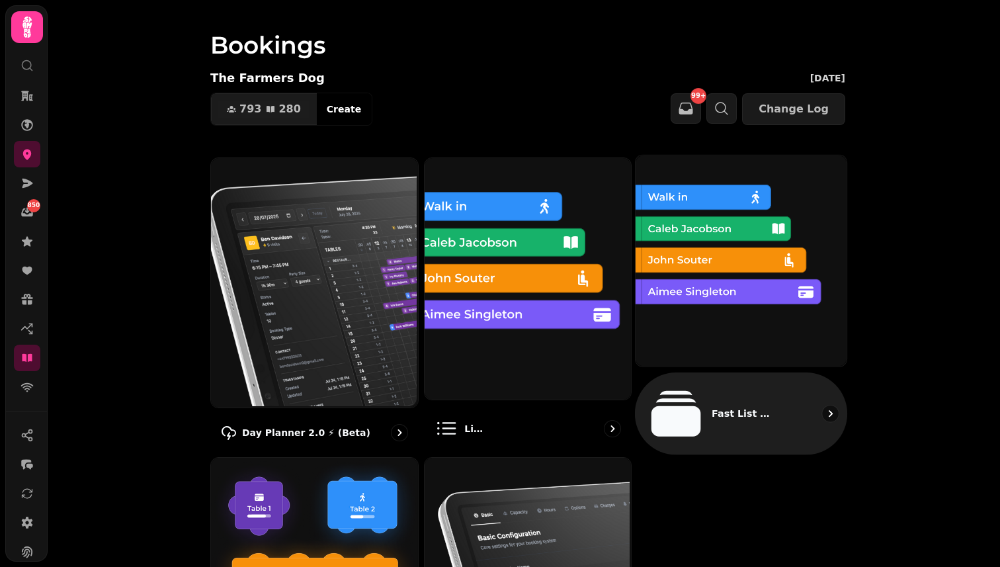
click at [691, 314] on img at bounding box center [739, 259] width 211 height 211
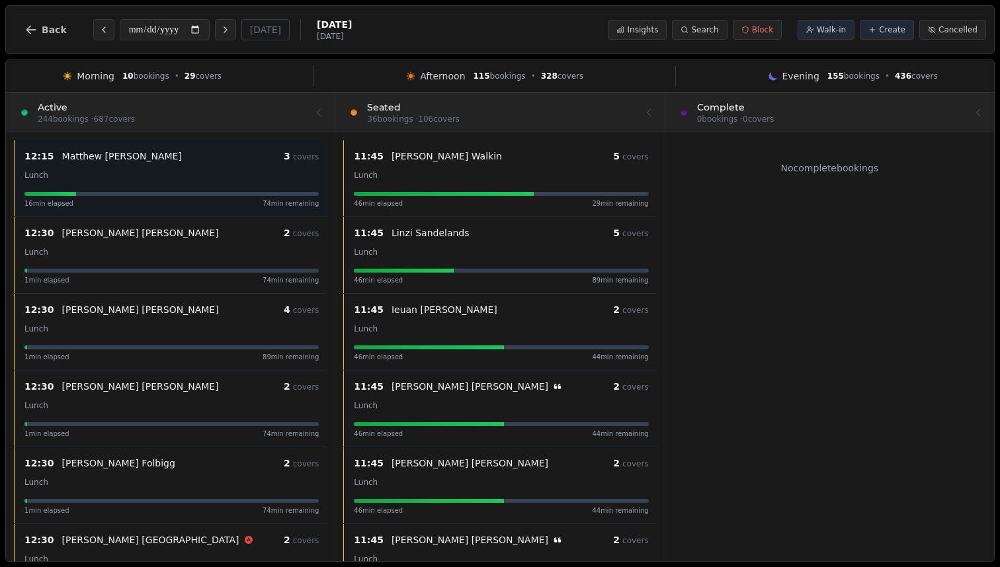
click at [196, 165] on div "12:15 [PERSON_NAME] 3 covers Lunch 16 min elapsed 74 min remaining" at bounding box center [172, 178] width 310 height 60
select select "****"
select select "*"
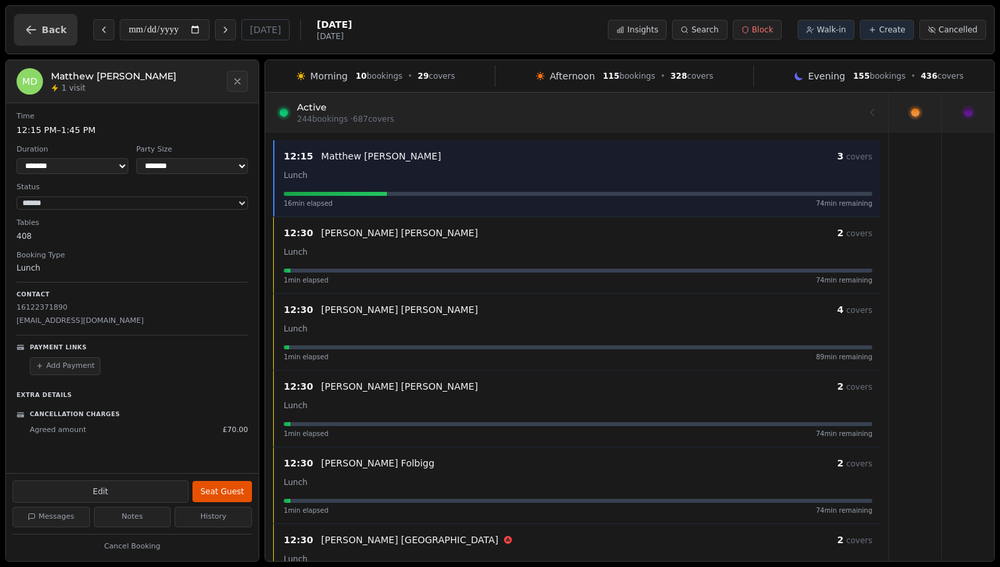
click at [61, 36] on button "Back" at bounding box center [45, 30] width 63 height 32
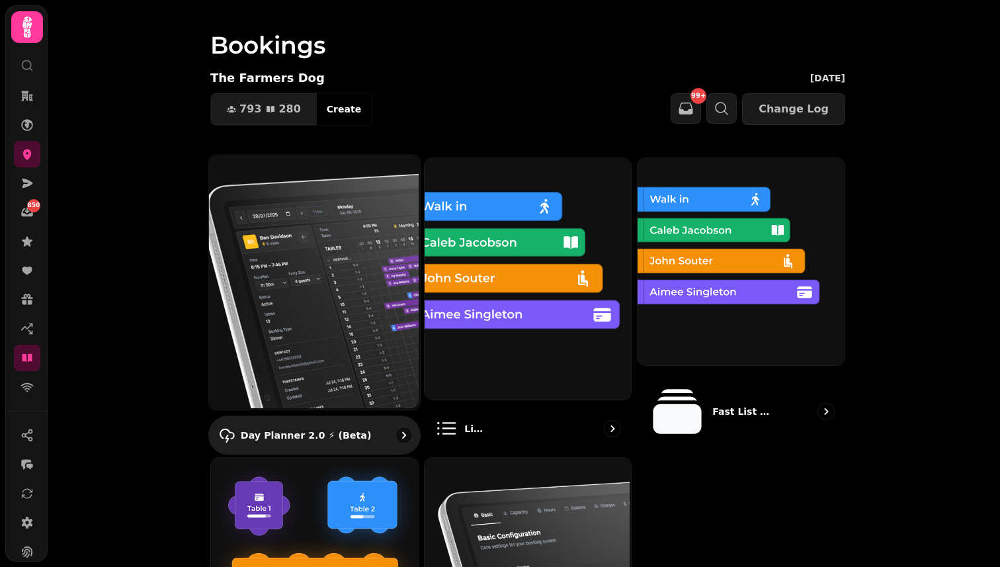
click at [245, 210] on img at bounding box center [313, 281] width 211 height 254
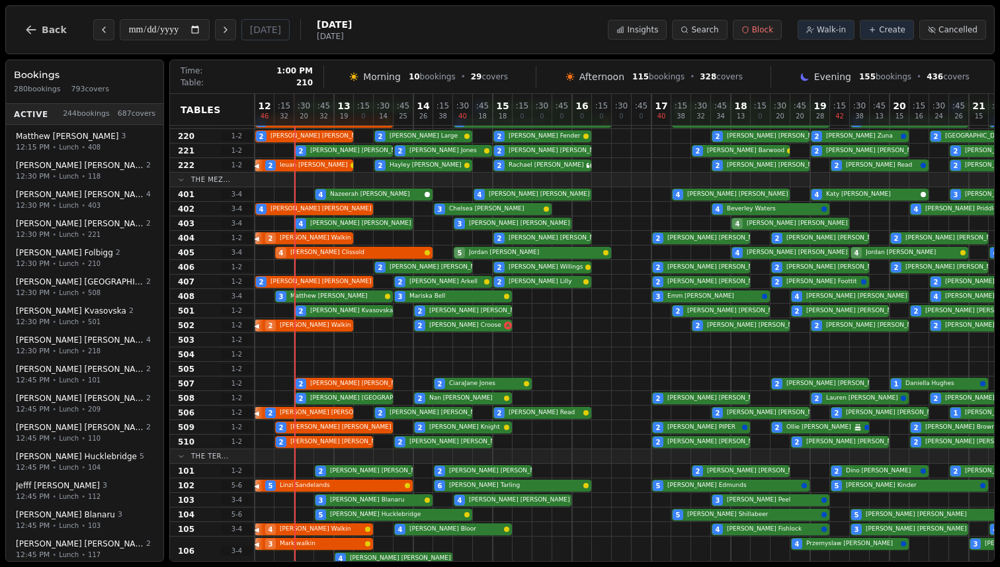
scroll to position [311, 0]
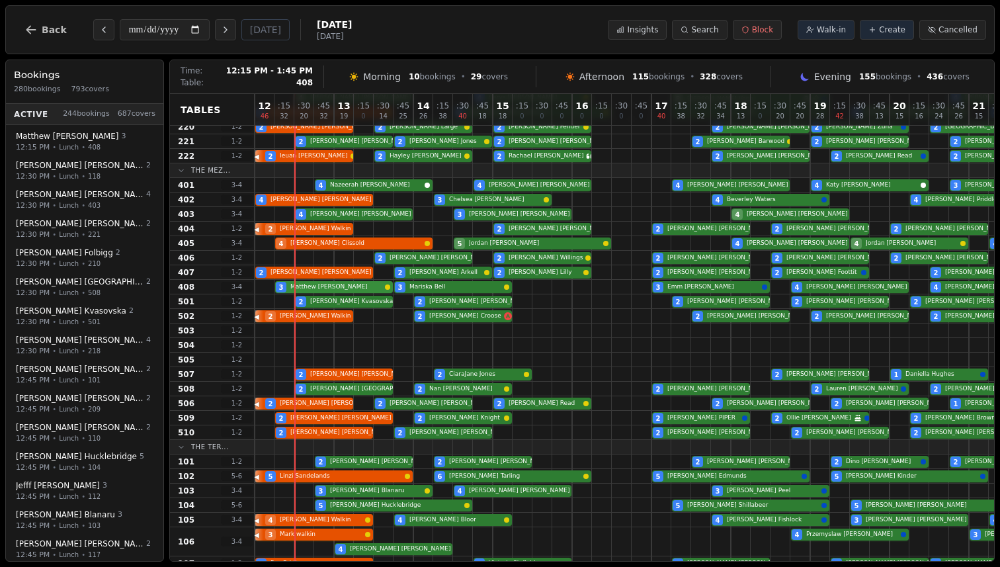
click at [342, 288] on div "3 [PERSON_NAME] 3 [PERSON_NAME] 3 [PERSON_NAME] 4 [PERSON_NAME] 4 [PERSON_NAME]" at bounding box center [701, 287] width 893 height 15
select select "****"
select select "*"
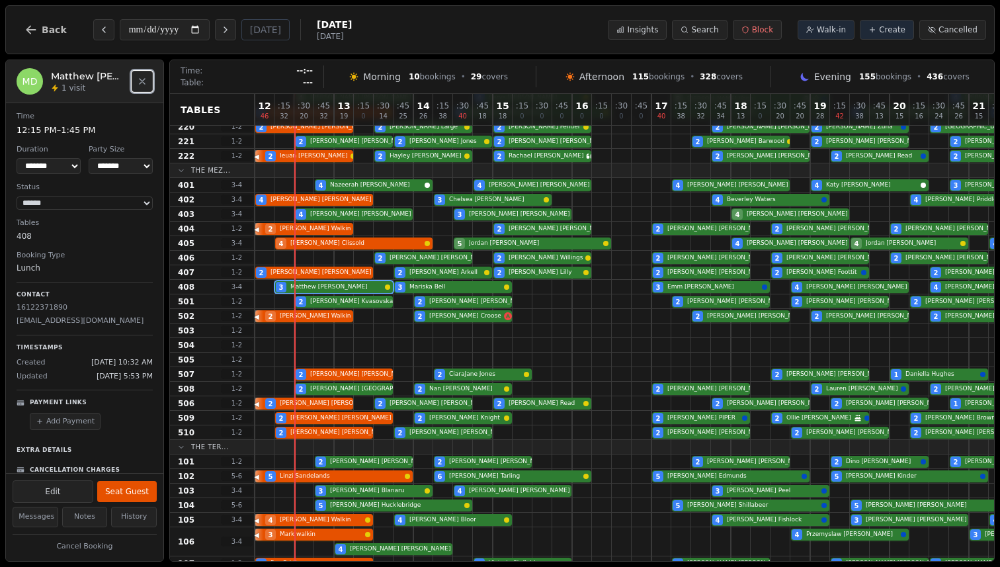
click at [138, 87] on button "Close" at bounding box center [142, 81] width 21 height 21
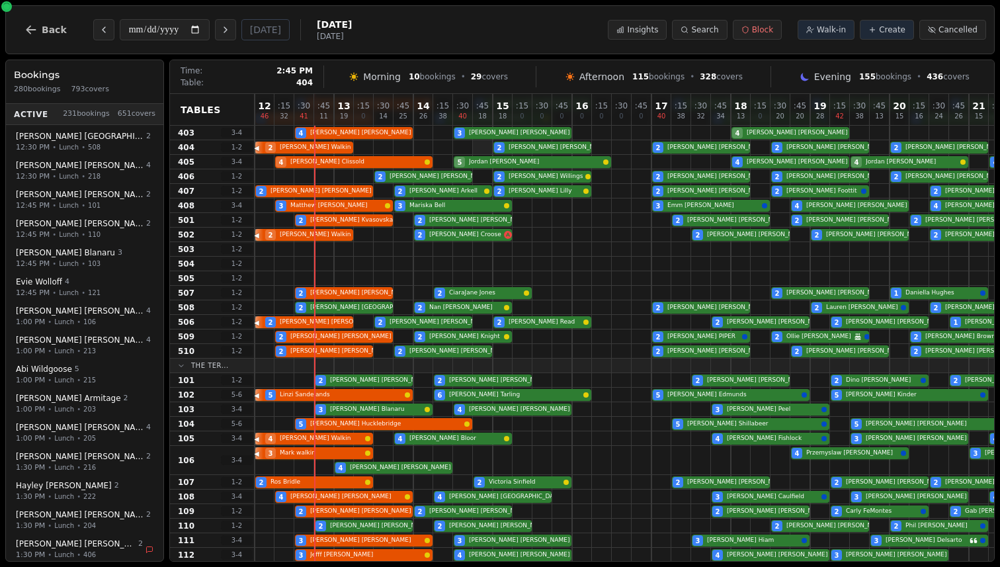
scroll to position [539, 0]
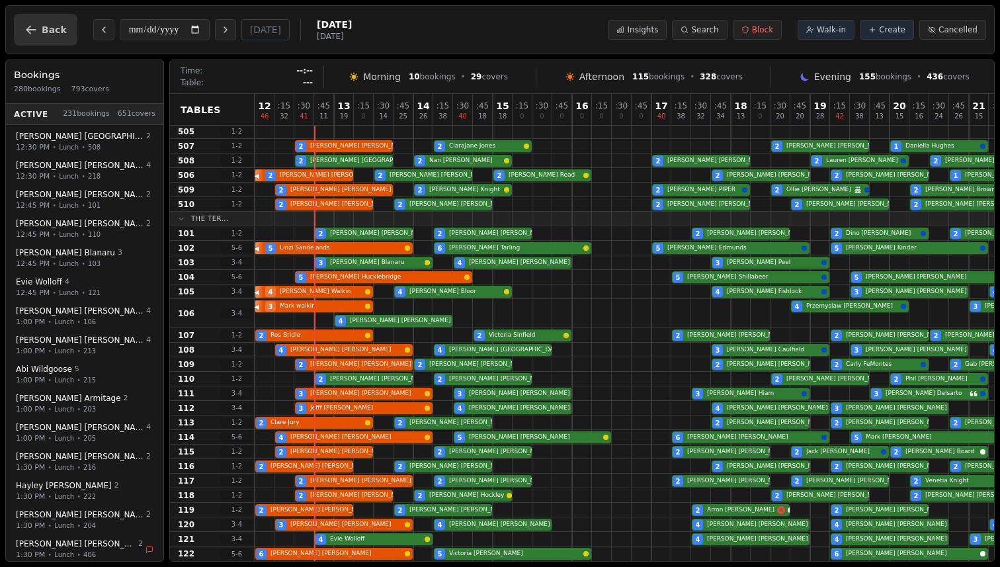
click at [56, 28] on span "Back" at bounding box center [54, 29] width 25 height 9
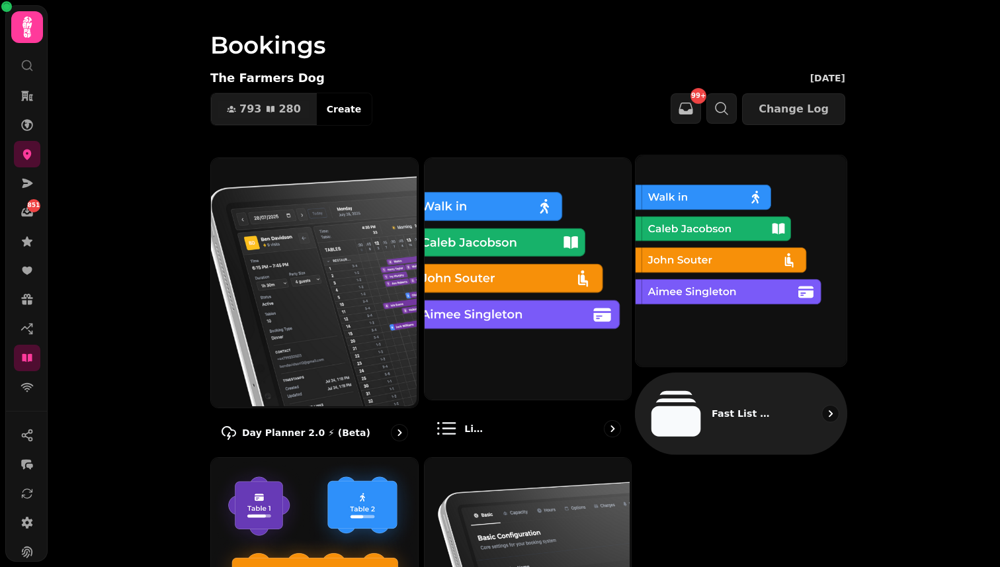
click at [708, 245] on img at bounding box center [739, 259] width 211 height 211
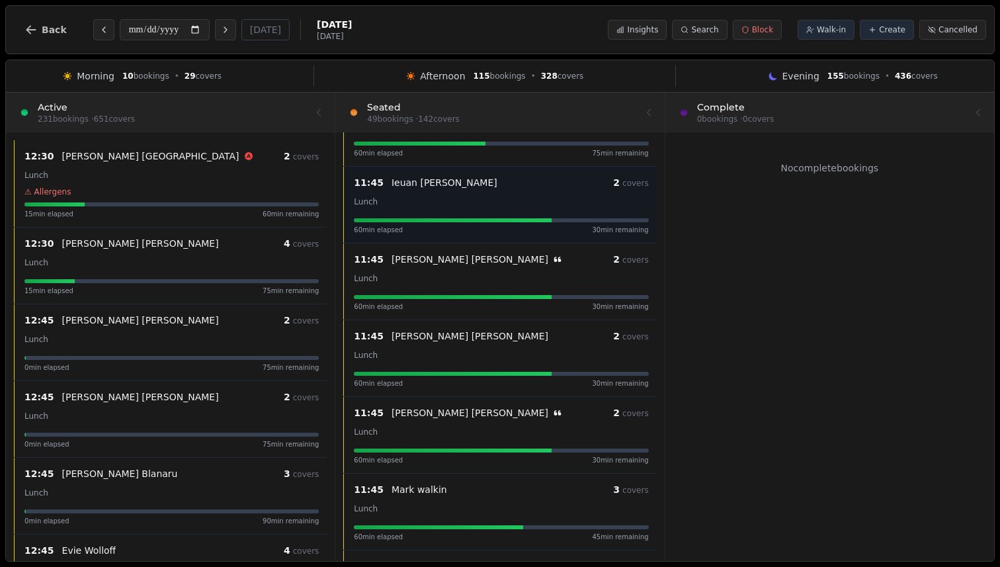
scroll to position [144, 0]
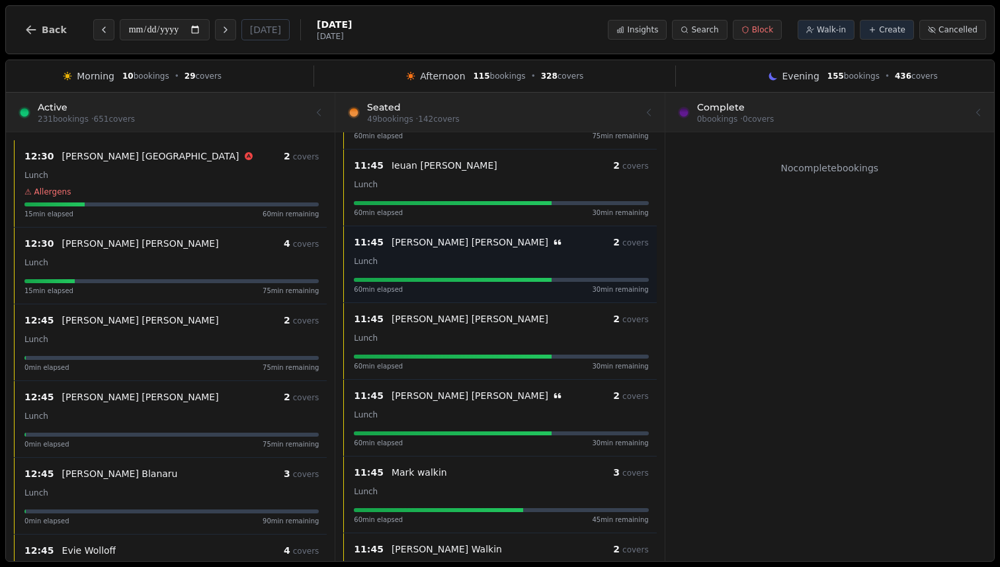
click at [509, 245] on div "[PERSON_NAME]" at bounding box center [501, 241] width 221 height 13
select select "****"
select select "*"
select select "******"
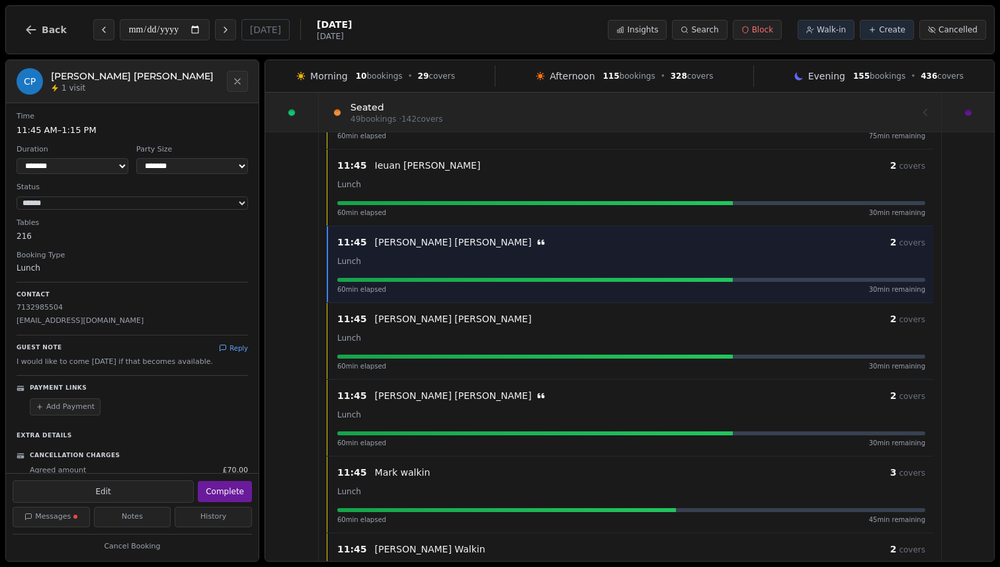
scroll to position [12, 0]
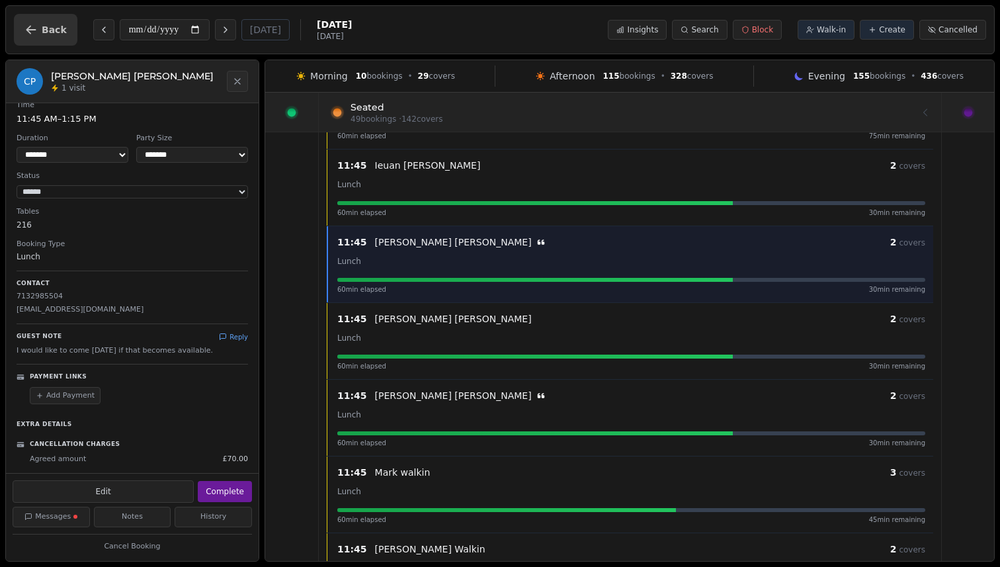
click at [44, 25] on span "Back" at bounding box center [54, 29] width 25 height 9
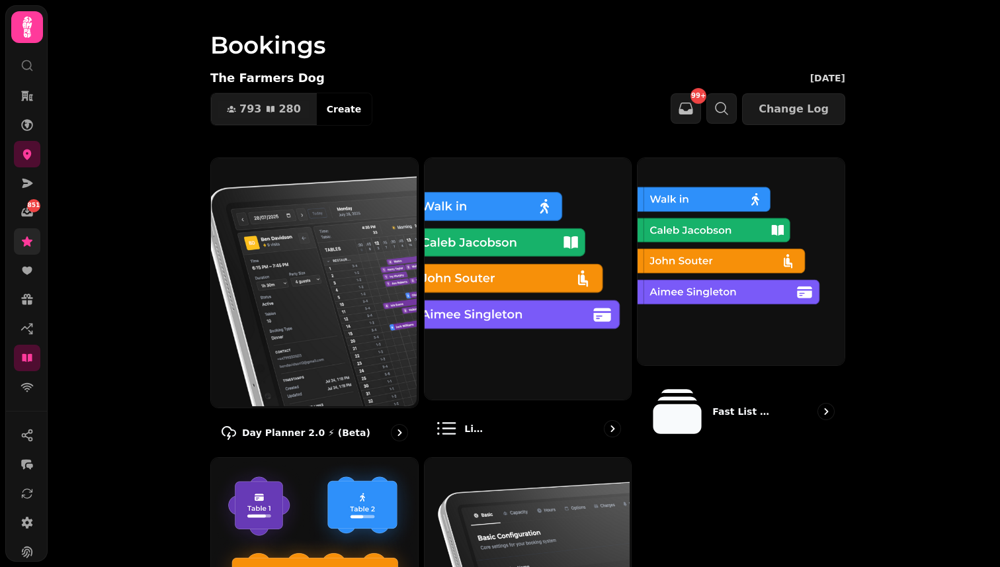
click at [32, 251] on link at bounding box center [27, 241] width 26 height 26
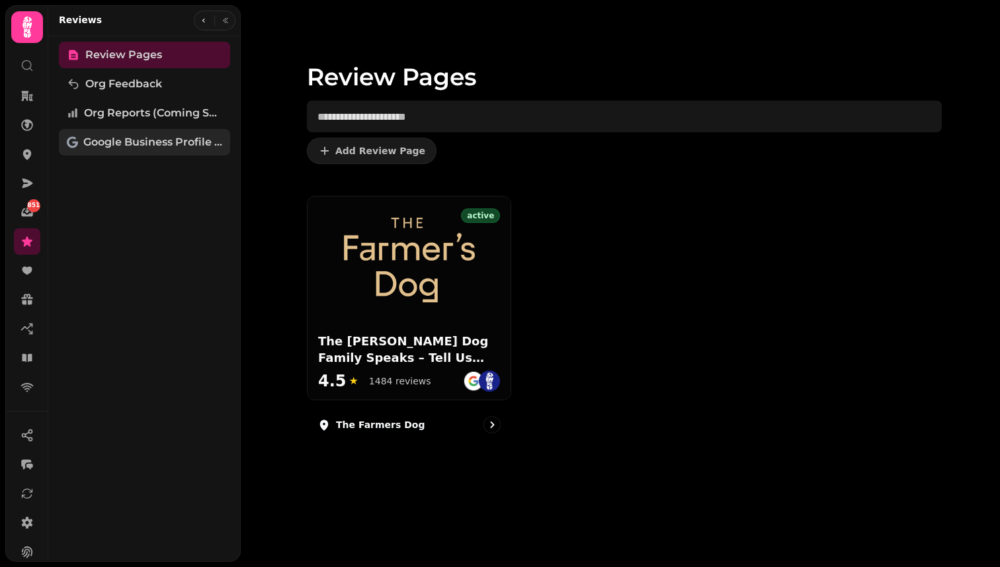
drag, startPoint x: 32, startPoint y: 251, endPoint x: 107, endPoint y: 138, distance: 135.5
click at [32, 251] on link at bounding box center [27, 241] width 26 height 26
click at [202, 21] on icon "button" at bounding box center [204, 21] width 8 height 8
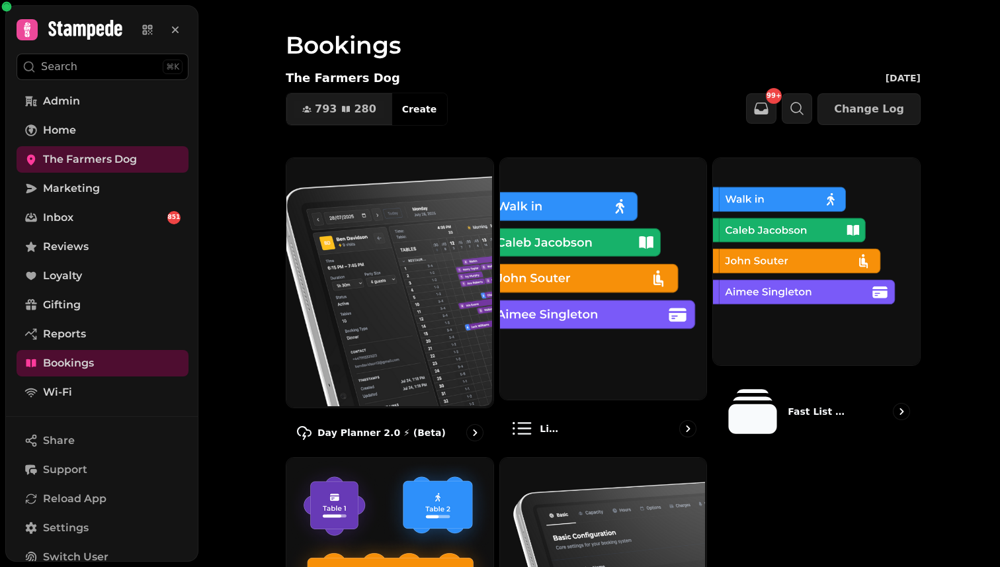
scroll to position [141, 0]
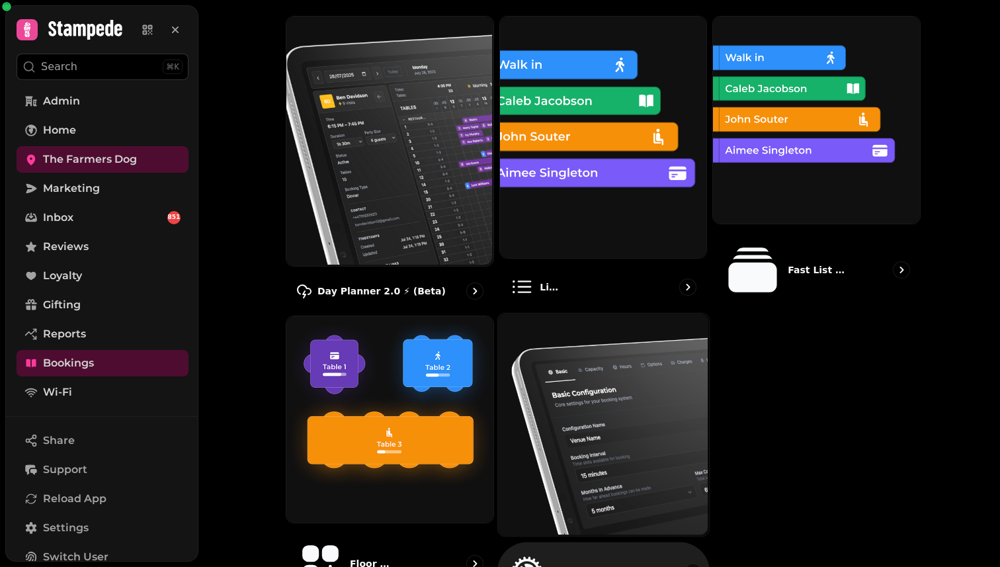
click at [584, 381] on img at bounding box center [601, 422] width 211 height 223
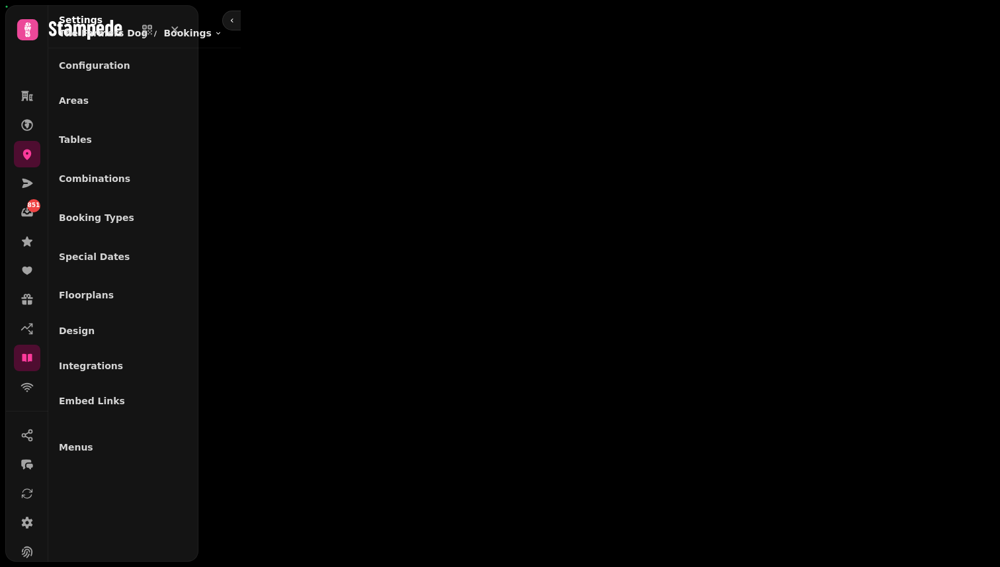
select select "**********"
select select "*"
select select "**"
select select "***"
select select "******"
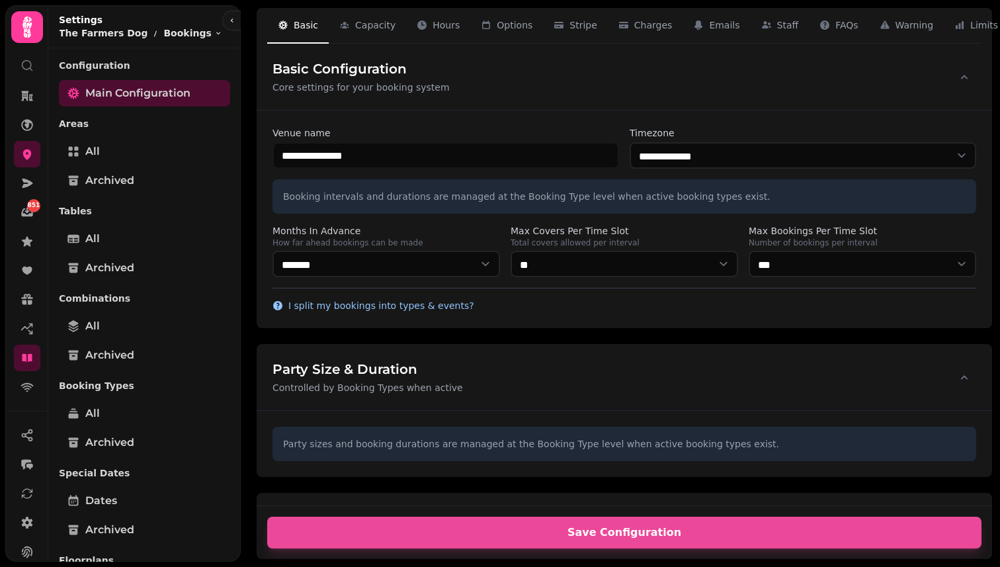
click at [430, 301] on button "I split my bookings into types & events?" at bounding box center [373, 305] width 202 height 13
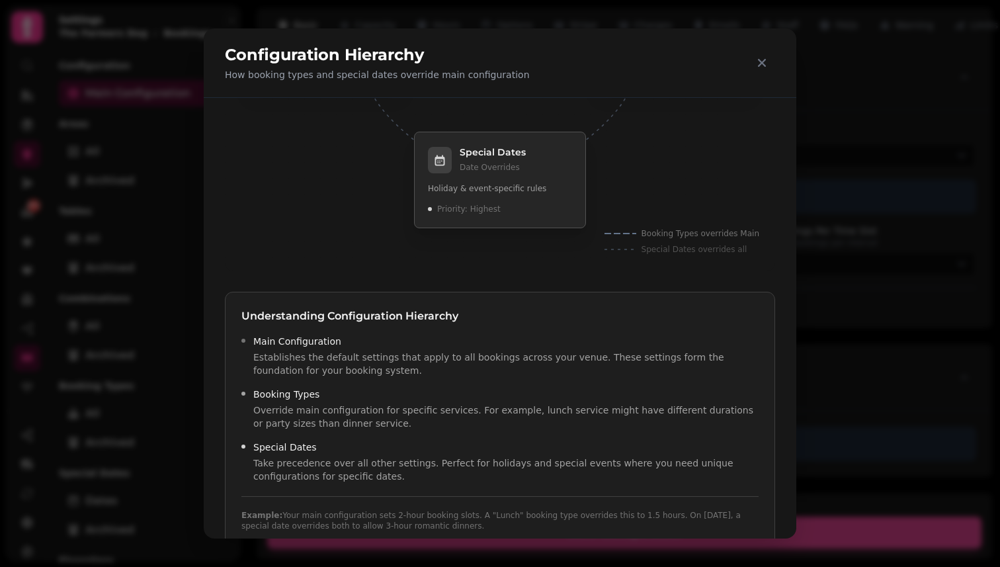
scroll to position [209, 0]
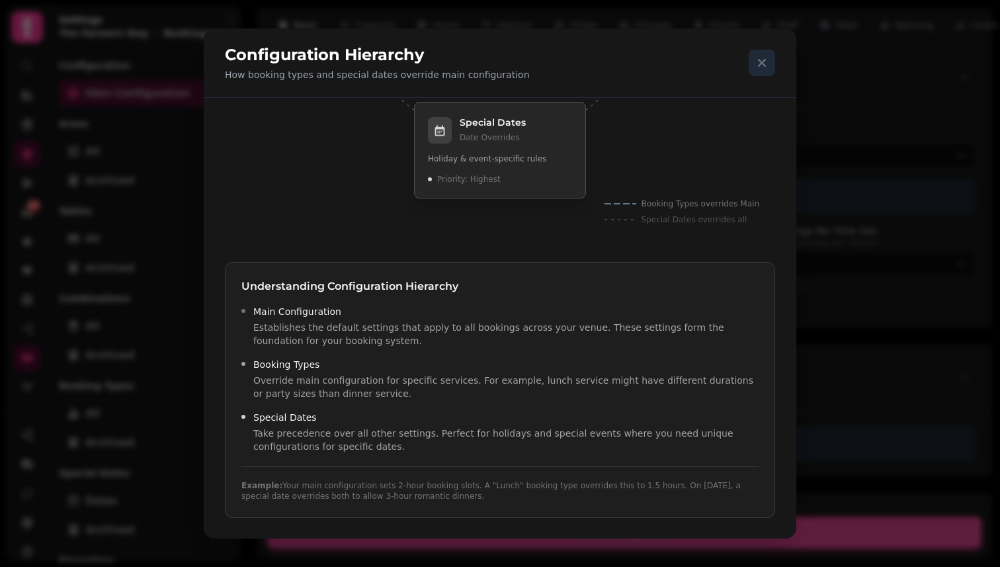
click at [758, 57] on icon at bounding box center [762, 63] width 16 height 16
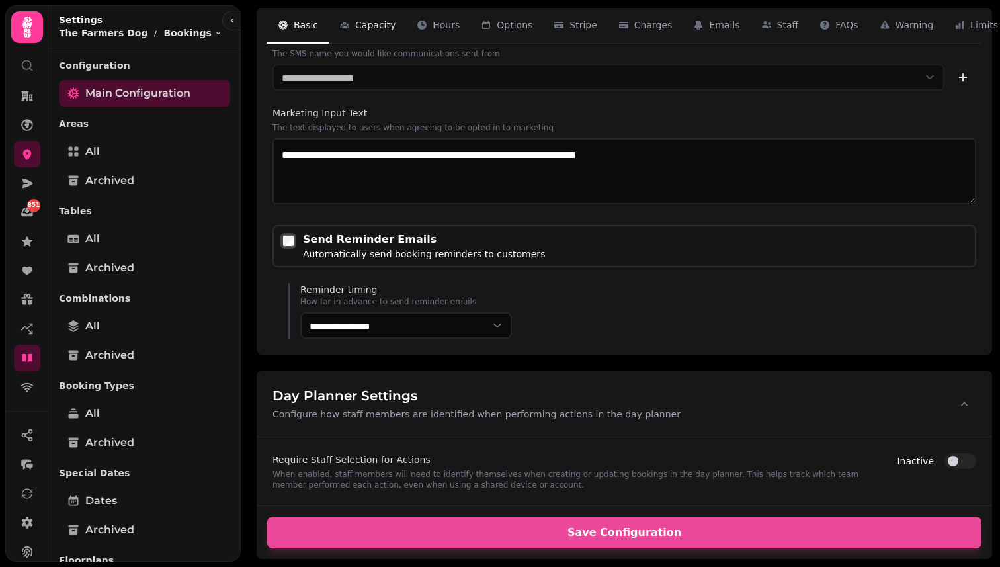
click at [387, 30] on span "Capacity" at bounding box center [375, 25] width 40 height 13
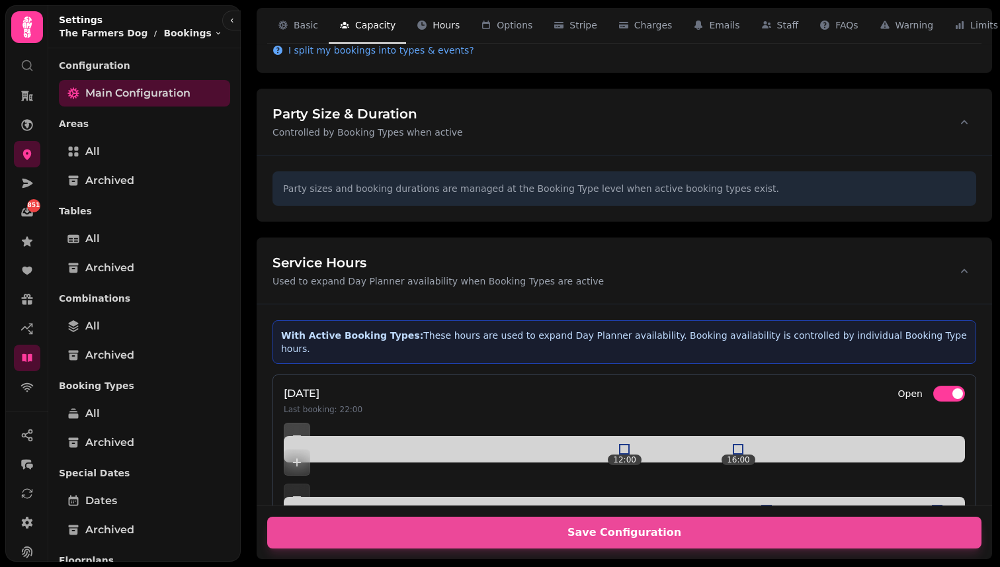
click at [447, 33] on button "Hours 3" at bounding box center [438, 26] width 64 height 36
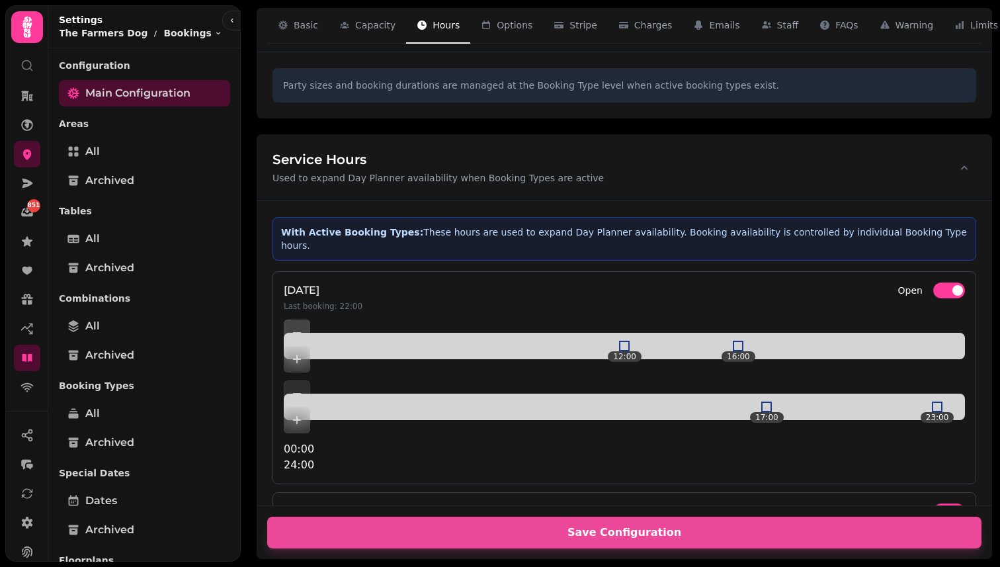
scroll to position [404, 0]
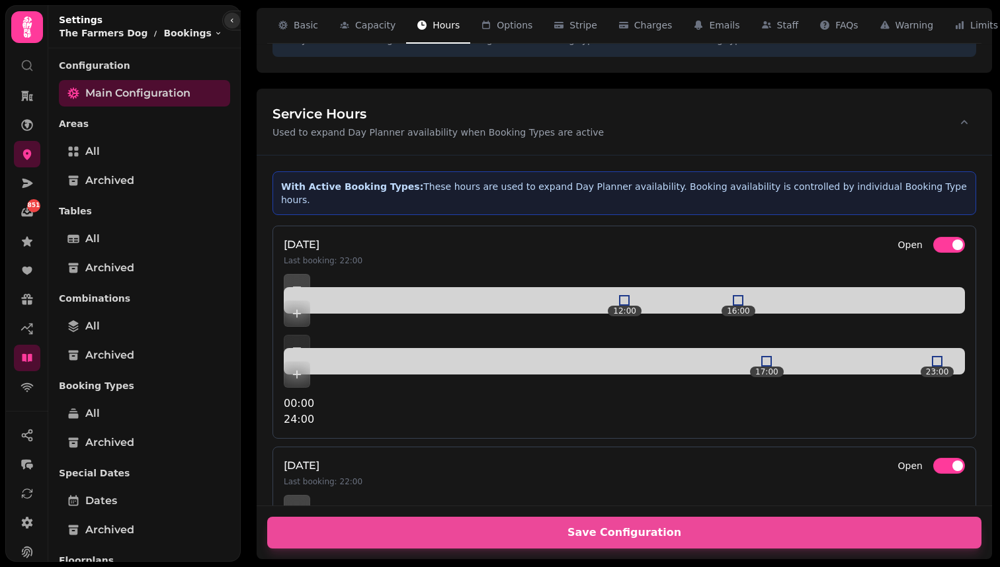
click at [224, 19] on button "button" at bounding box center [232, 21] width 16 height 16
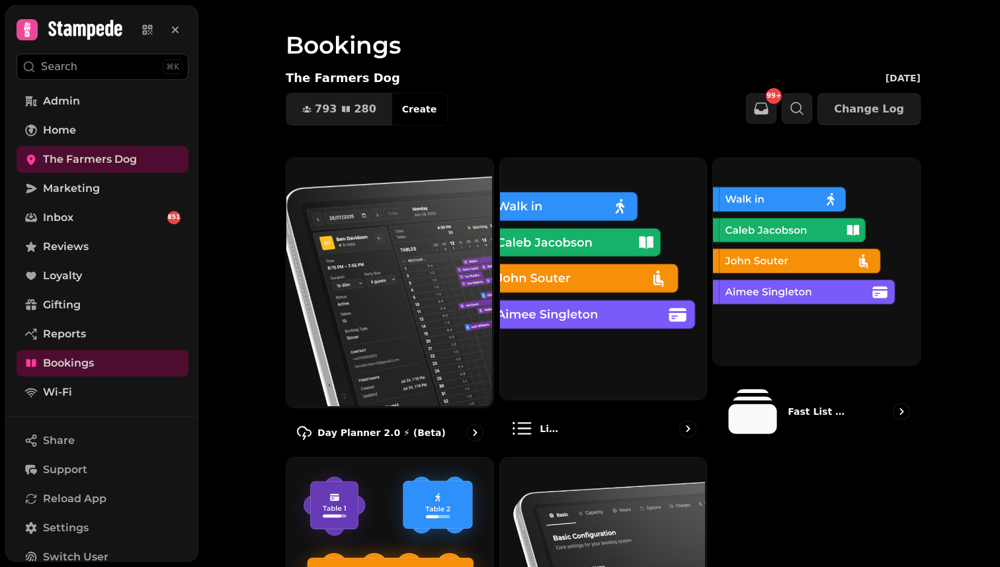
click at [220, 19] on video at bounding box center [500, 165] width 1000 height 331
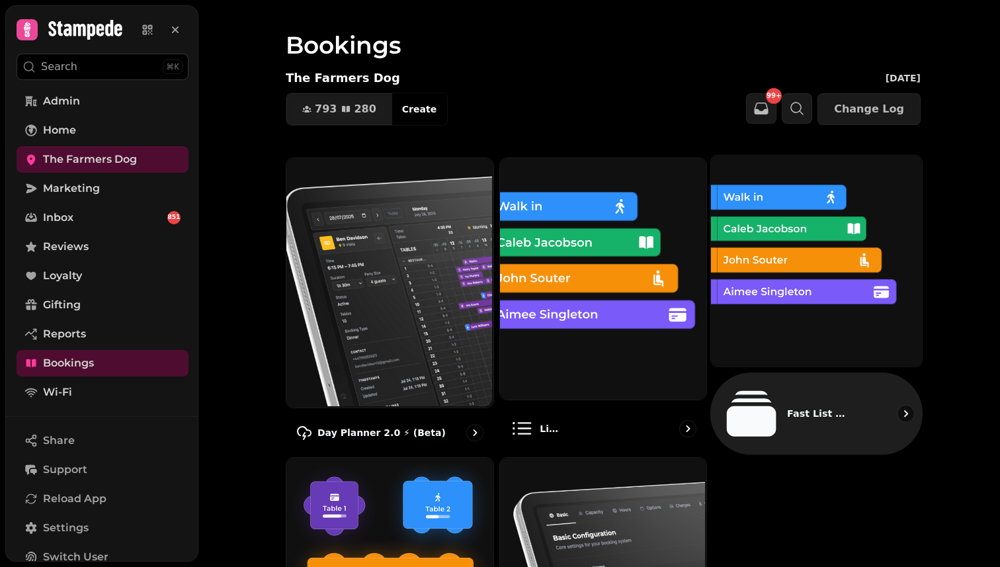
click at [798, 282] on img at bounding box center [814, 259] width 211 height 211
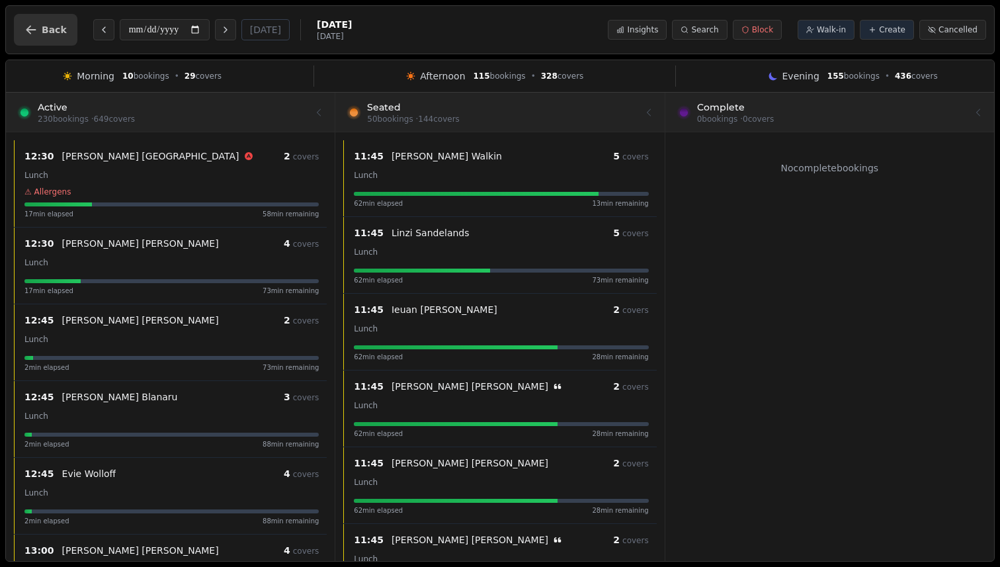
click at [70, 30] on button "Back" at bounding box center [45, 30] width 63 height 32
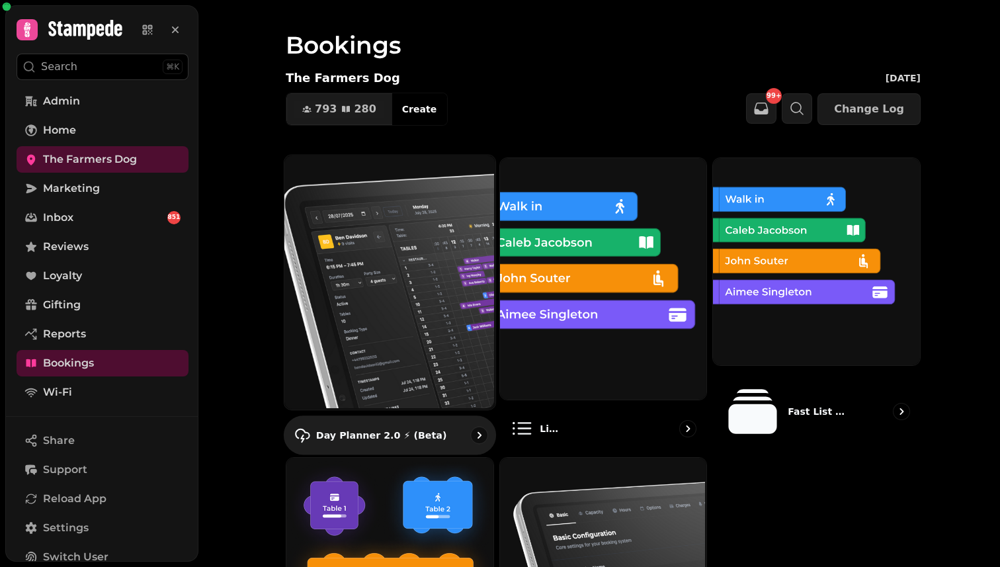
click at [329, 233] on img at bounding box center [388, 281] width 211 height 254
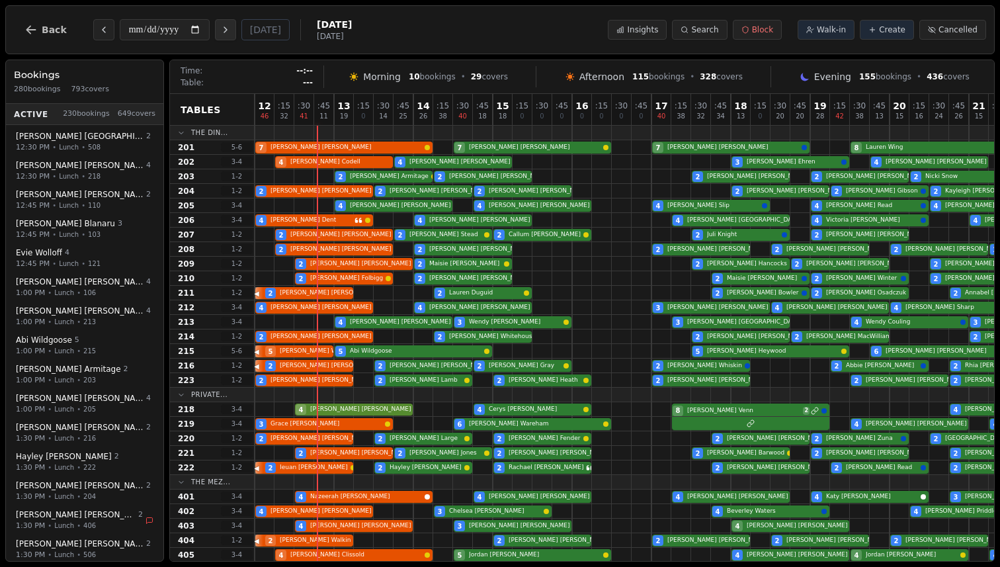
click at [231, 32] on icon "Next day" at bounding box center [225, 29] width 11 height 11
type input "**********"
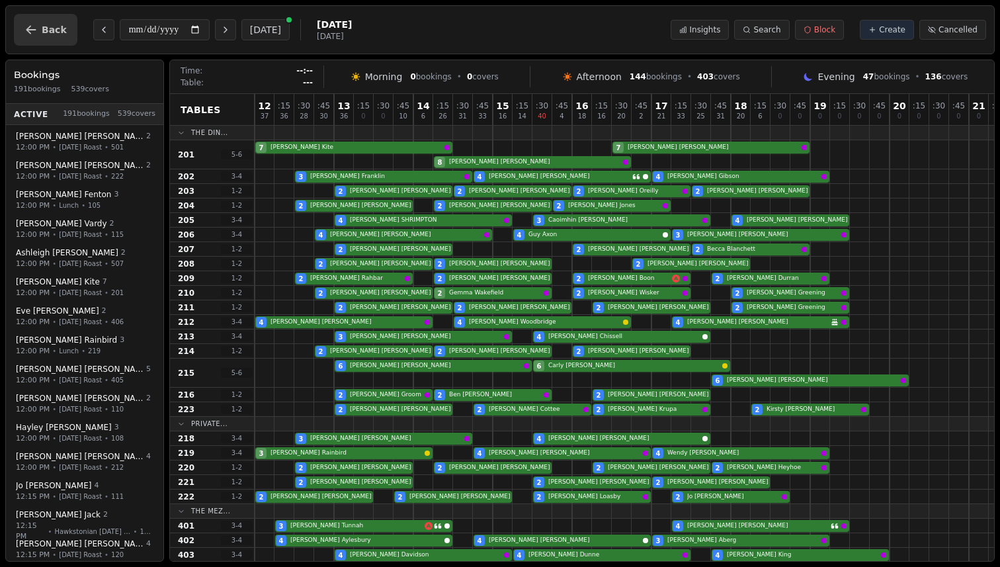
click at [61, 25] on span "Back" at bounding box center [54, 29] width 25 height 9
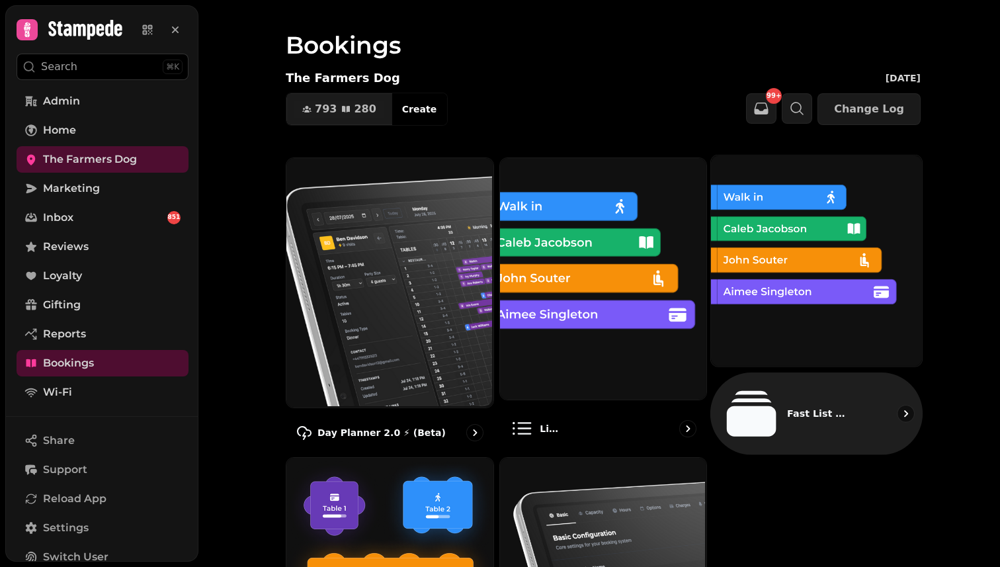
click at [781, 266] on img at bounding box center [814, 259] width 211 height 211
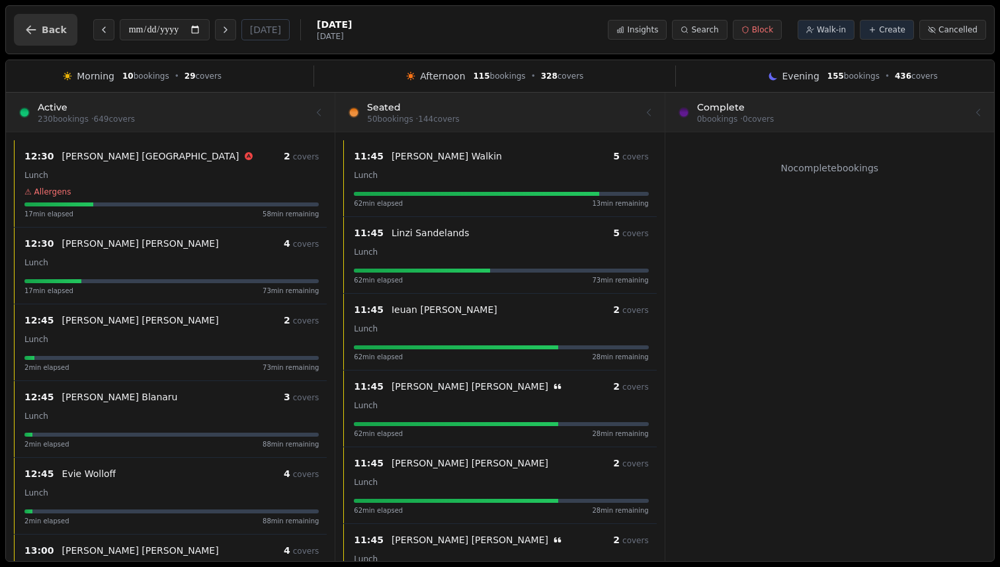
click at [48, 26] on span "Back" at bounding box center [54, 29] width 25 height 9
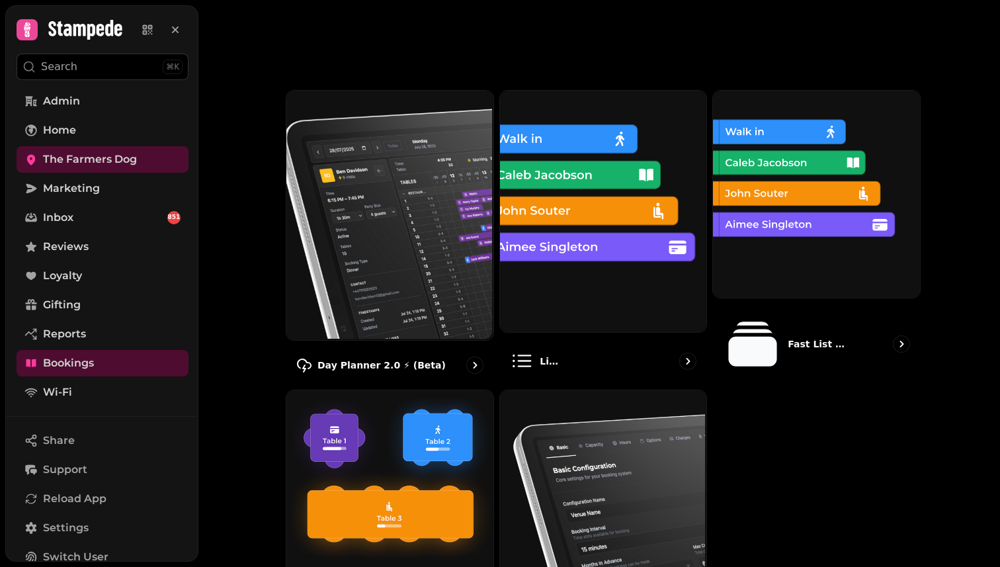
scroll to position [141, 0]
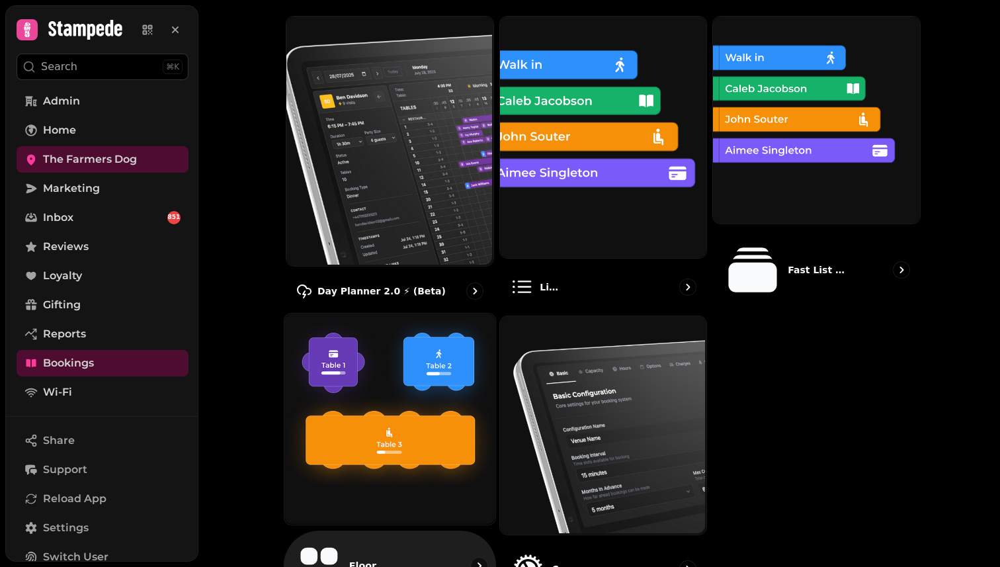
click at [429, 381] on img at bounding box center [388, 416] width 211 height 211
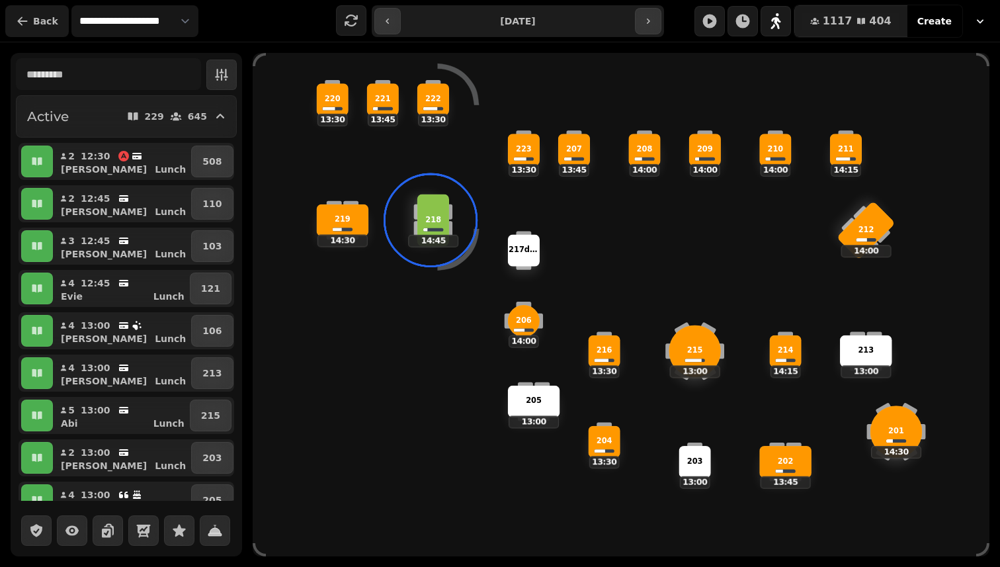
click at [28, 17] on icon "button" at bounding box center [22, 21] width 13 height 13
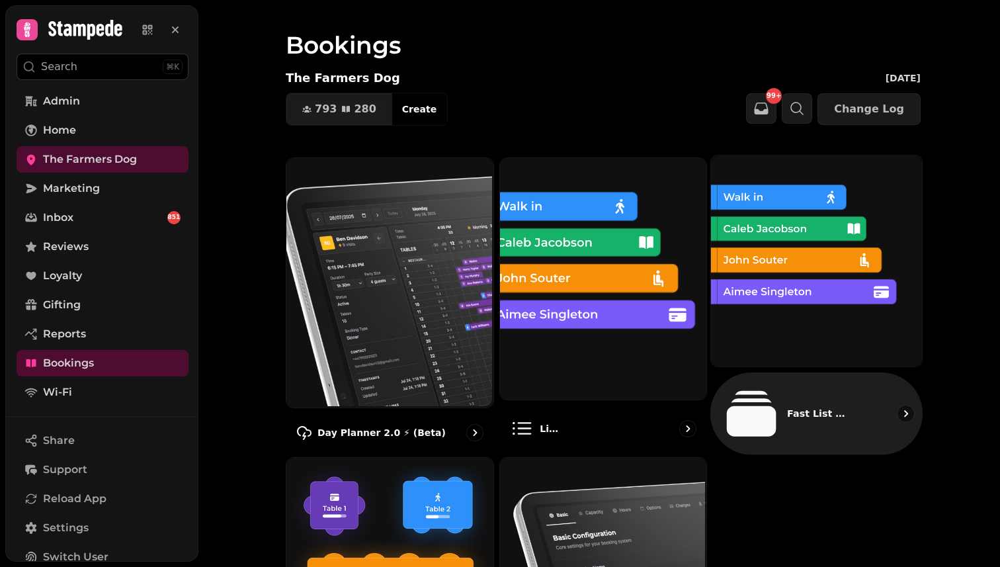
click at [827, 335] on img at bounding box center [814, 259] width 211 height 211
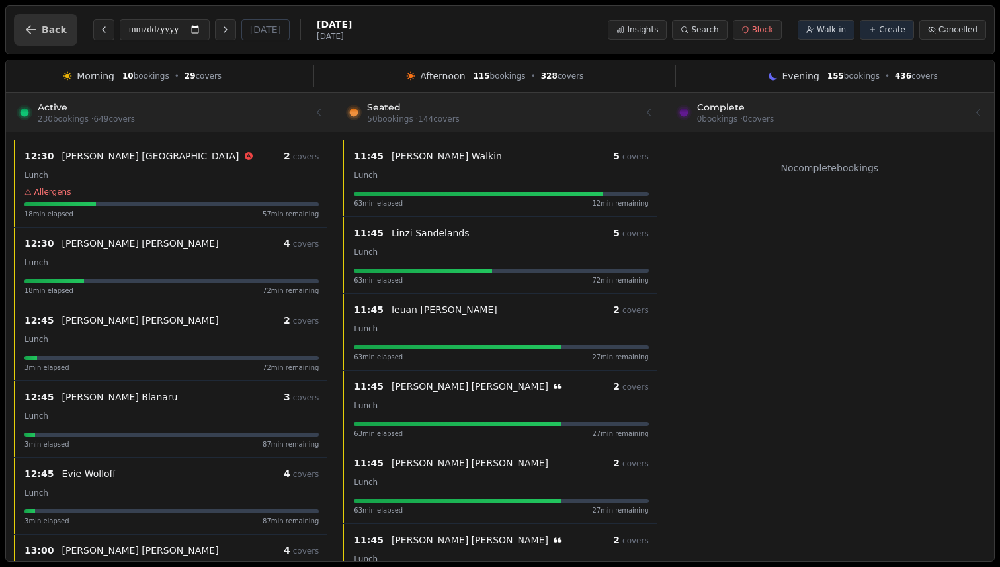
click at [61, 20] on button "Back" at bounding box center [45, 30] width 63 height 32
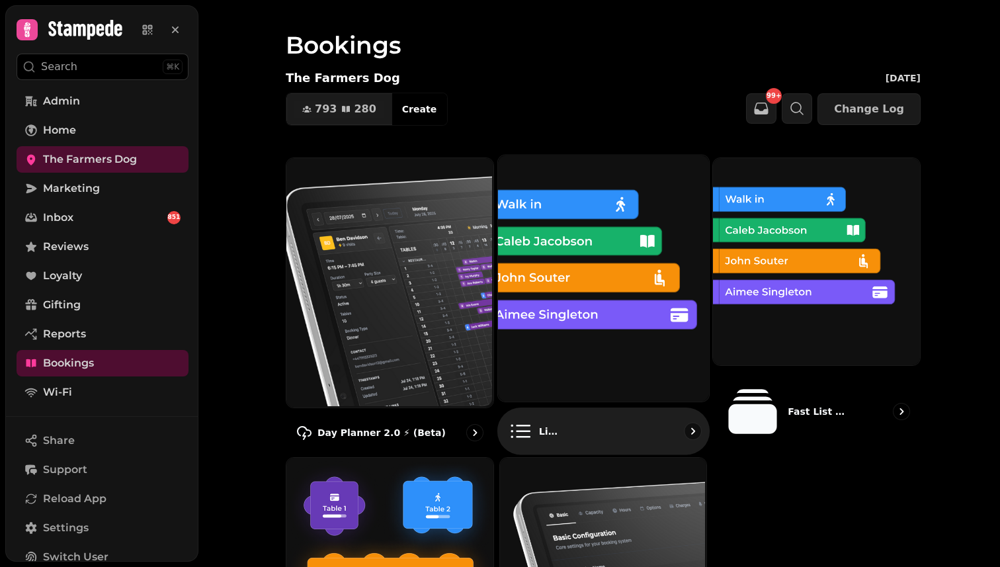
scroll to position [141, 0]
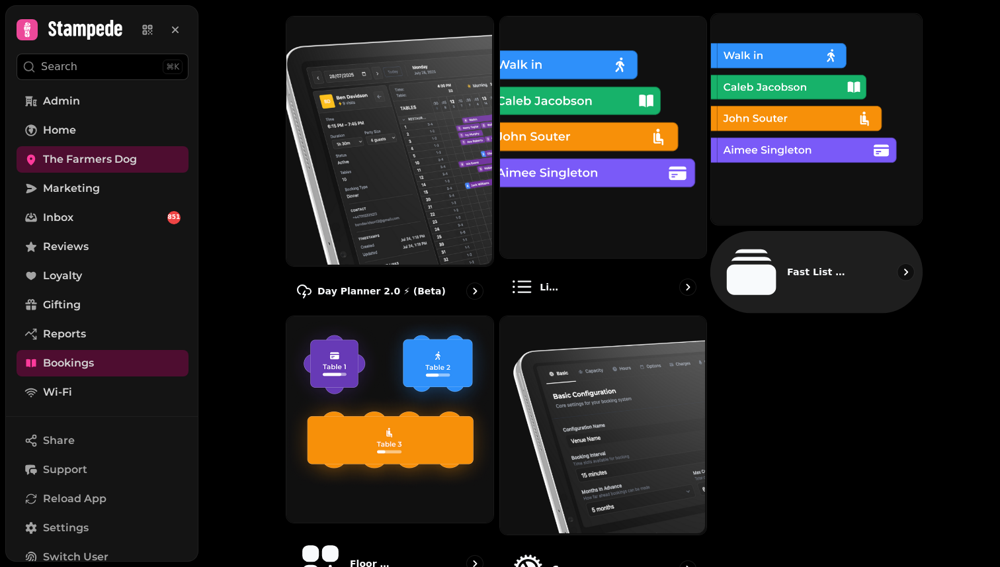
click at [828, 143] on img at bounding box center [814, 118] width 211 height 211
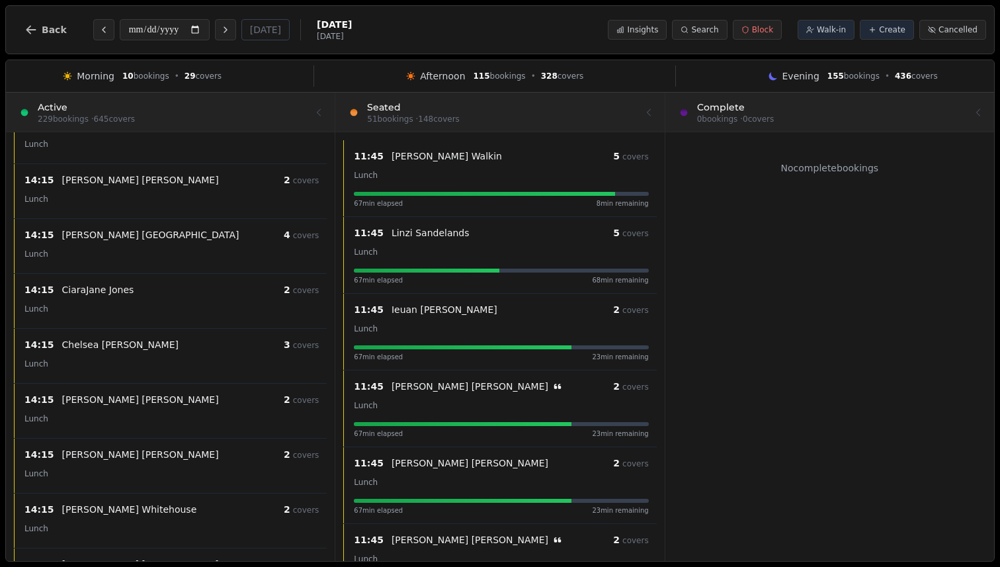
scroll to position [2303, 0]
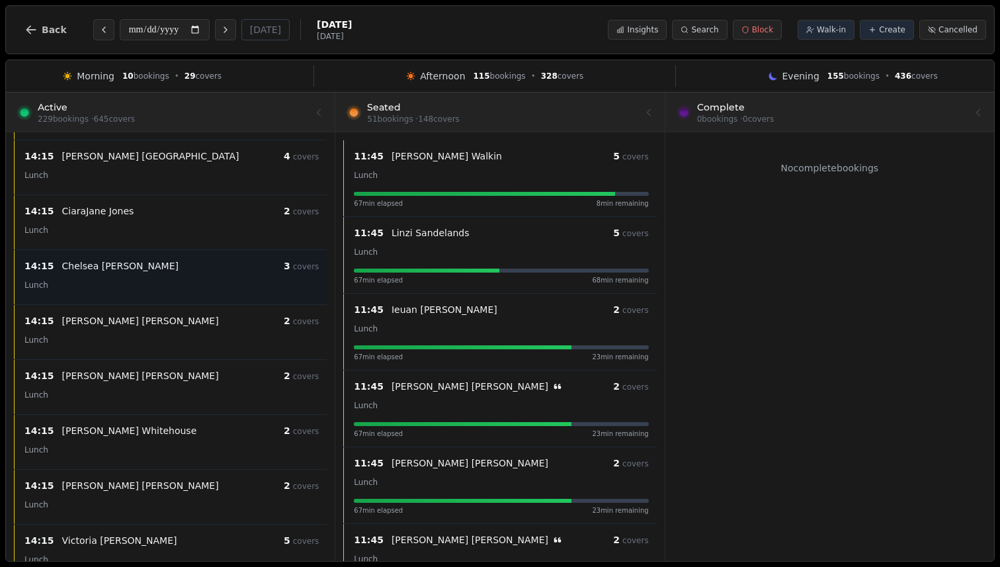
click at [301, 284] on div "Lunch" at bounding box center [171, 284] width 294 height 16
select select "****"
select select "*"
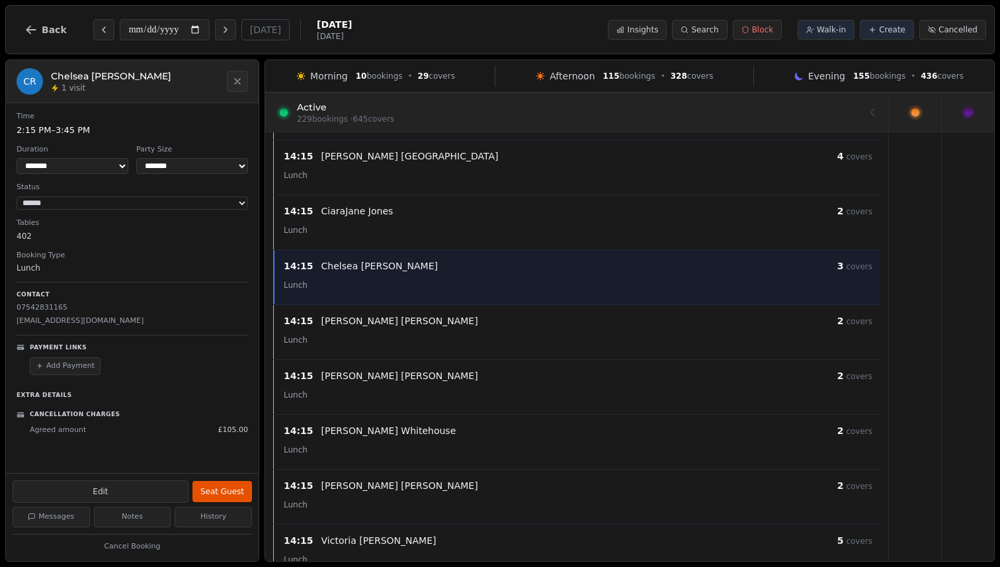
click at [907, 113] on icon at bounding box center [914, 112] width 15 height 15
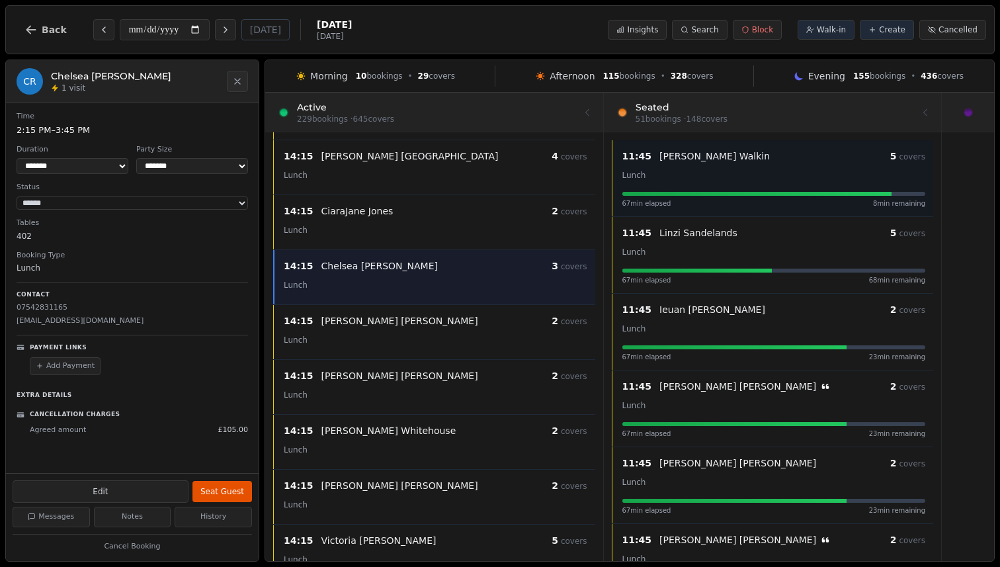
click at [680, 198] on div "67 min elapsed 8 min remaining" at bounding box center [773, 203] width 303 height 10
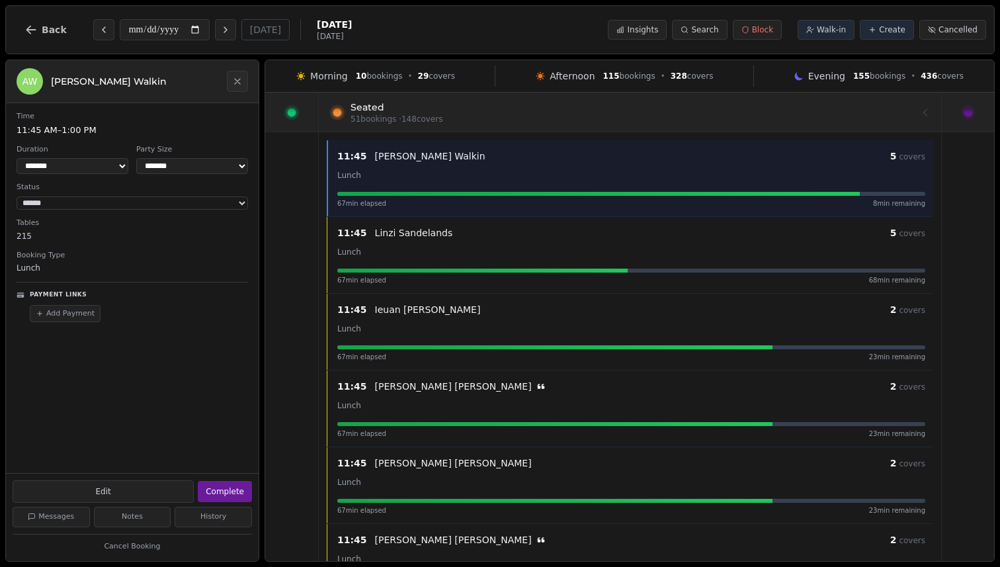
click at [911, 80] on span "•" at bounding box center [912, 76] width 5 height 11
click at [934, 114] on icon at bounding box center [968, 112] width 16 height 16
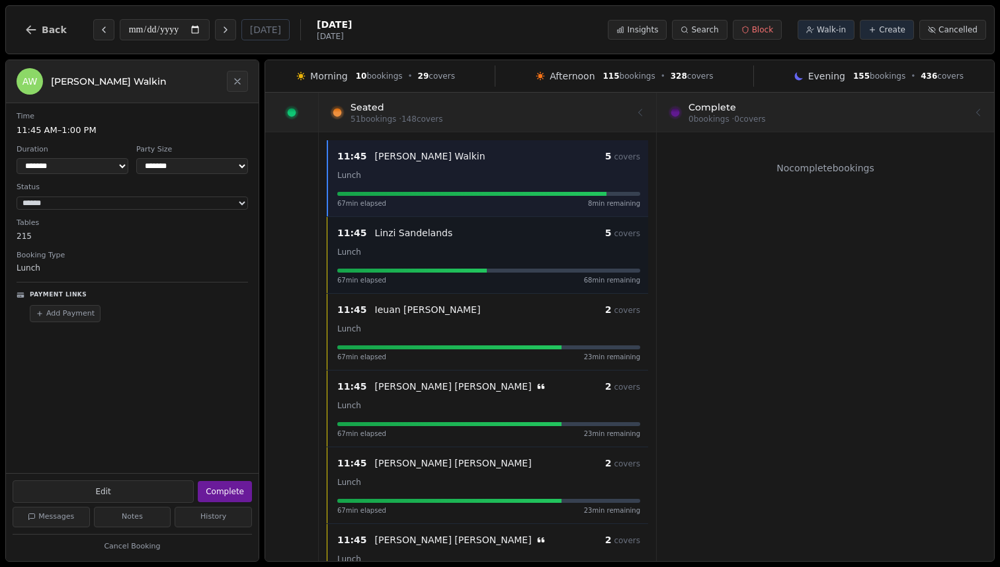
click at [604, 251] on div "Lunch" at bounding box center [488, 251] width 303 height 16
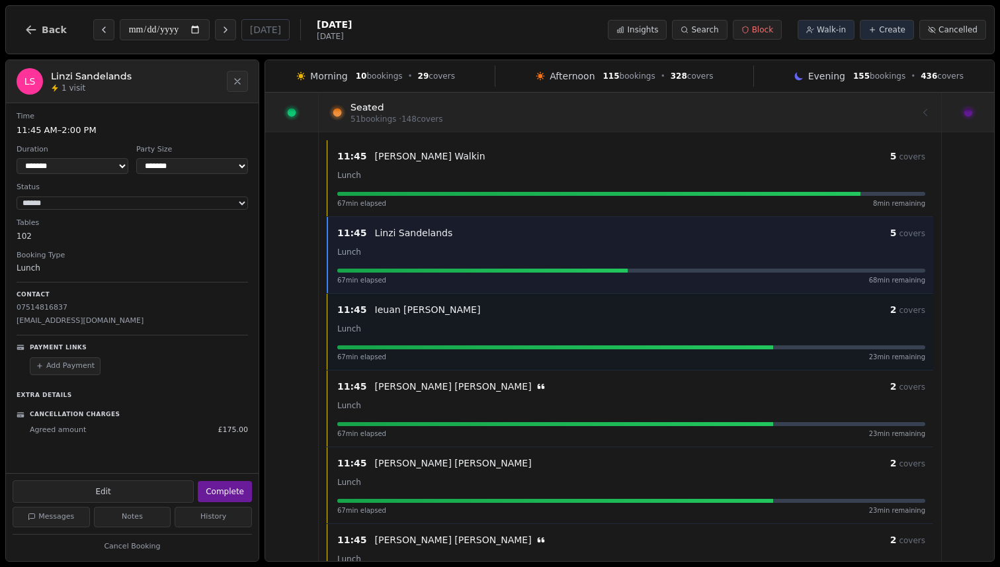
click at [588, 334] on div "Lunch" at bounding box center [631, 328] width 588 height 16
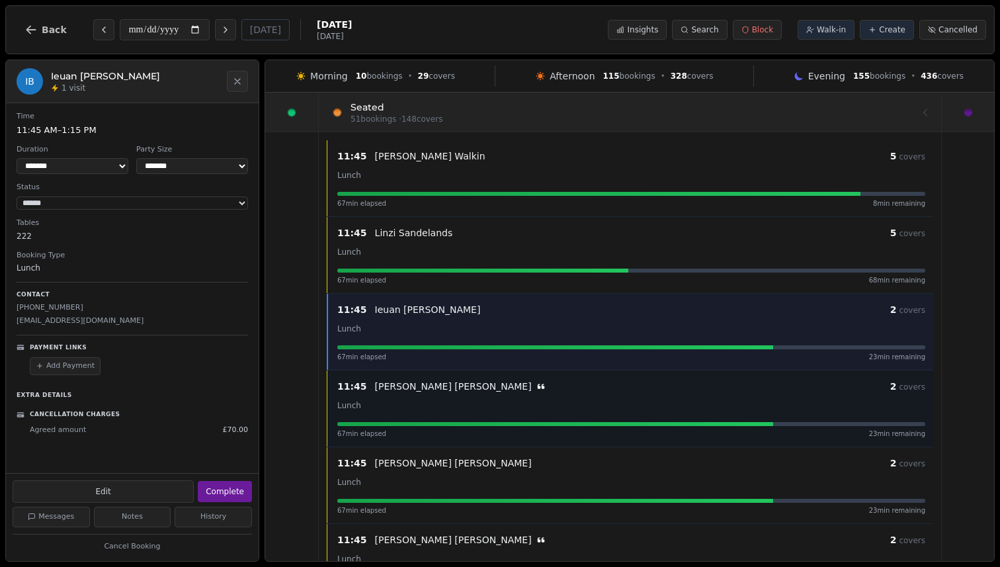
click at [570, 405] on div "Lunch" at bounding box center [631, 405] width 588 height 16
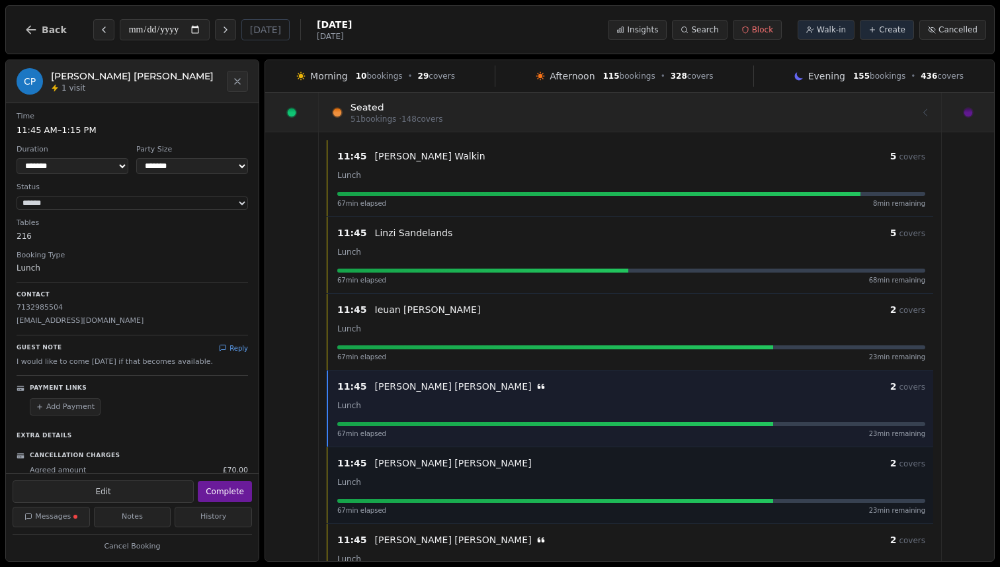
click at [555, 477] on div "Lunch" at bounding box center [631, 481] width 588 height 16
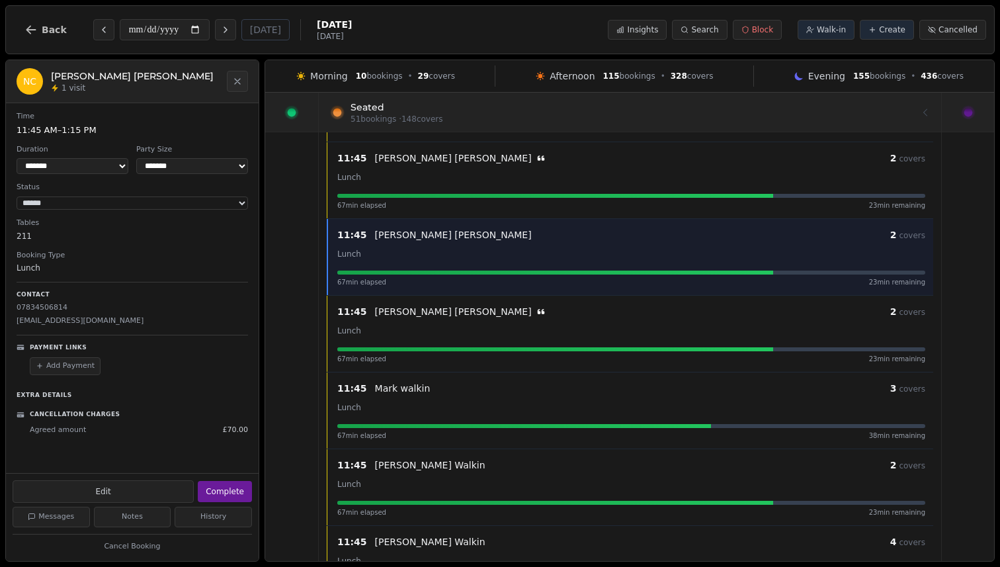
scroll to position [484, 0]
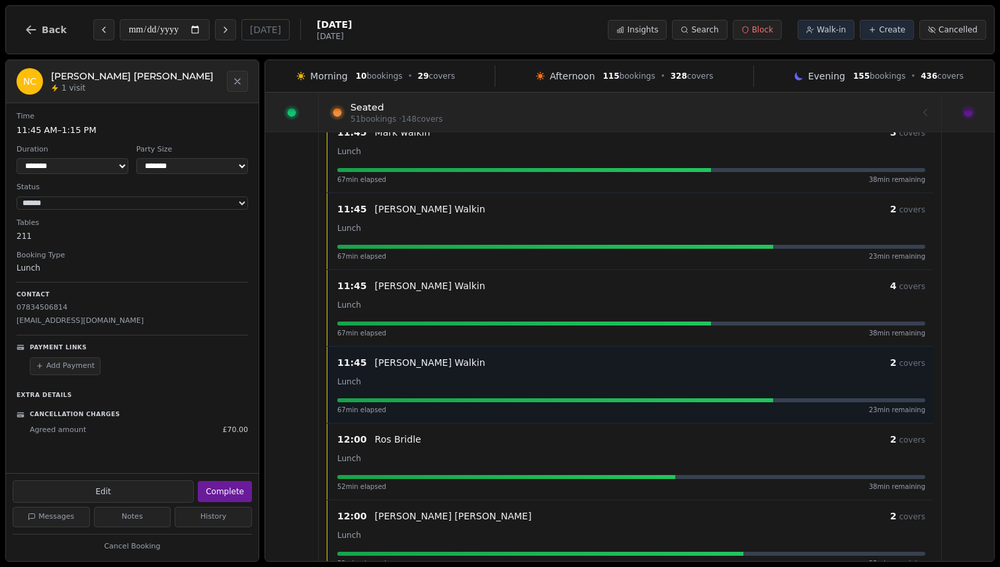
click at [582, 382] on div "Lunch" at bounding box center [631, 381] width 588 height 16
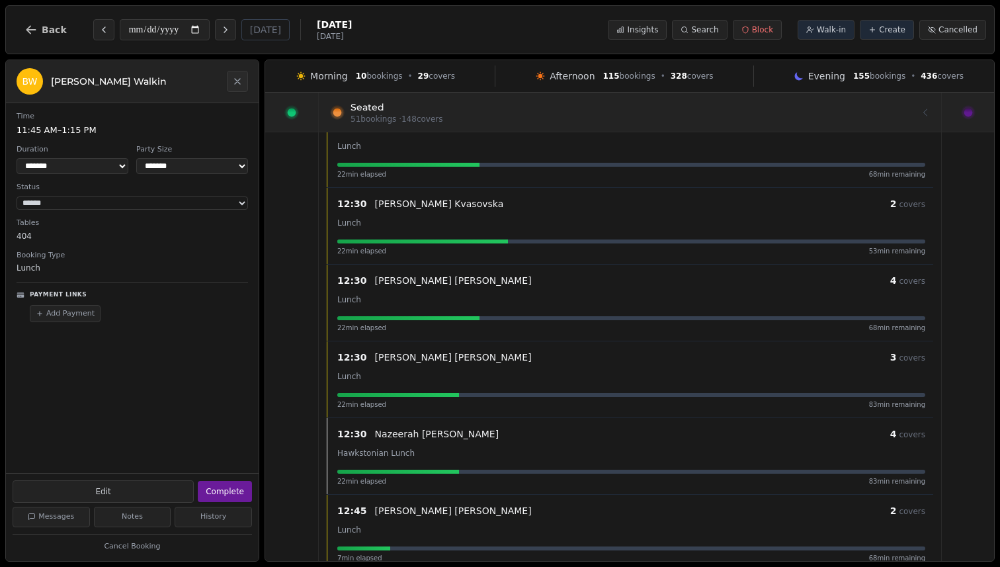
scroll to position [3480, 0]
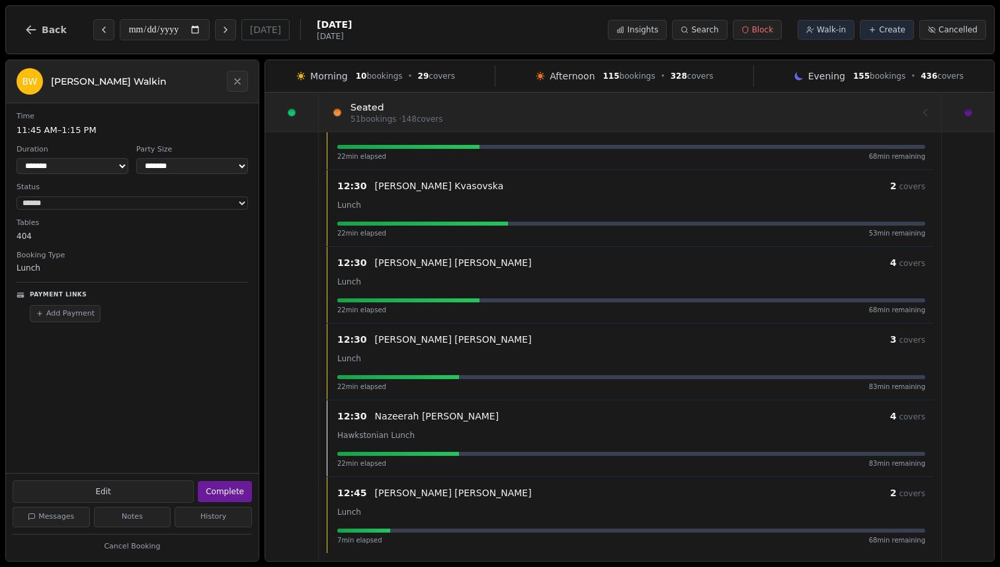
click at [288, 97] on div at bounding box center [291, 112] width 53 height 39
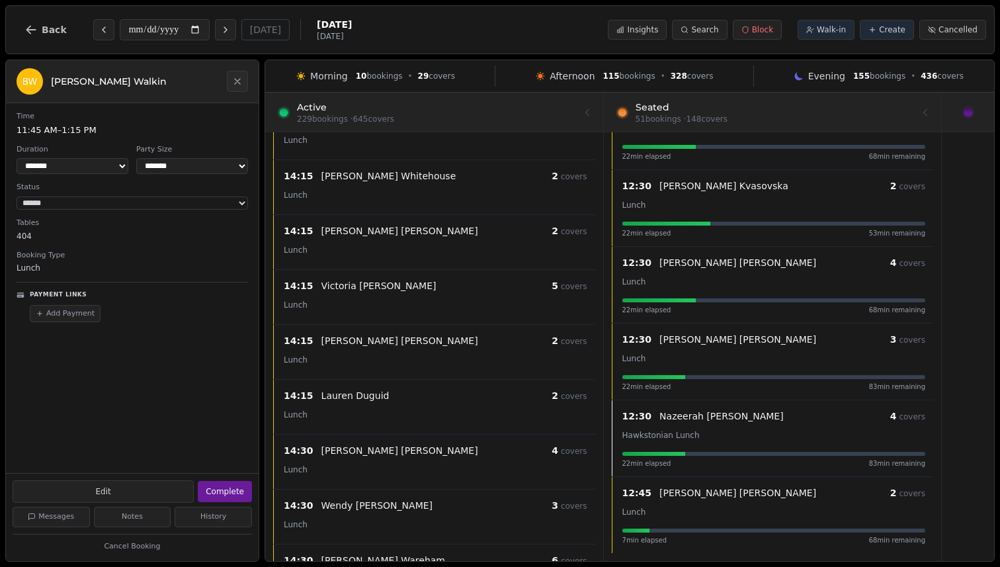
scroll to position [2984, 0]
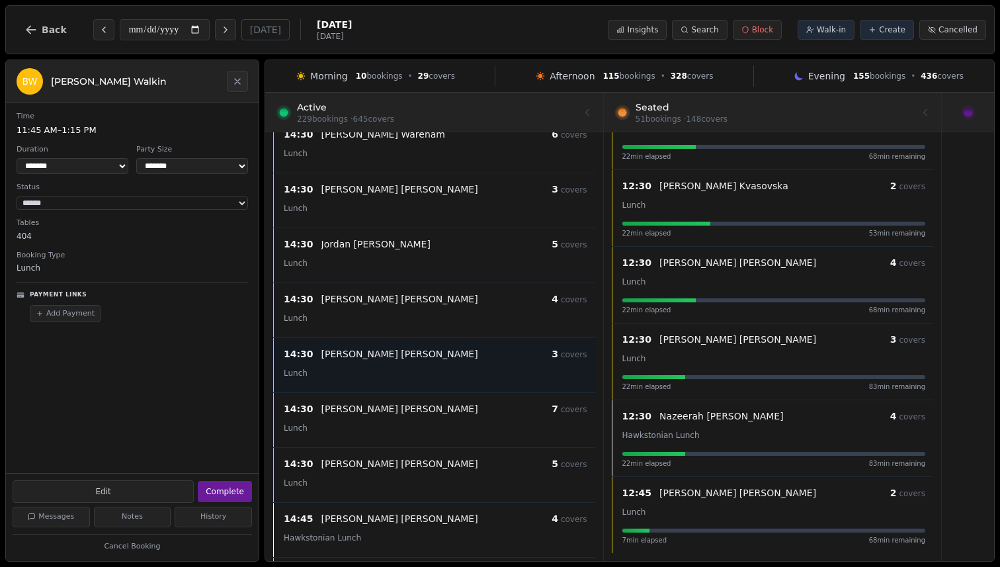
click at [495, 383] on div "14:30 [PERSON_NAME] 3 covers Lunch" at bounding box center [435, 365] width 319 height 38
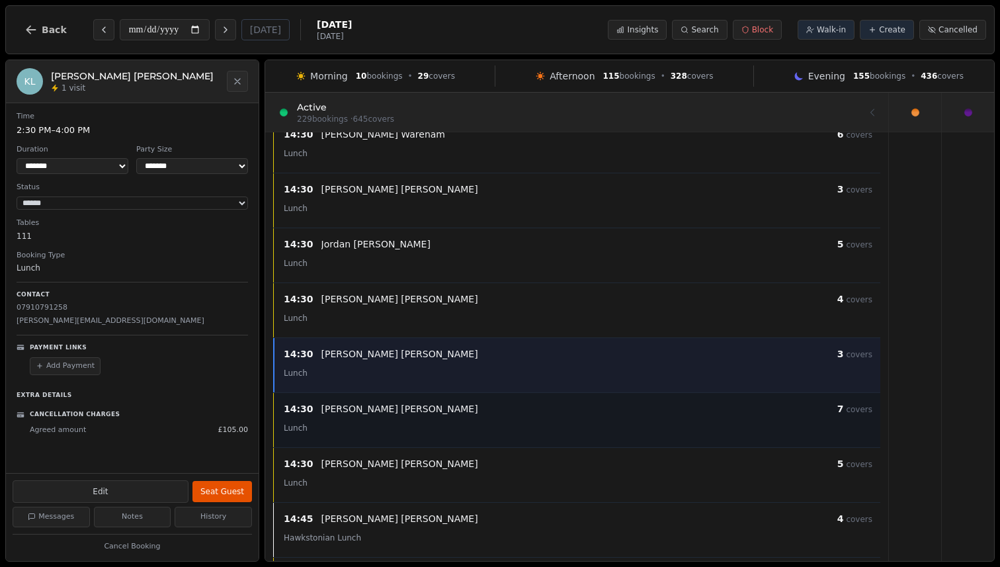
click at [495, 426] on div "Lunch" at bounding box center [578, 427] width 588 height 16
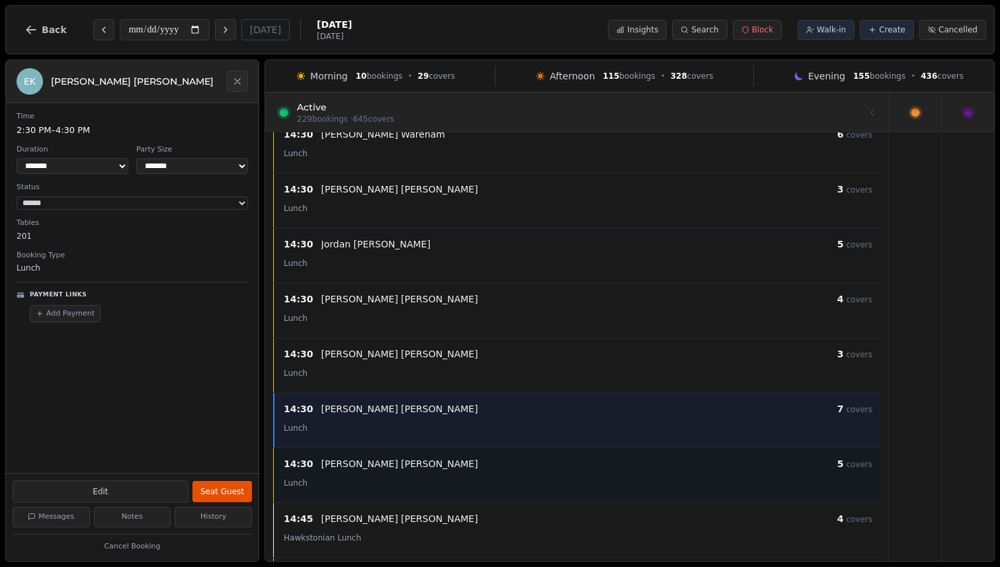
click at [492, 463] on div "[PERSON_NAME]" at bounding box center [579, 463] width 516 height 13
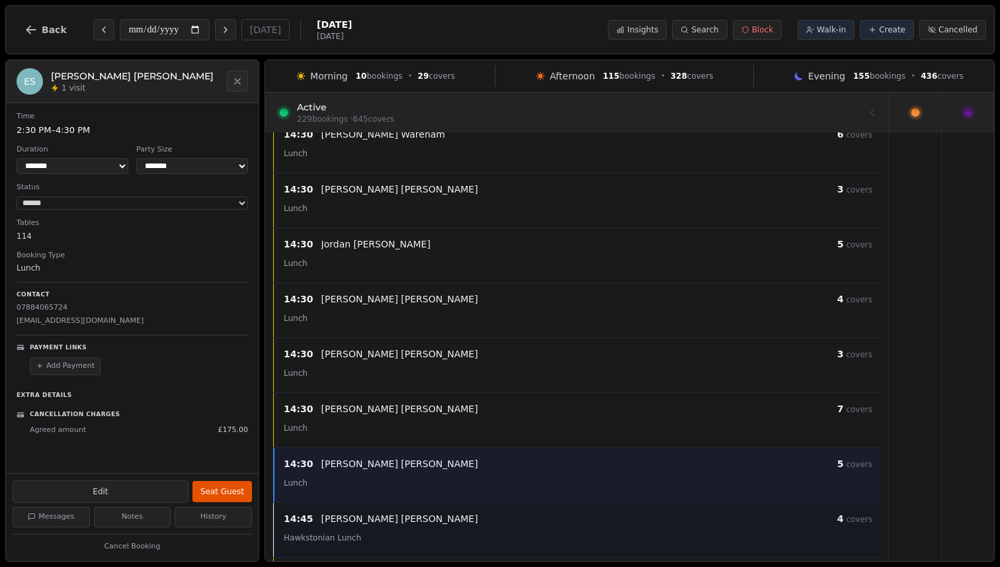
click at [488, 521] on div "[PERSON_NAME]" at bounding box center [579, 518] width 516 height 13
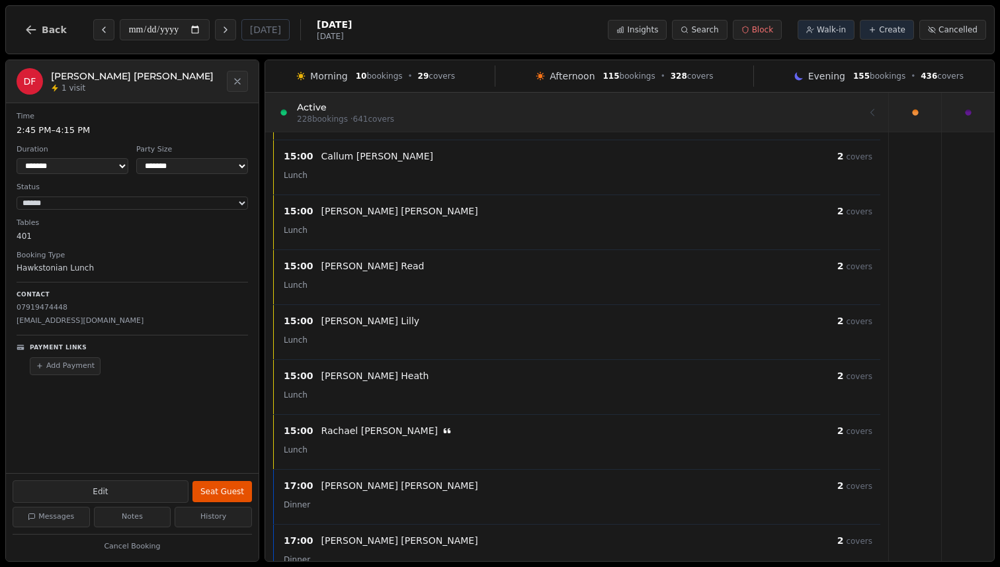
scroll to position [3780, 0]
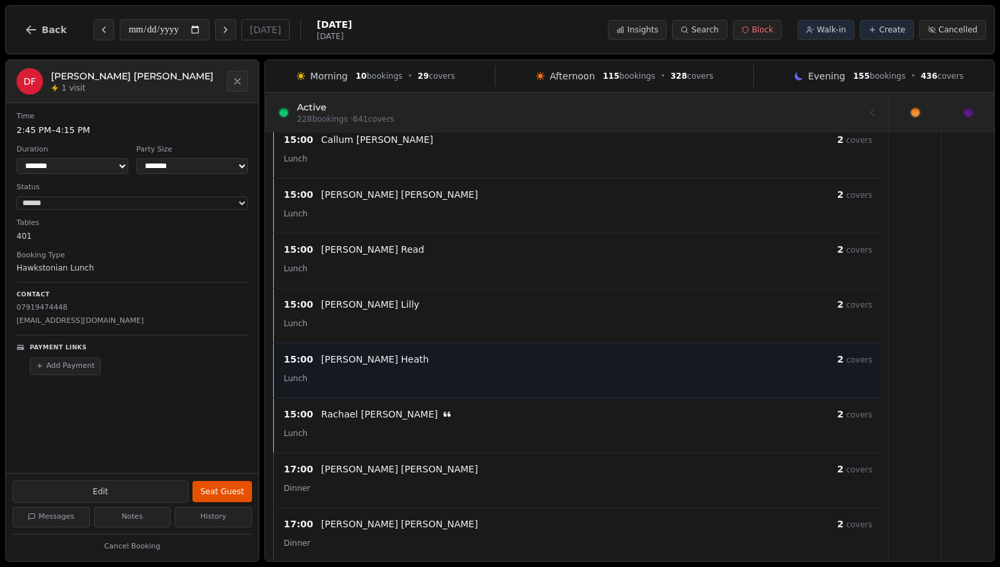
click at [489, 396] on div "15:00 [PERSON_NAME] 2 covers Lunch" at bounding box center [576, 369] width 607 height 55
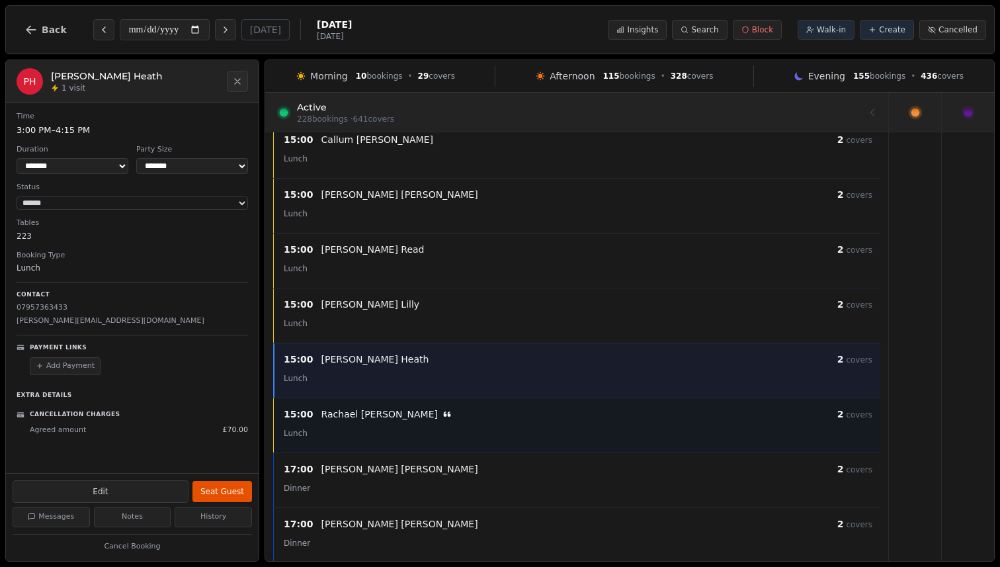
click at [489, 420] on div "15:00 [PERSON_NAME] 2 covers" at bounding box center [578, 414] width 588 height 16
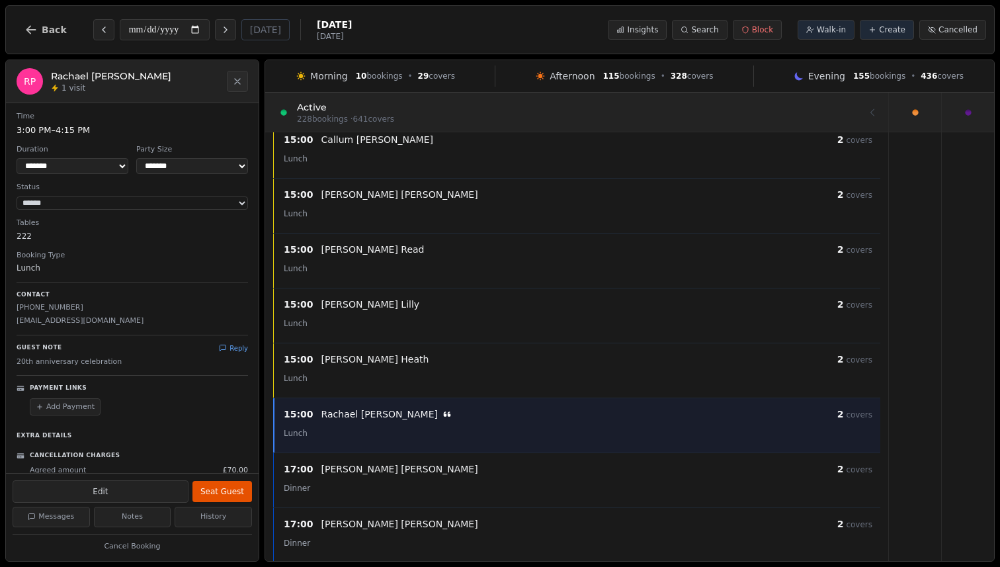
scroll to position [12, 0]
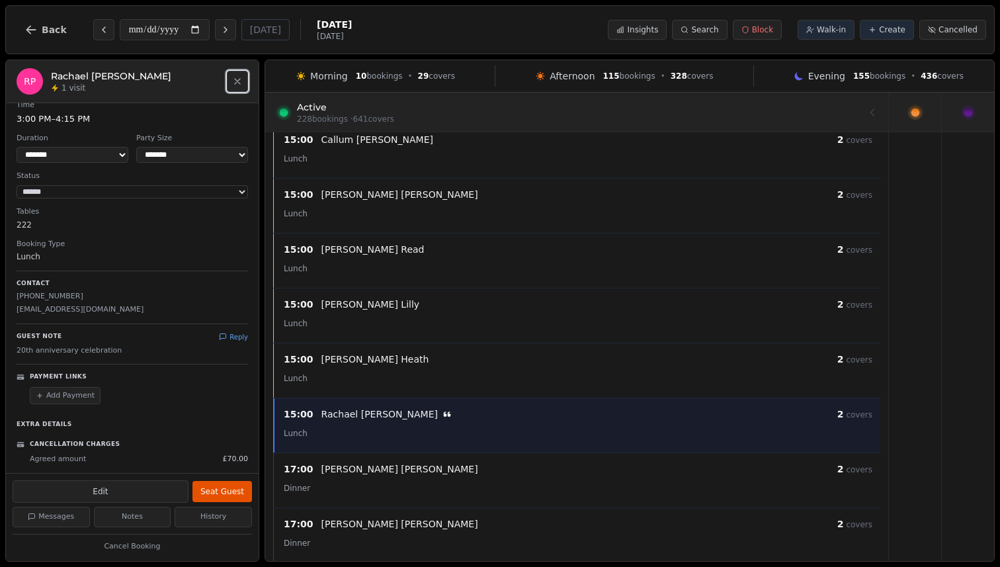
click at [227, 72] on button "Close" at bounding box center [237, 81] width 21 height 21
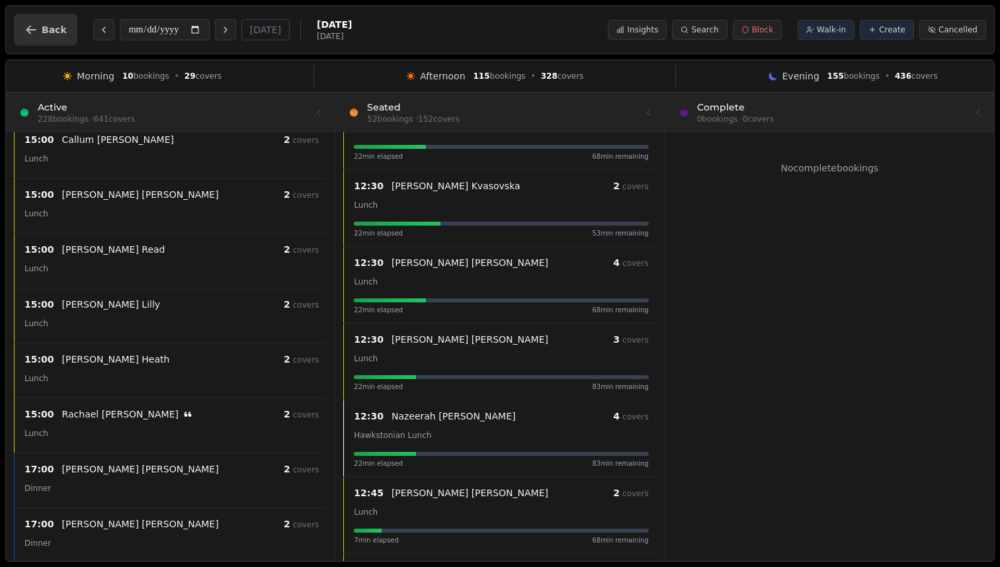
click at [52, 21] on button "Back" at bounding box center [45, 30] width 63 height 32
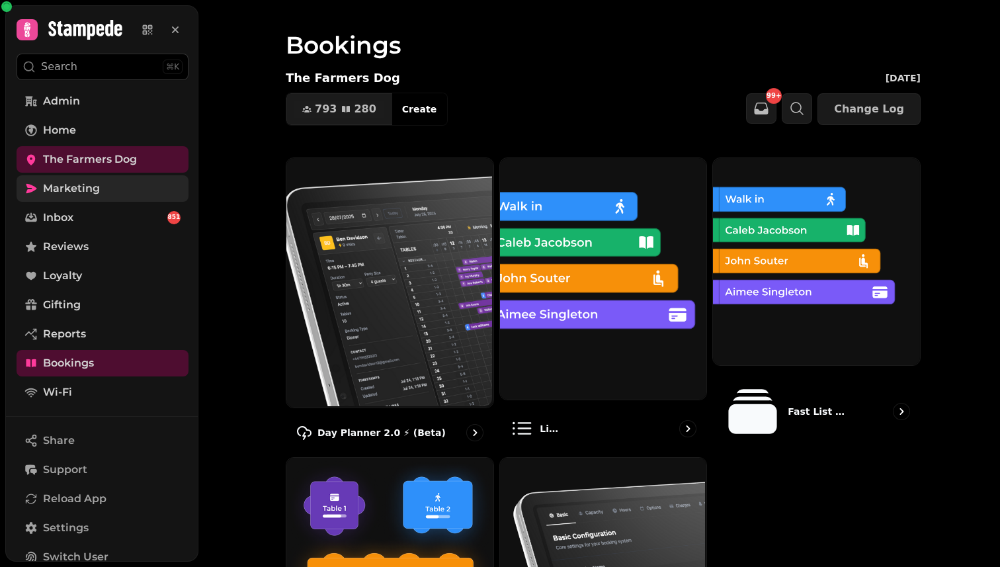
click at [75, 191] on span "Marketing" at bounding box center [71, 188] width 57 height 16
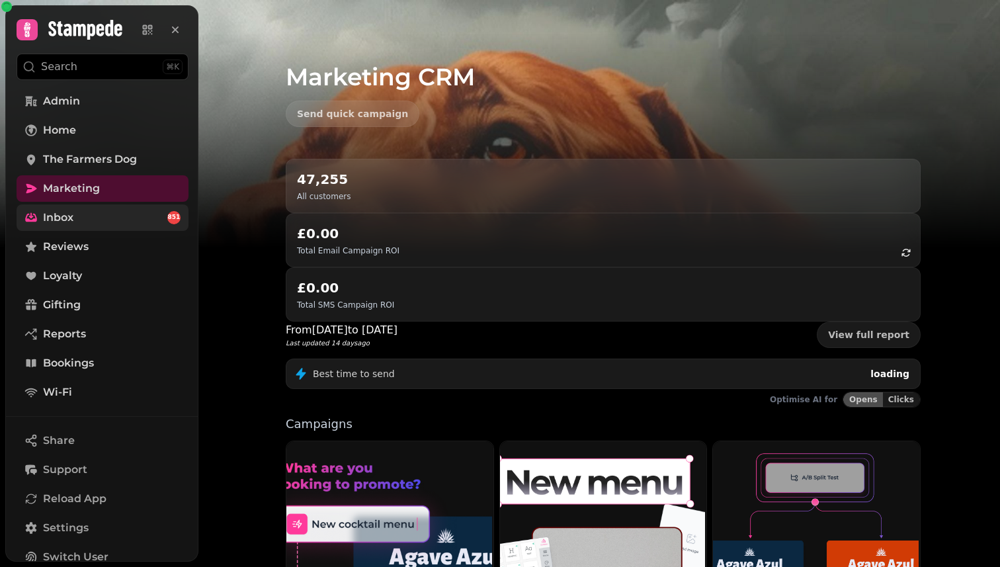
click at [75, 210] on link "Inbox 851" at bounding box center [103, 217] width 172 height 26
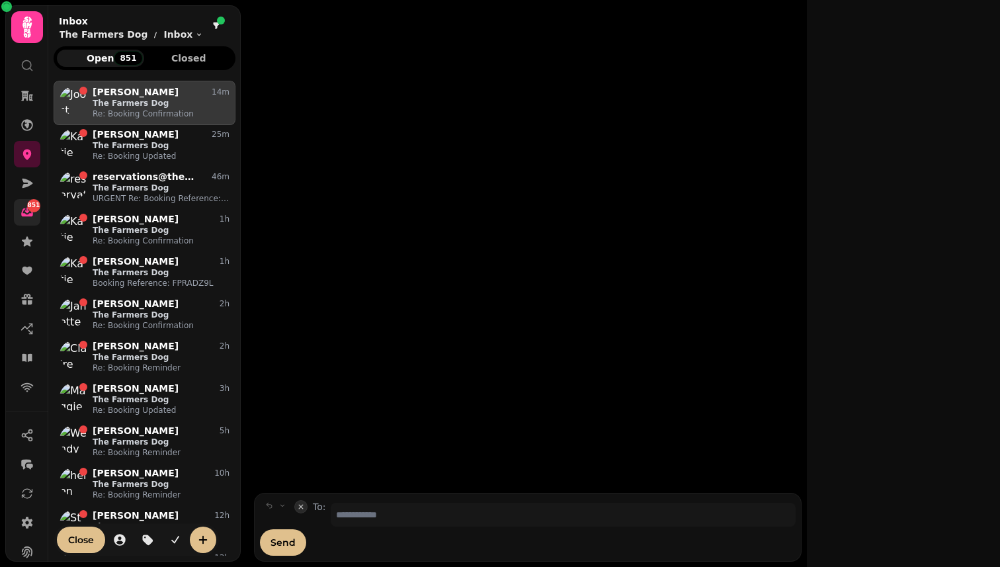
scroll to position [475, 182]
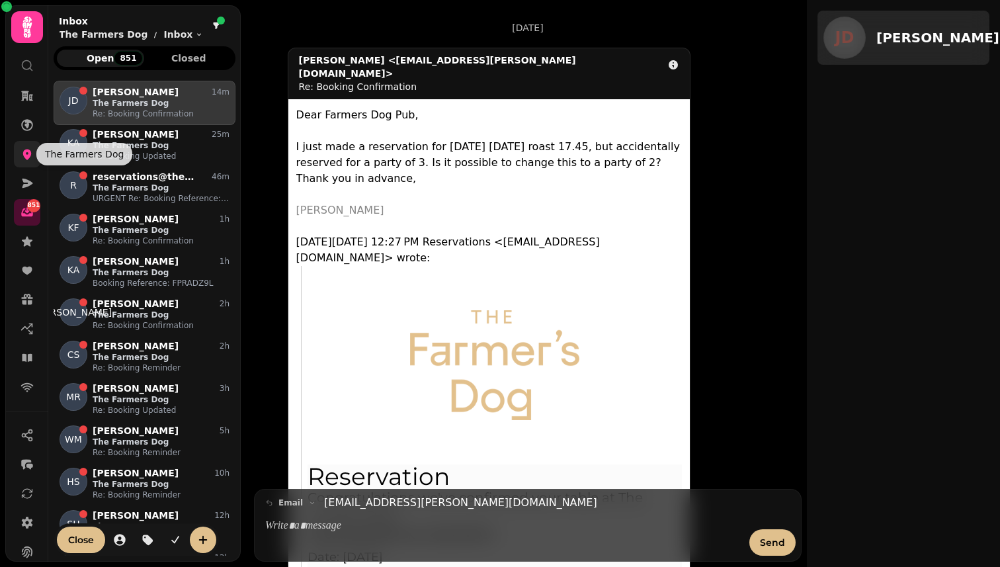
click at [32, 153] on icon at bounding box center [26, 153] width 13 height 13
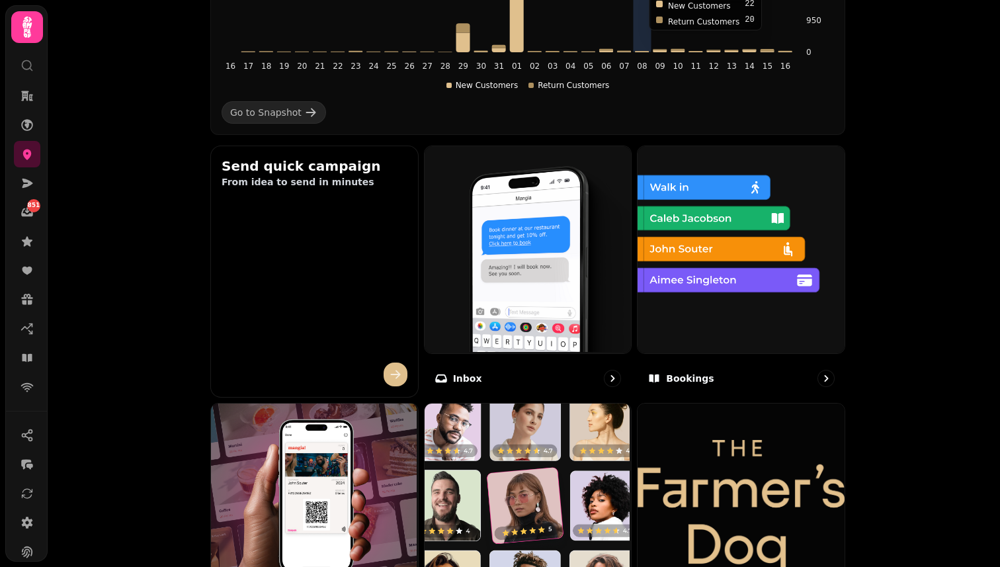
scroll to position [343, 0]
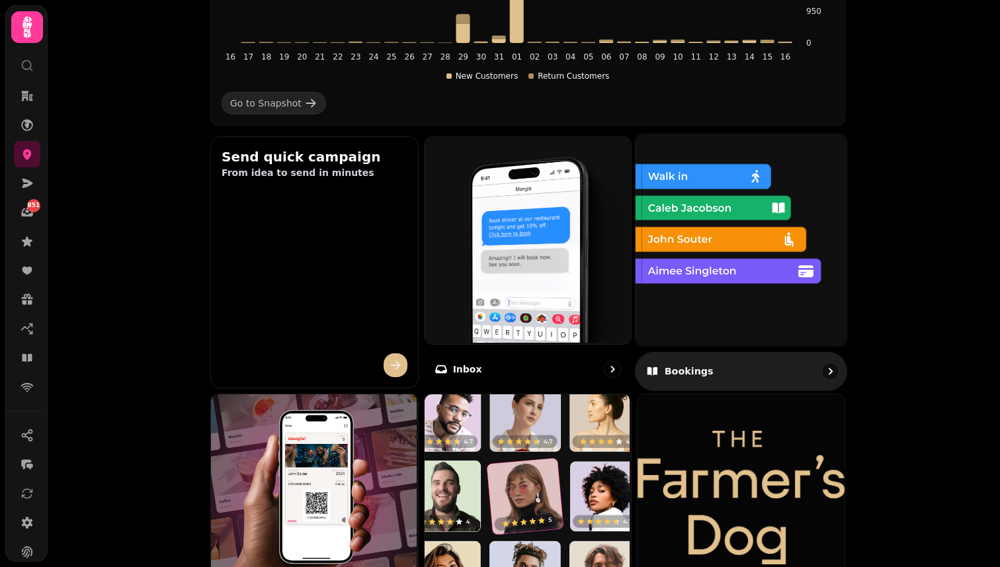
click at [720, 231] on img at bounding box center [739, 238] width 211 height 211
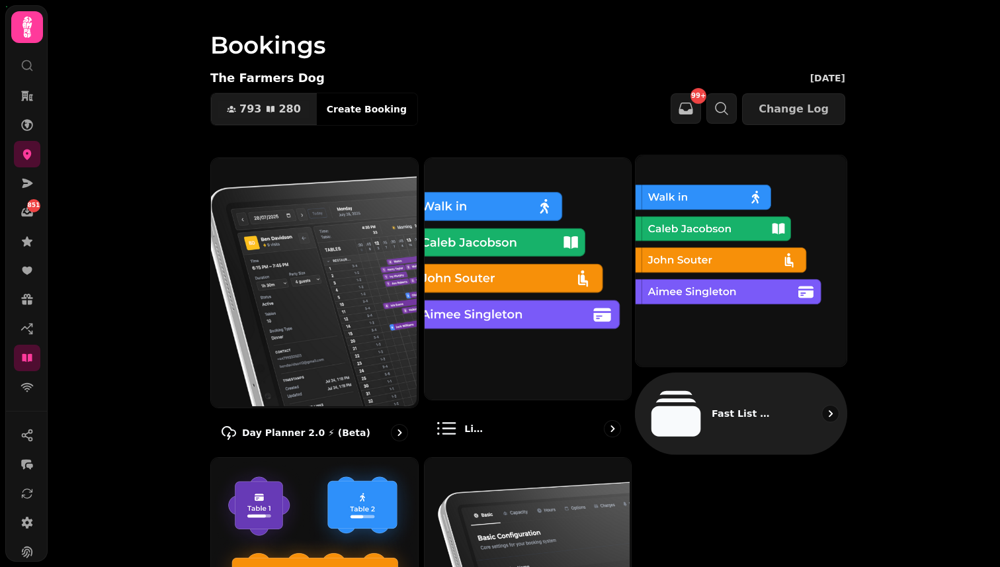
click at [713, 289] on img at bounding box center [739, 259] width 211 height 211
